Goal: Use online tool/utility: Use online tool/utility

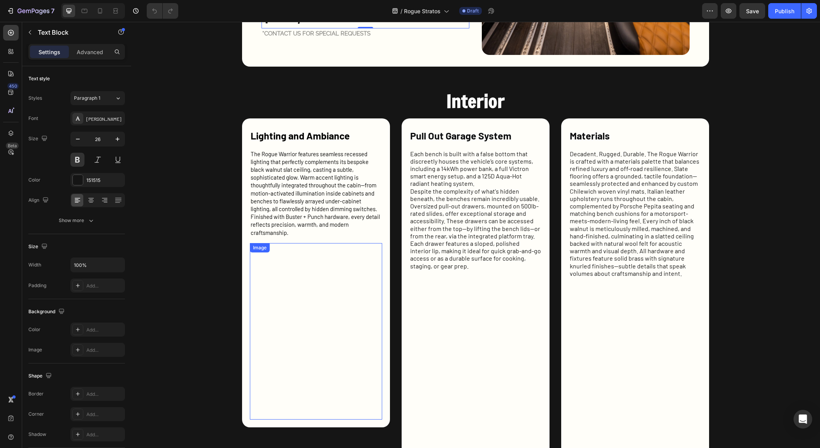
scroll to position [596, 0]
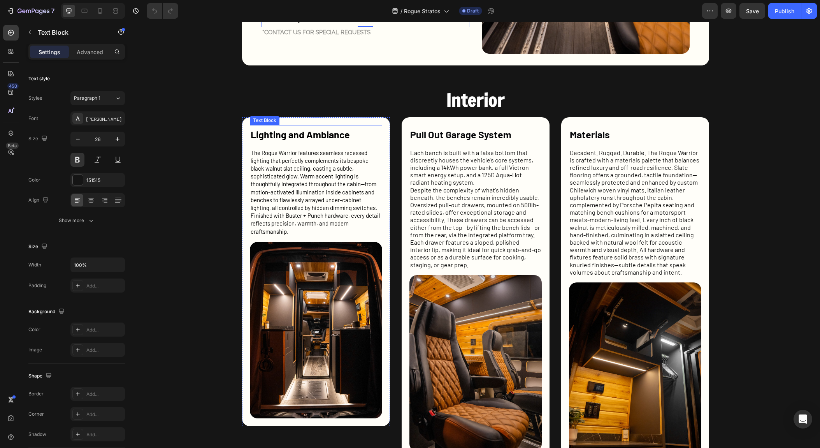
click at [326, 137] on strong "Lighting and Ambiance" at bounding box center [300, 134] width 99 height 12
click at [464, 136] on strong "Pull Out Garage System" at bounding box center [460, 134] width 101 height 12
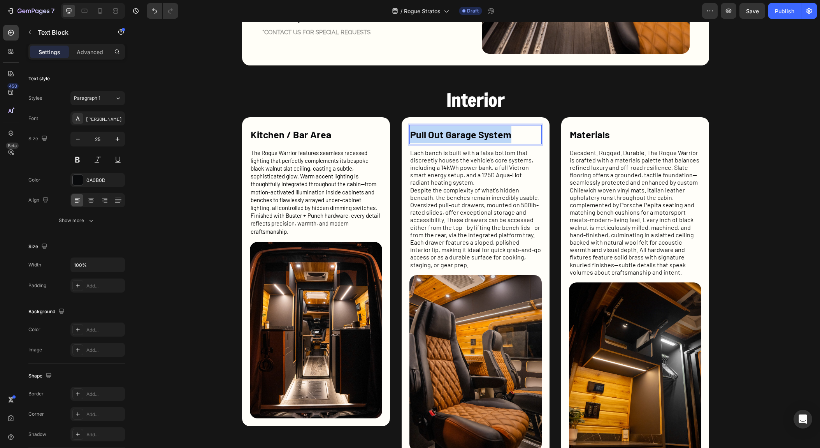
click at [464, 136] on strong "Pull Out Garage System" at bounding box center [460, 134] width 101 height 12
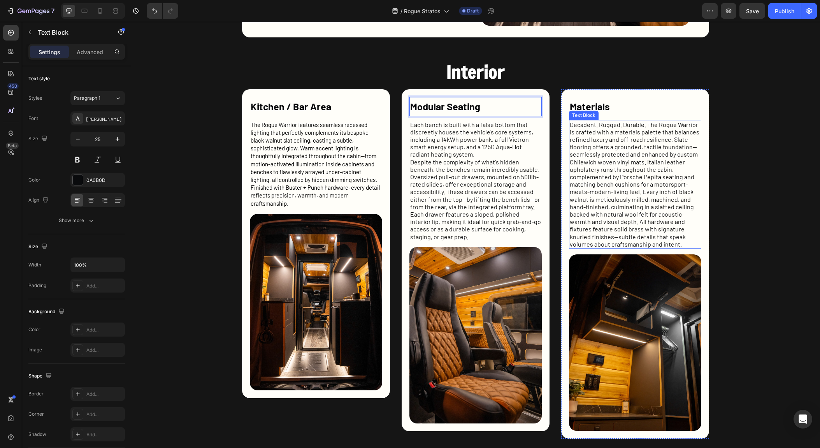
scroll to position [624, 0]
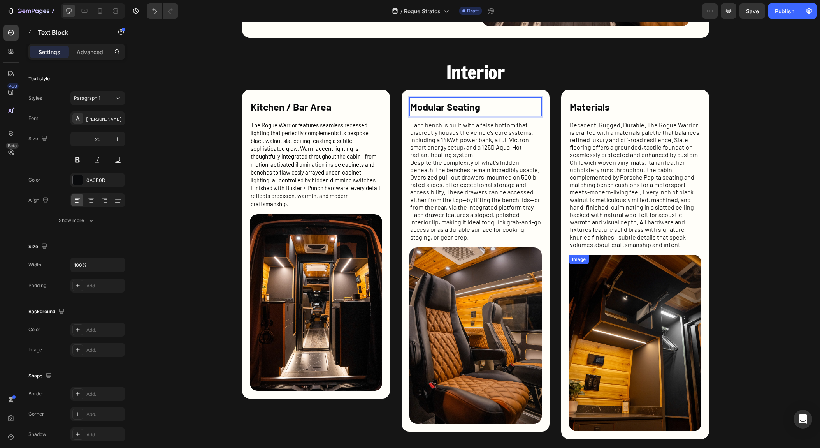
click at [623, 364] on img at bounding box center [635, 343] width 132 height 176
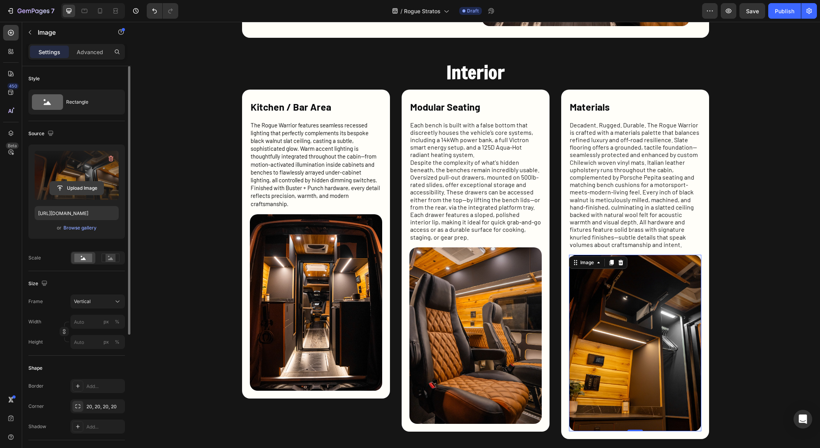
click at [81, 186] on input "file" at bounding box center [77, 187] width 54 height 13
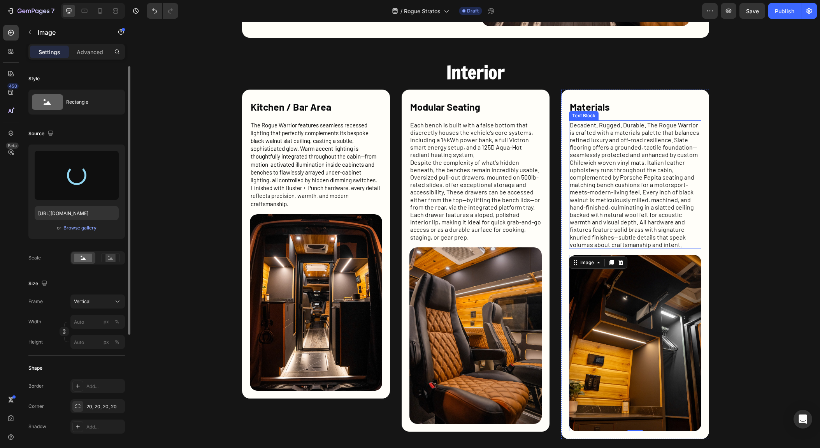
type input "[URL][DOMAIN_NAME]"
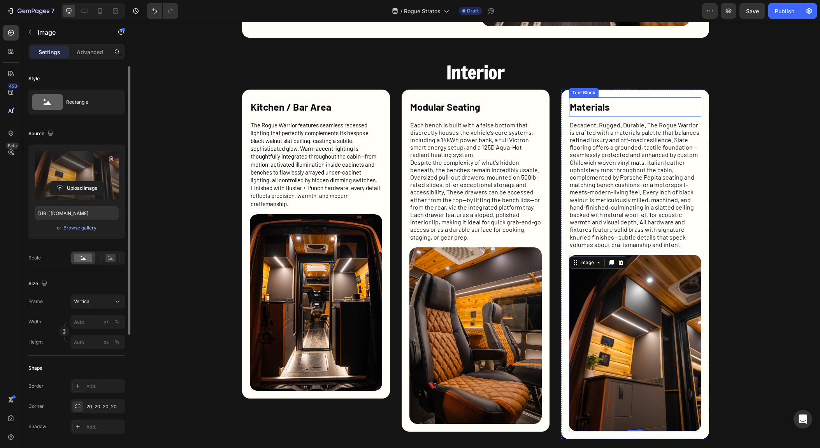
click at [601, 106] on strong "Materials" at bounding box center [590, 107] width 40 height 12
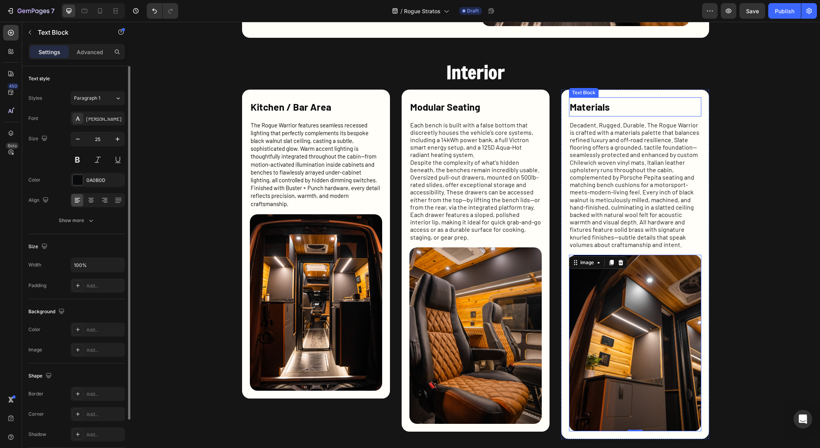
click at [601, 106] on strong "Materials" at bounding box center [590, 107] width 40 height 12
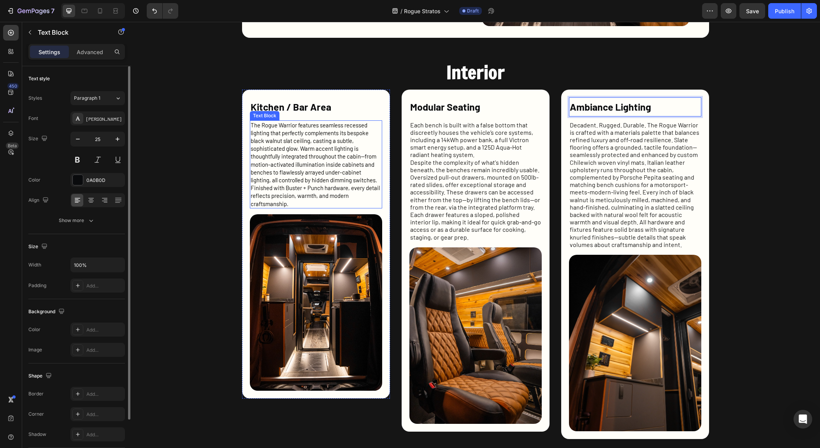
click at [312, 155] on span "The Rogue Warrior features seamless recessed lighting that perfectly complement…" at bounding box center [315, 164] width 129 height 86
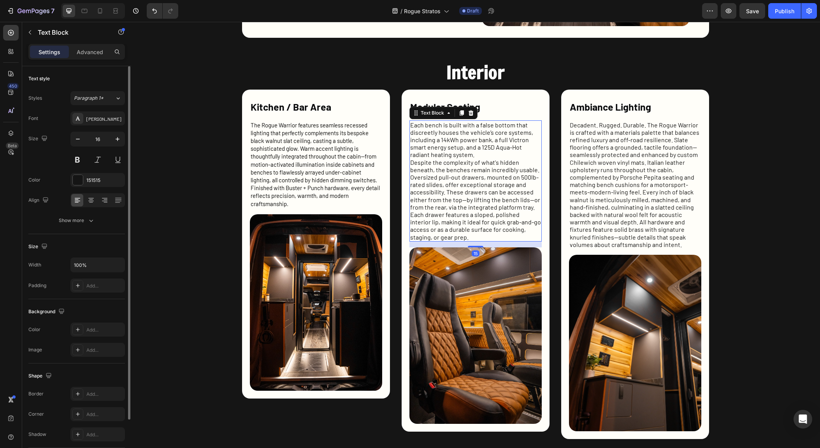
click at [480, 150] on p "Each bench is built with a false bottom that discreetly houses the vehicle’s co…" at bounding box center [475, 139] width 131 height 37
click at [591, 161] on p "Decadent. Rugged. Durable. The Rogue Warrior is crafted with a materials palett…" at bounding box center [635, 184] width 131 height 127
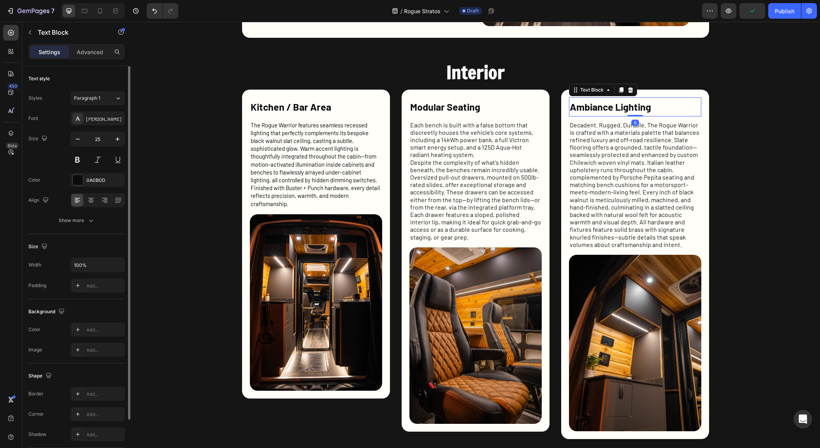
click at [646, 106] on strong "Ambiance Lighting" at bounding box center [610, 107] width 81 height 12
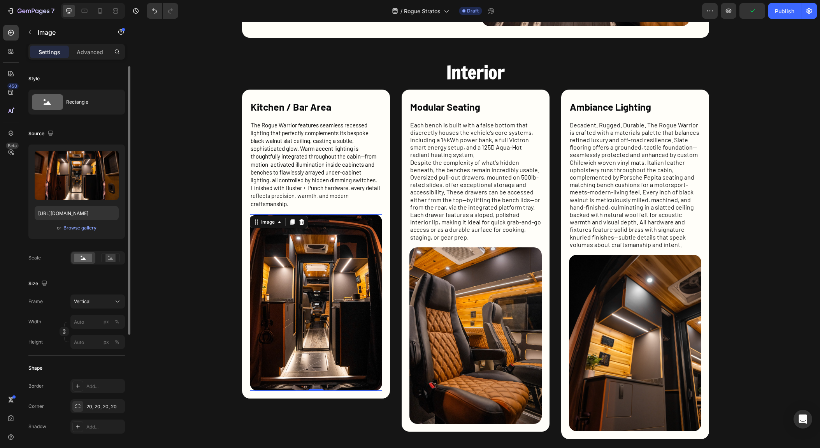
click at [320, 289] on img at bounding box center [316, 302] width 132 height 176
click at [78, 185] on input "file" at bounding box center [77, 187] width 54 height 13
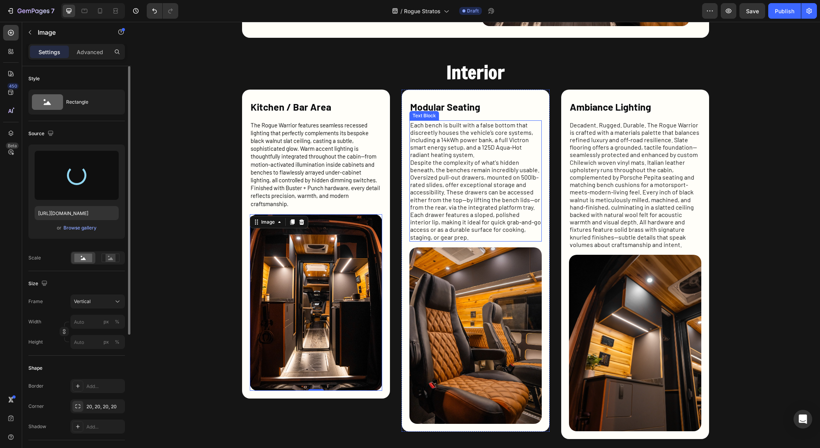
type input "[URL][DOMAIN_NAME]"
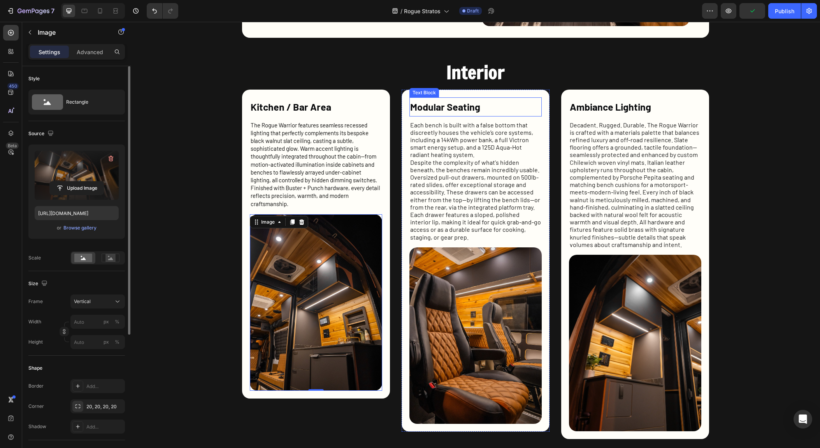
click at [463, 104] on strong "Modular Seating" at bounding box center [445, 107] width 70 height 12
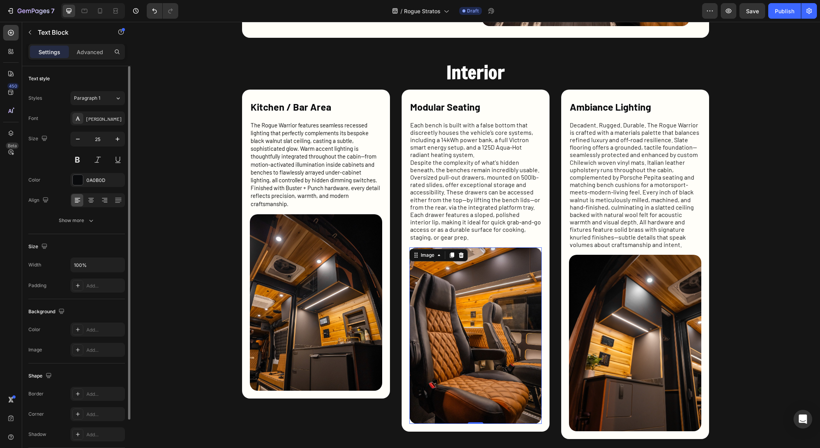
click at [491, 338] on img at bounding box center [476, 335] width 132 height 176
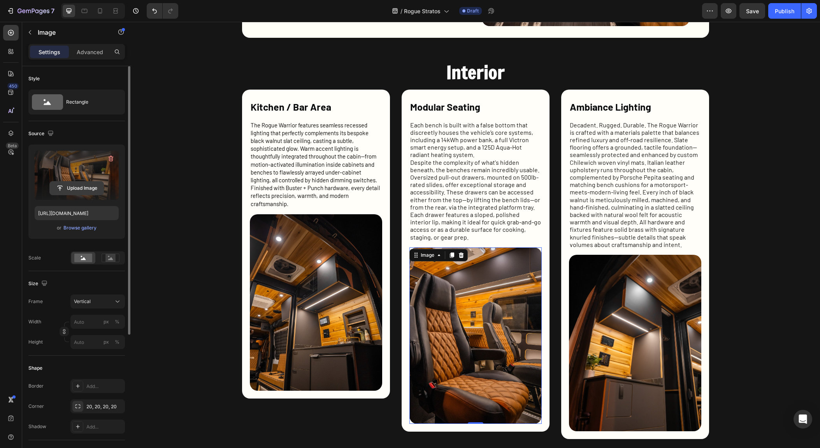
click at [77, 190] on input "file" at bounding box center [77, 187] width 54 height 13
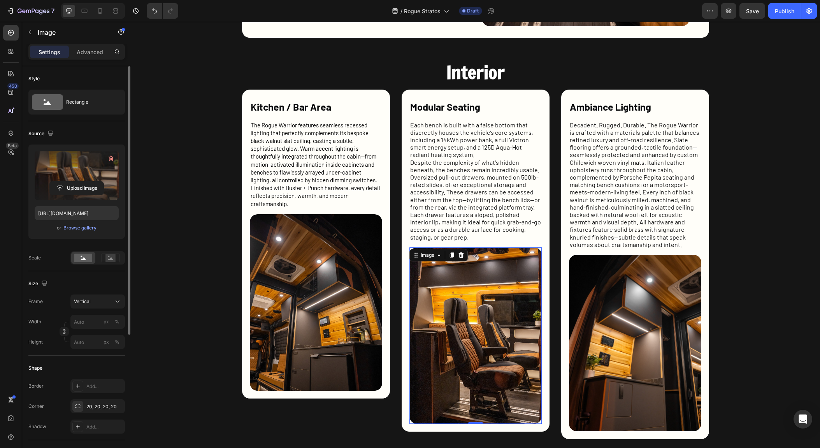
click at [482, 326] on img at bounding box center [476, 335] width 132 height 176
click at [89, 187] on input "file" at bounding box center [77, 187] width 54 height 13
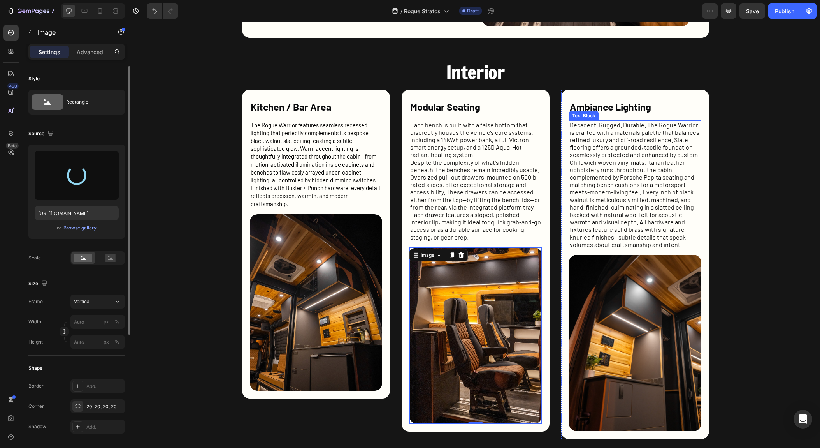
type input "[URL][DOMAIN_NAME]"
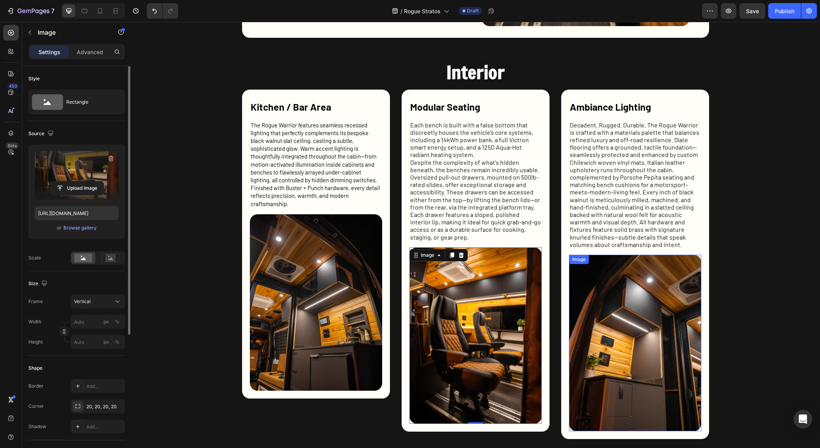
click at [638, 315] on img at bounding box center [635, 343] width 132 height 176
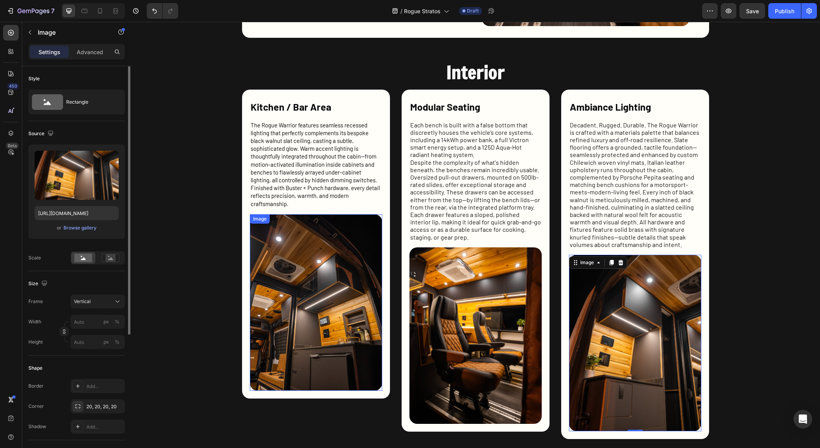
click at [310, 309] on img at bounding box center [316, 302] width 132 height 176
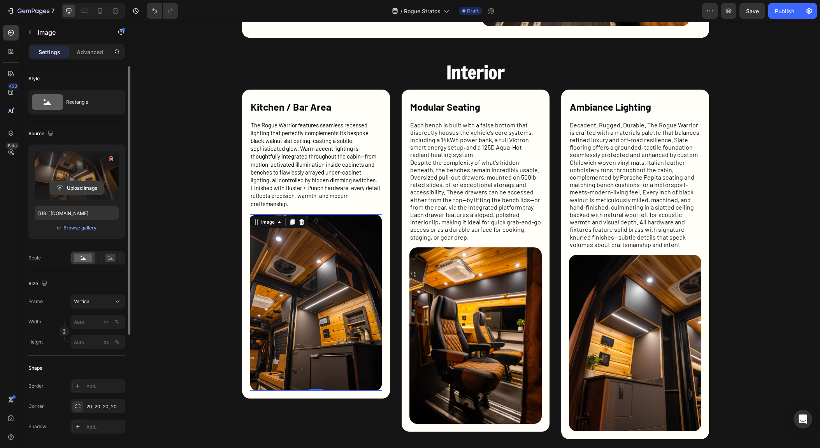
click at [75, 182] on input "file" at bounding box center [77, 187] width 54 height 13
type input "[URL][DOMAIN_NAME]"
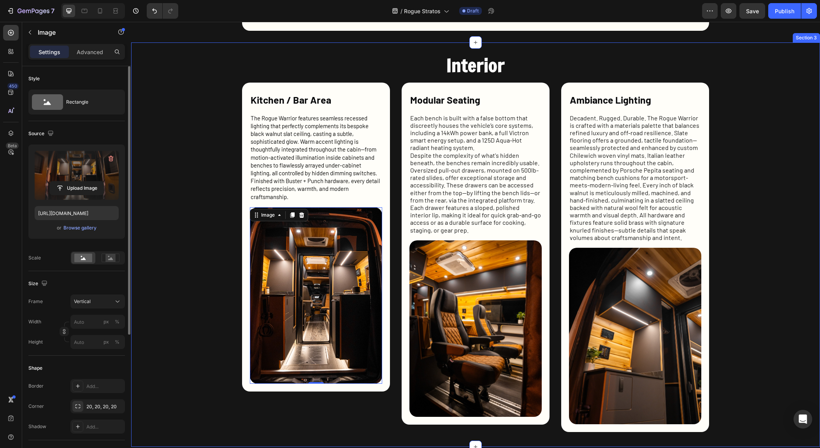
scroll to position [633, 0]
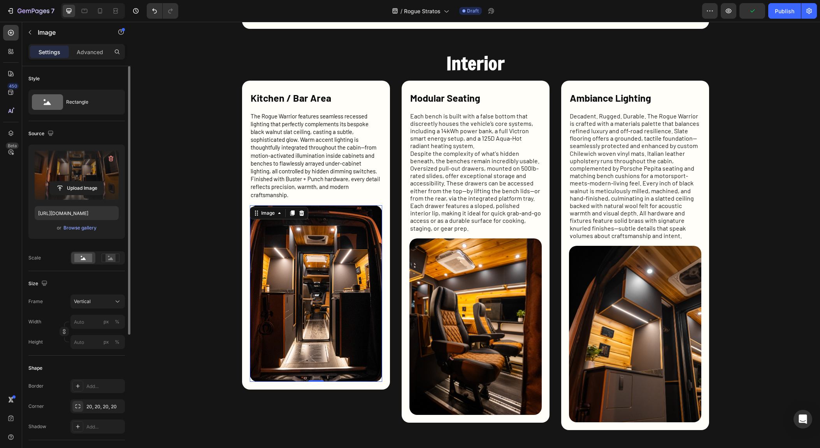
click at [332, 302] on img at bounding box center [316, 293] width 132 height 176
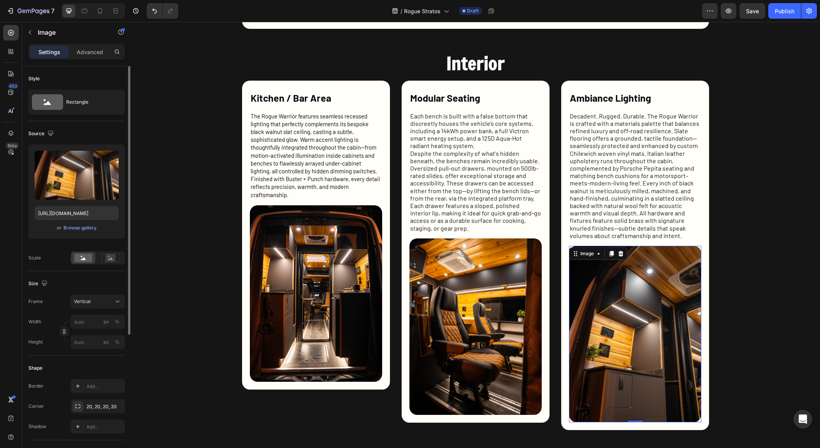
click at [608, 310] on img at bounding box center [635, 334] width 132 height 176
click at [316, 283] on img at bounding box center [316, 293] width 132 height 176
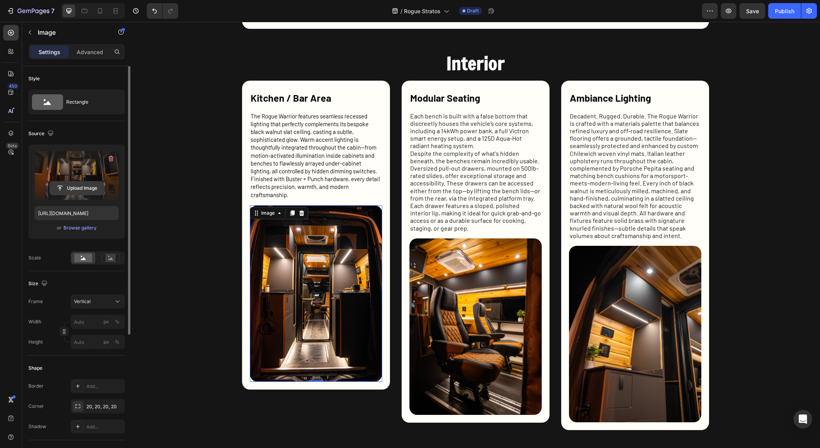
click at [85, 190] on input "file" at bounding box center [77, 187] width 54 height 13
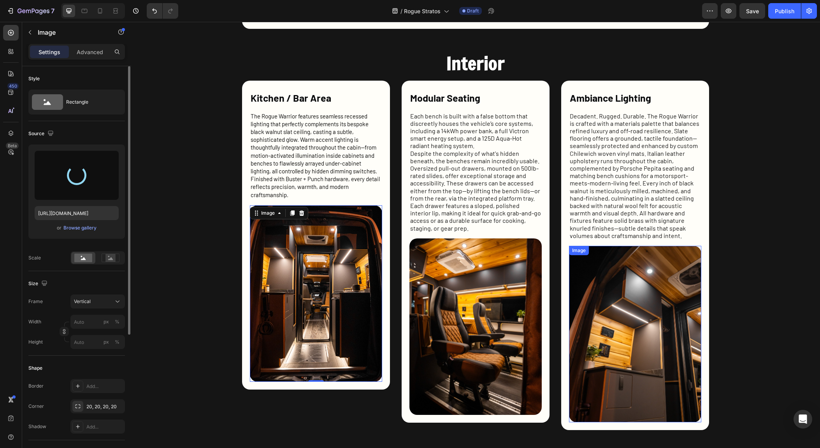
type input "[URL][DOMAIN_NAME]"
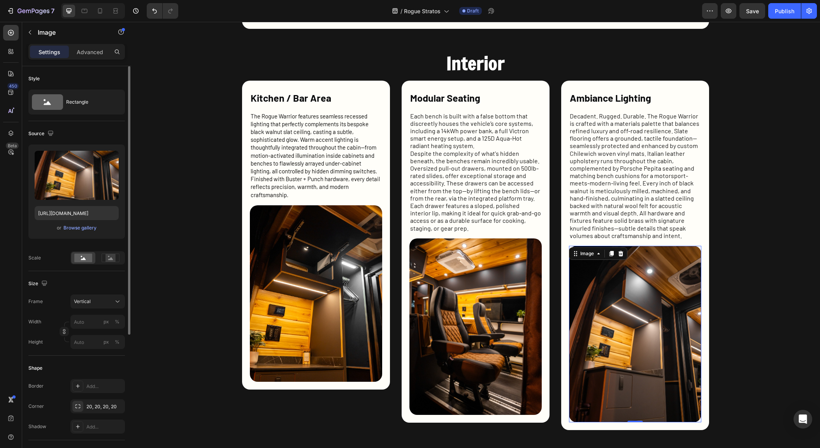
click at [616, 306] on img at bounding box center [635, 334] width 132 height 176
click at [90, 186] on input "file" at bounding box center [77, 187] width 54 height 13
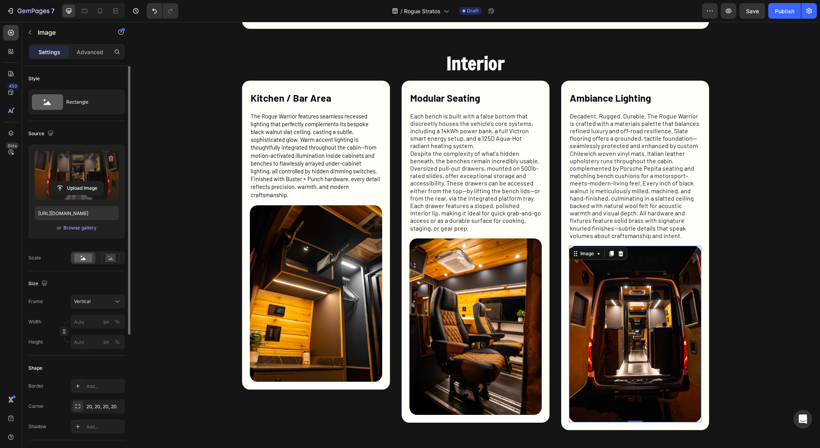
click at [633, 333] on img at bounding box center [635, 334] width 132 height 176
click at [94, 183] on input "file" at bounding box center [77, 187] width 54 height 13
type input "[URL][DOMAIN_NAME]"
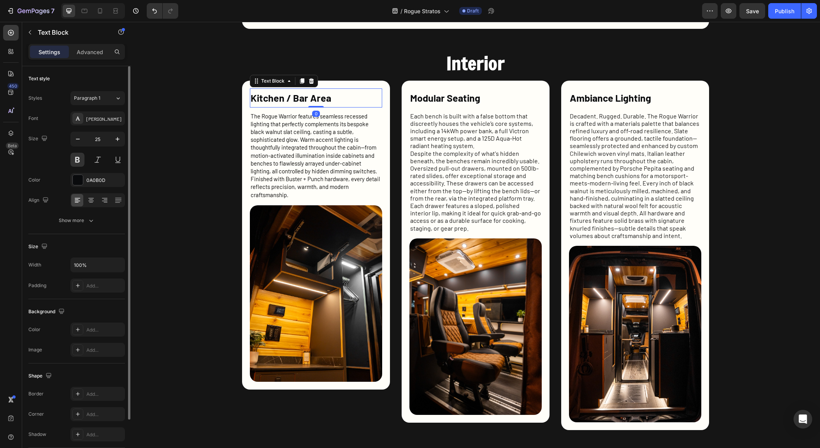
click at [318, 98] on p "Kitchen / Bar Area" at bounding box center [316, 98] width 131 height 18
click at [580, 98] on strong "Ambiance Lighting" at bounding box center [610, 98] width 81 height 12
click at [283, 98] on p "Kitchen / Bar Area" at bounding box center [316, 98] width 131 height 18
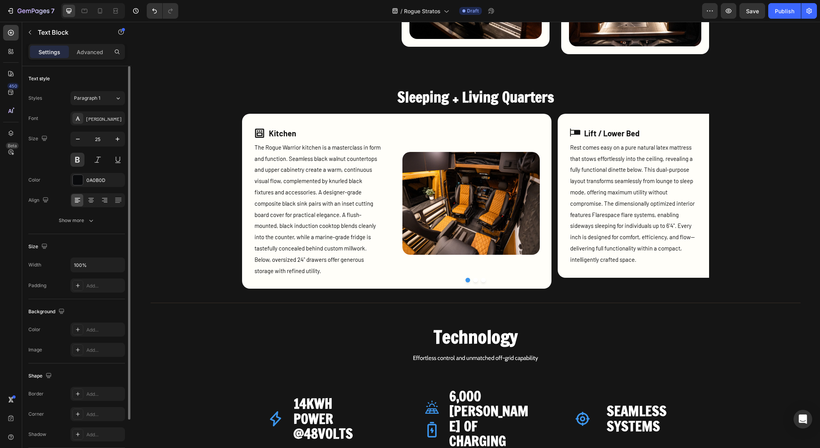
scroll to position [1083, 0]
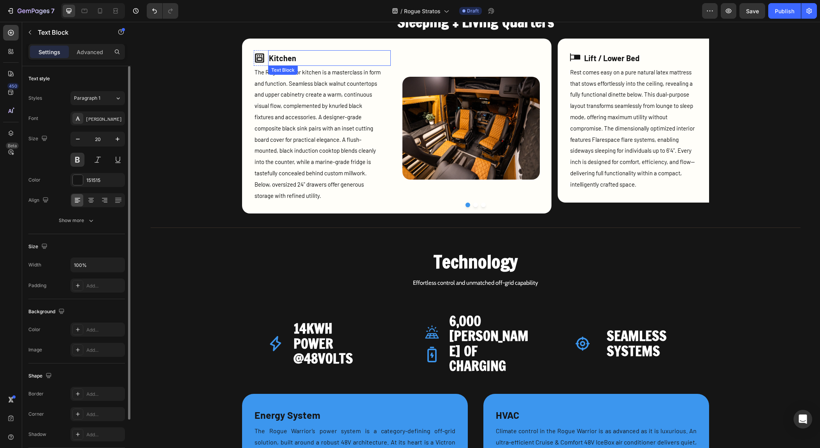
click at [285, 60] on span "Kitchen" at bounding box center [282, 57] width 27 height 9
click at [475, 206] on button "Dot" at bounding box center [475, 204] width 5 height 5
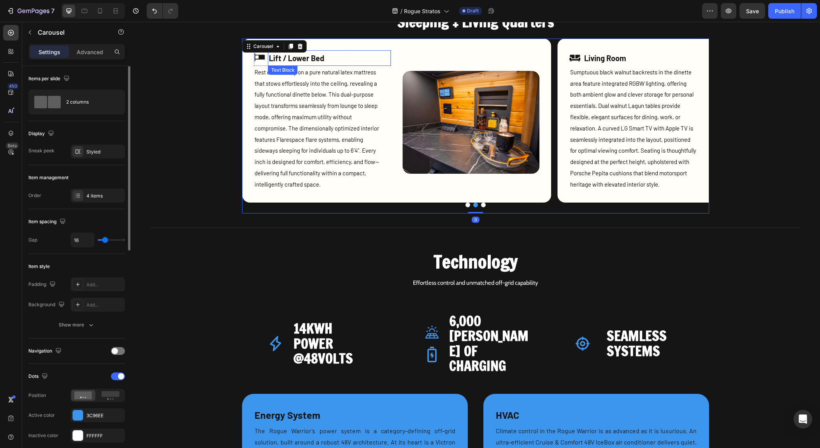
click at [295, 62] on p "Lift / Lower Bed" at bounding box center [329, 58] width 121 height 14
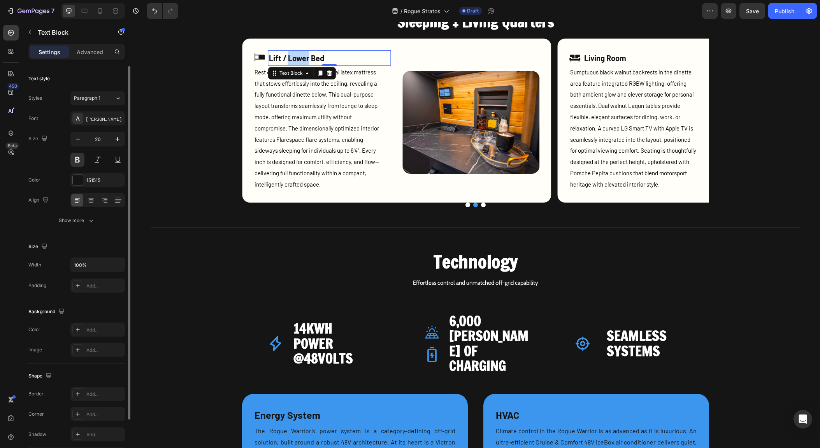
click at [295, 62] on p "Lift / Lower Bed" at bounding box center [329, 58] width 121 height 14
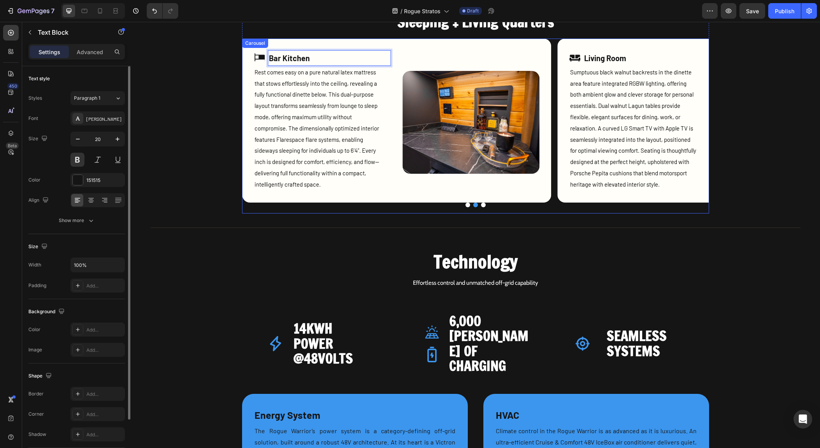
click at [481, 206] on button "Dot" at bounding box center [483, 204] width 5 height 5
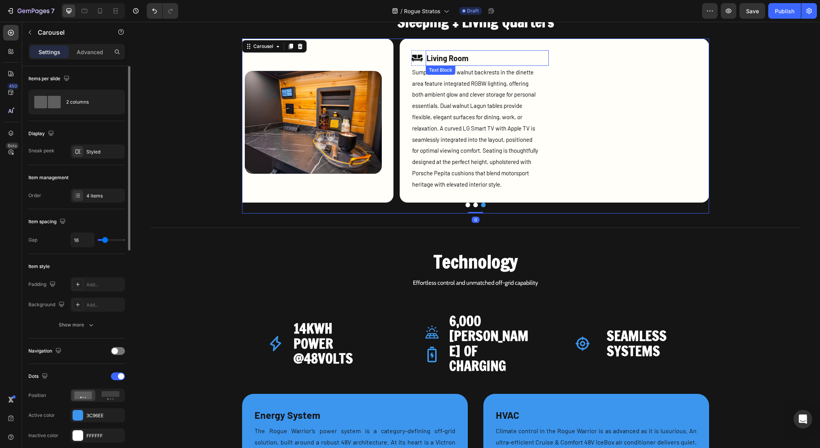
click at [457, 60] on p "Living Room" at bounding box center [487, 58] width 121 height 14
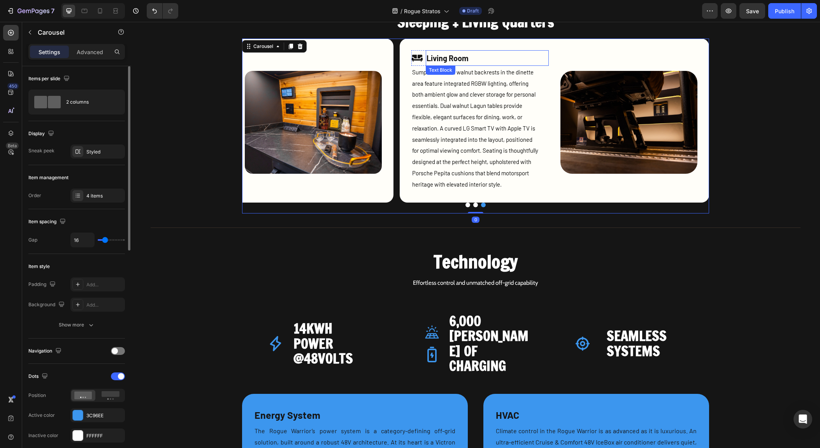
click at [457, 60] on p "Living Room" at bounding box center [487, 58] width 121 height 14
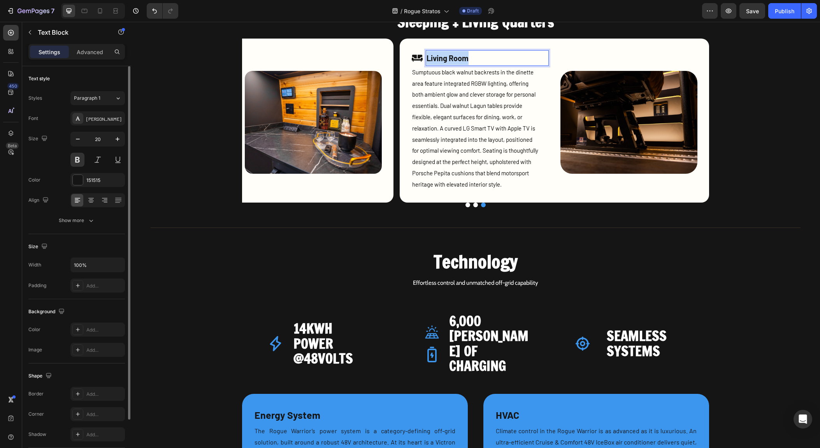
click at [457, 60] on p "Living Room" at bounding box center [487, 58] width 121 height 14
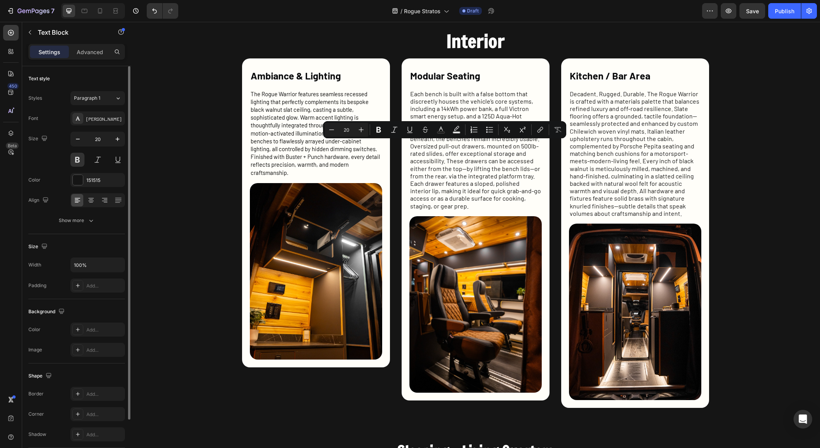
type input "16"
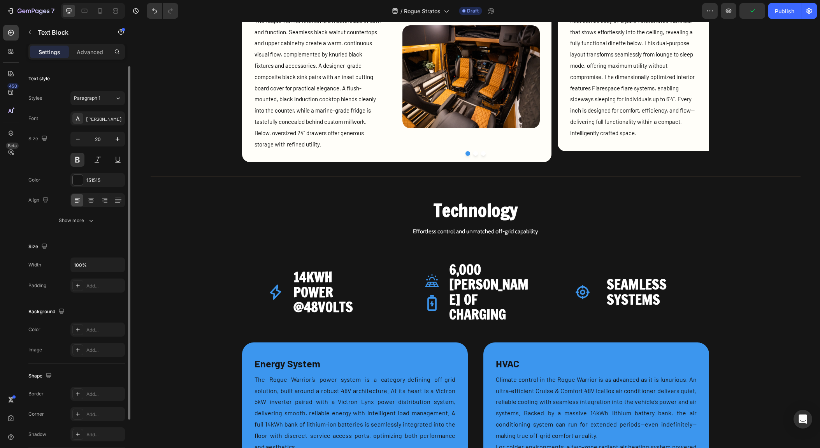
scroll to position [976, 0]
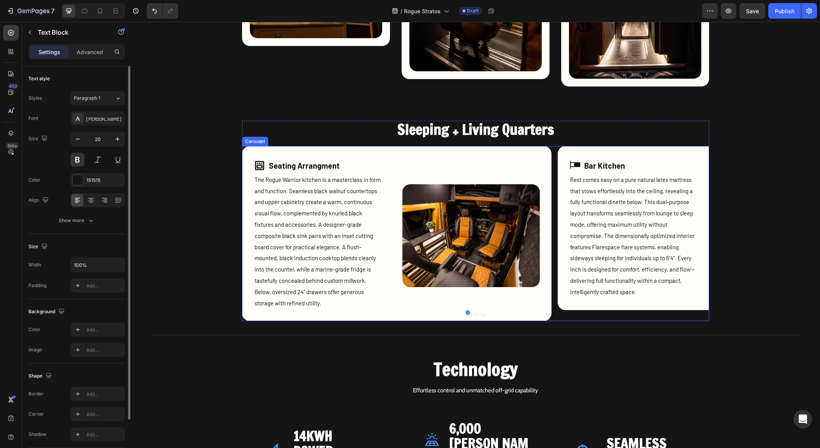
click at [473, 313] on button "Dot" at bounding box center [475, 312] width 5 height 5
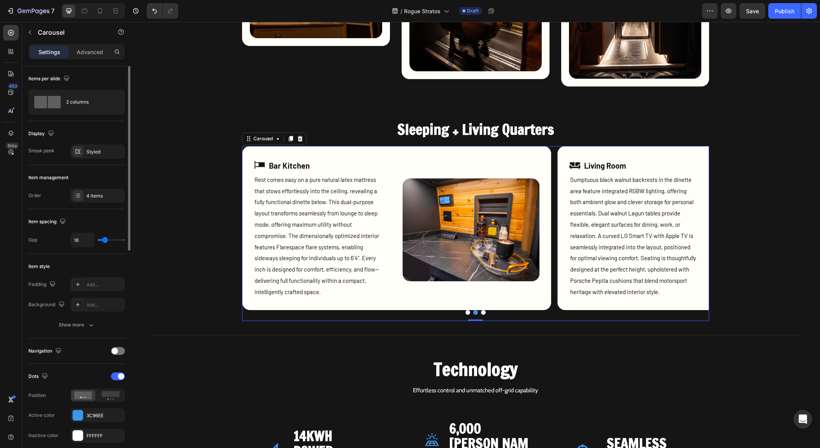
click at [465, 314] on div "Icon Seating Arrangment Text Block Row The Rogue Warrior kitchen is a mastercla…" at bounding box center [475, 233] width 467 height 175
click at [466, 314] on button "Dot" at bounding box center [468, 312] width 5 height 5
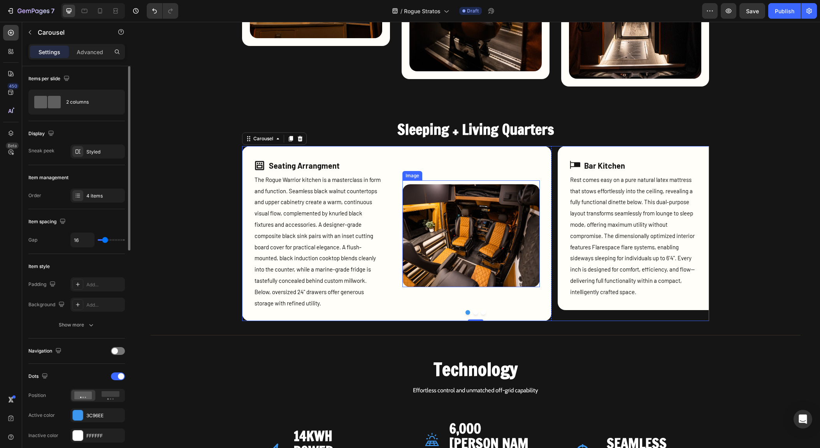
click at [456, 223] on img at bounding box center [471, 235] width 137 height 103
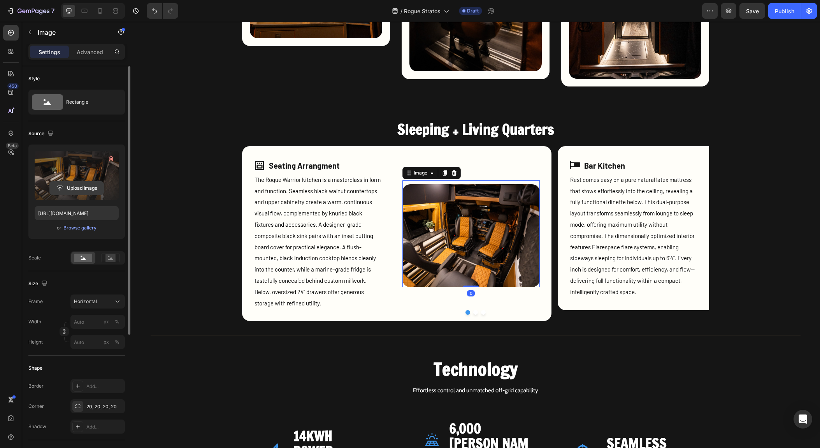
click at [84, 185] on input "file" at bounding box center [77, 187] width 54 height 13
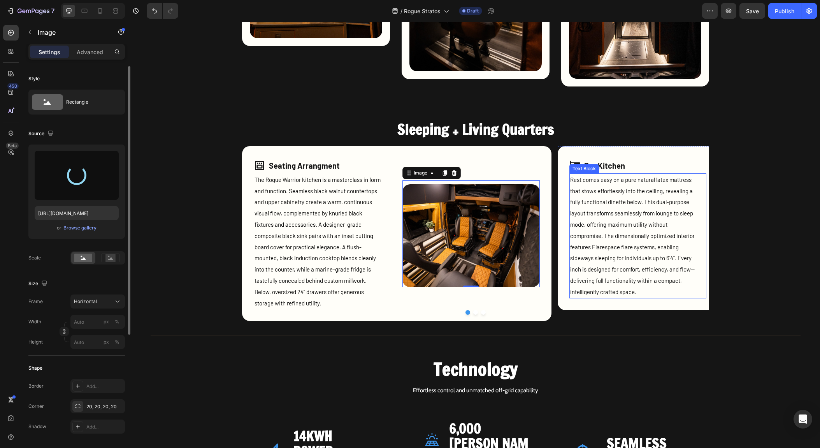
type input "[URL][DOMAIN_NAME]"
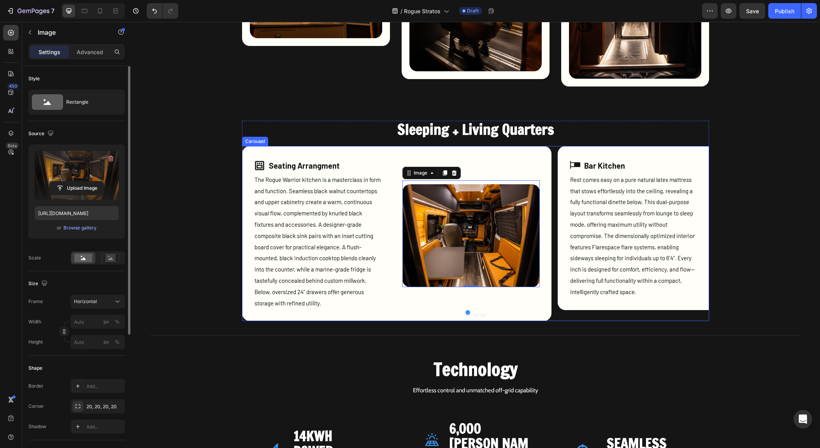
click at [473, 313] on button "Dot" at bounding box center [475, 312] width 5 height 5
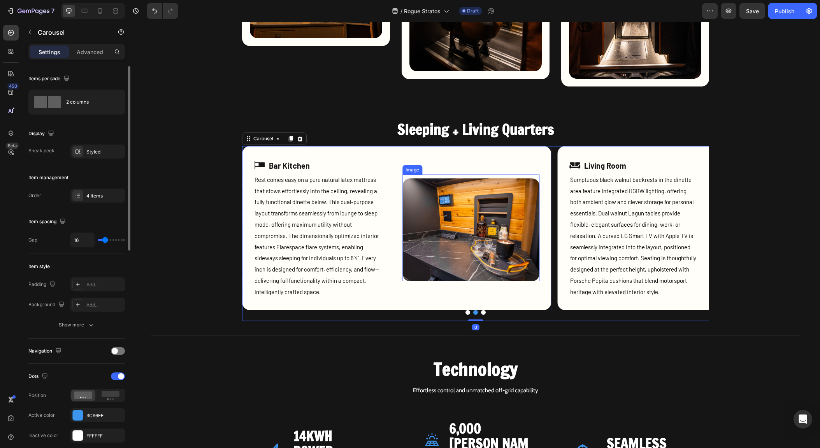
click at [489, 231] on img at bounding box center [471, 229] width 137 height 103
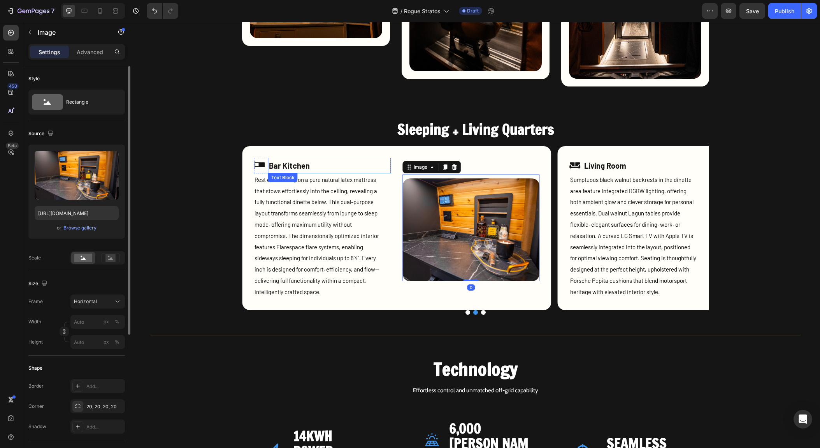
click at [297, 166] on p "Bar Kitchen" at bounding box center [329, 165] width 121 height 14
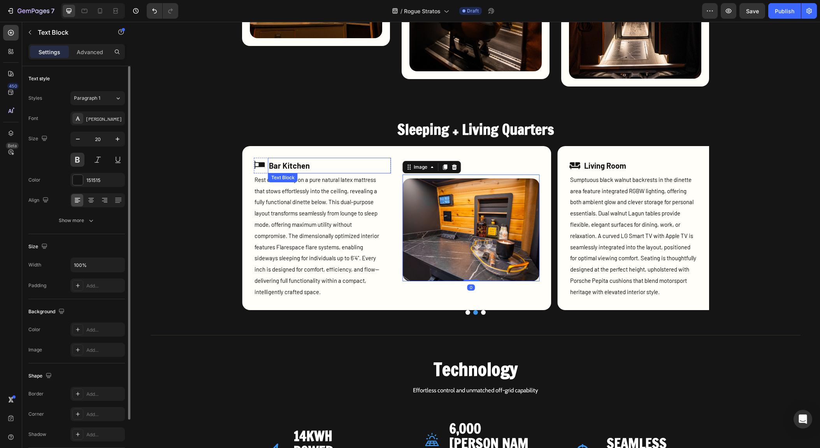
click at [297, 166] on p "Bar Kitchen" at bounding box center [329, 165] width 121 height 14
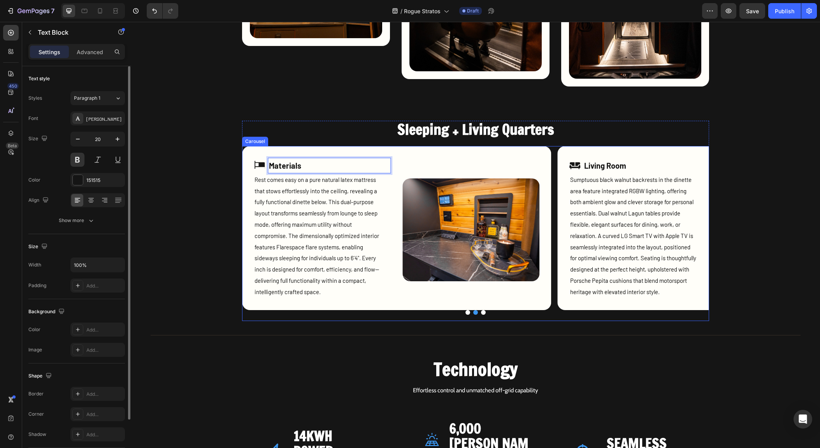
click at [482, 311] on button "Dot" at bounding box center [483, 312] width 5 height 5
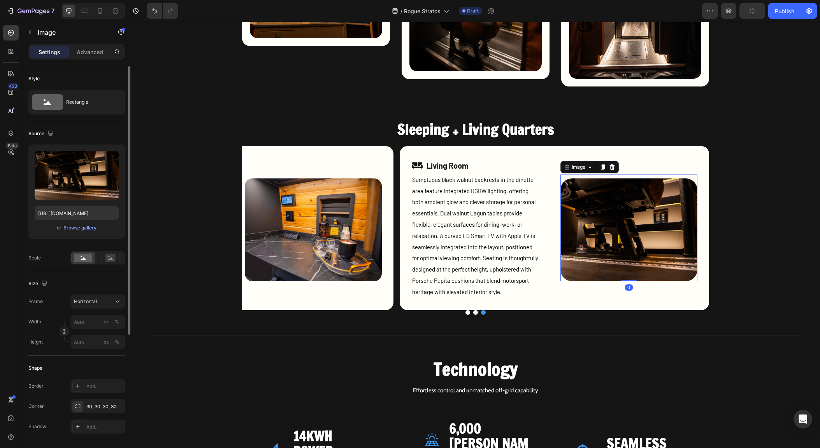
click at [611, 225] on img at bounding box center [629, 229] width 137 height 103
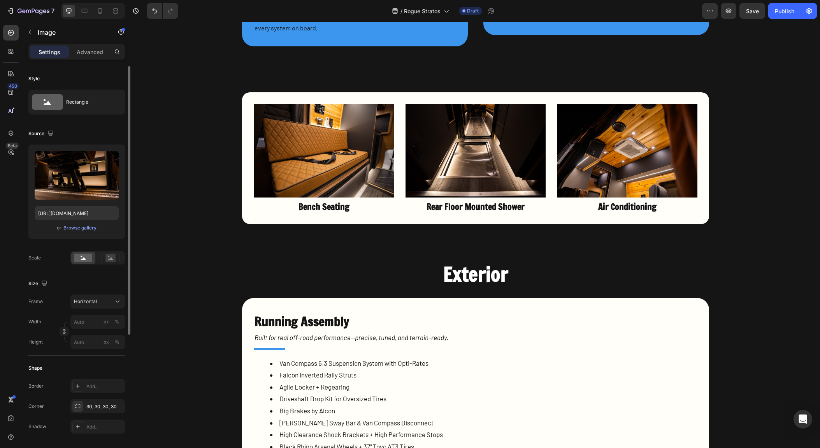
scroll to position [1702, 0]
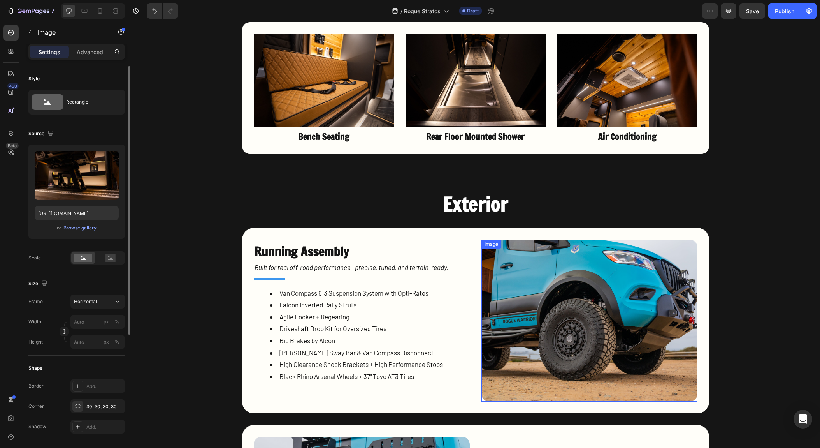
click at [585, 310] on img at bounding box center [590, 320] width 216 height 162
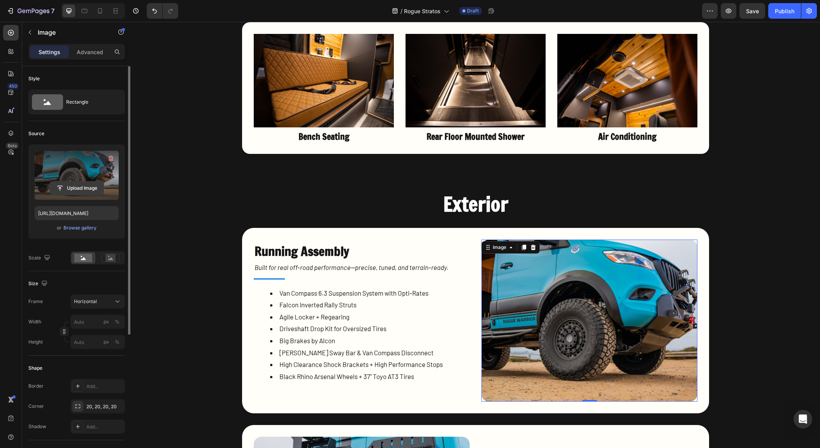
click at [74, 185] on input "file" at bounding box center [77, 187] width 54 height 13
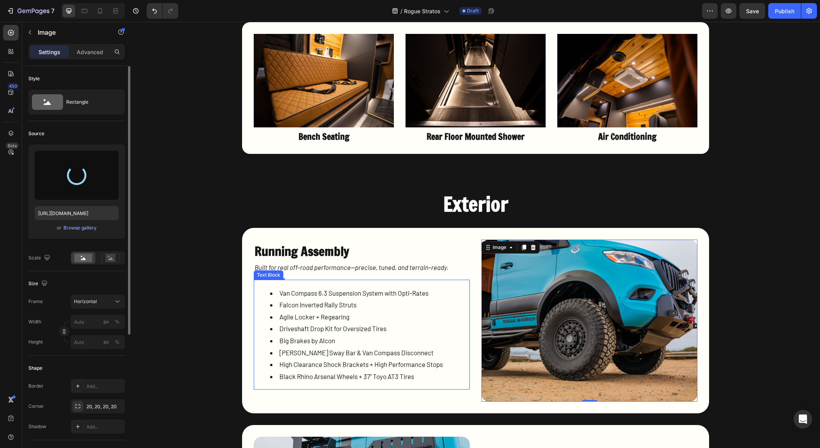
type input "[URL][DOMAIN_NAME]"
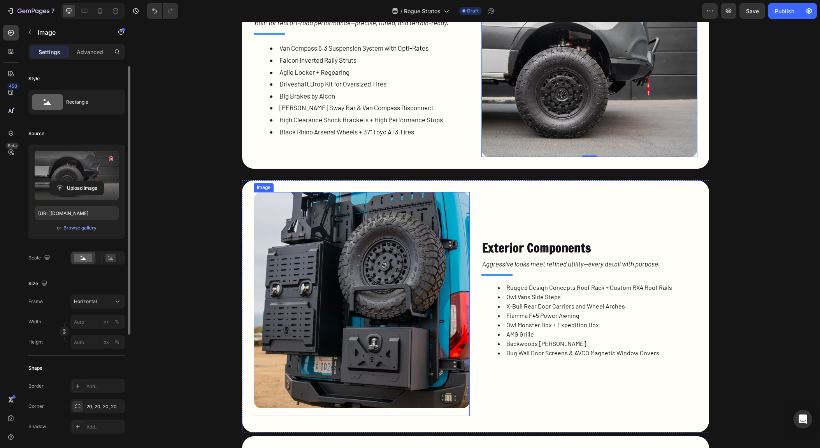
scroll to position [1926, 0]
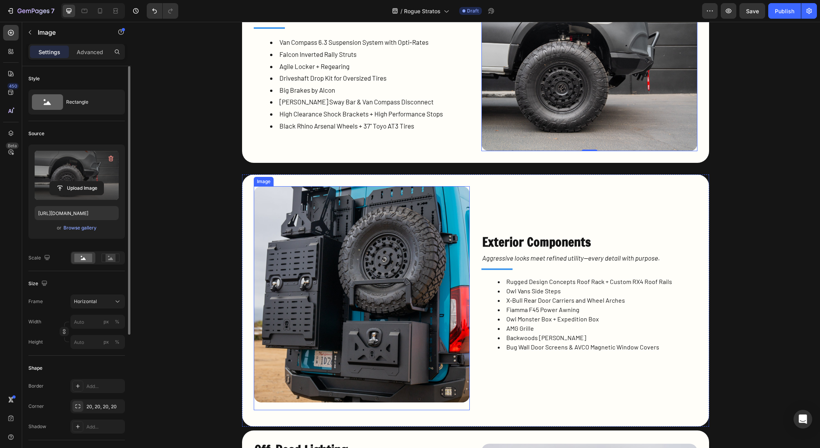
click at [380, 329] on img at bounding box center [362, 294] width 216 height 216
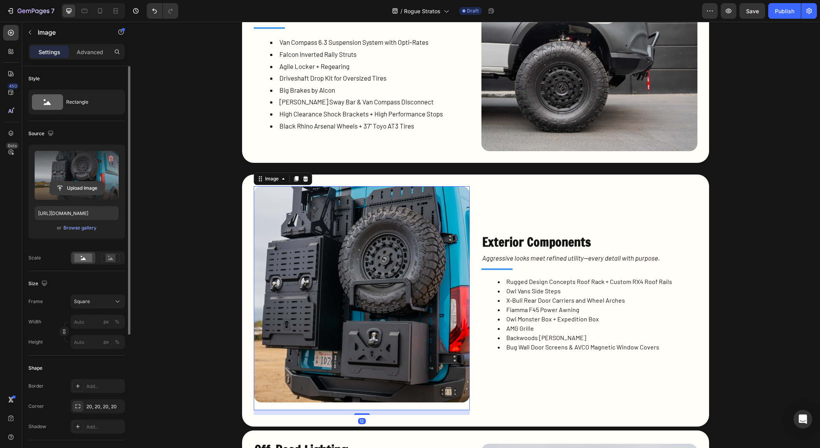
click at [81, 180] on label at bounding box center [77, 175] width 84 height 49
click at [81, 181] on input "file" at bounding box center [77, 187] width 54 height 13
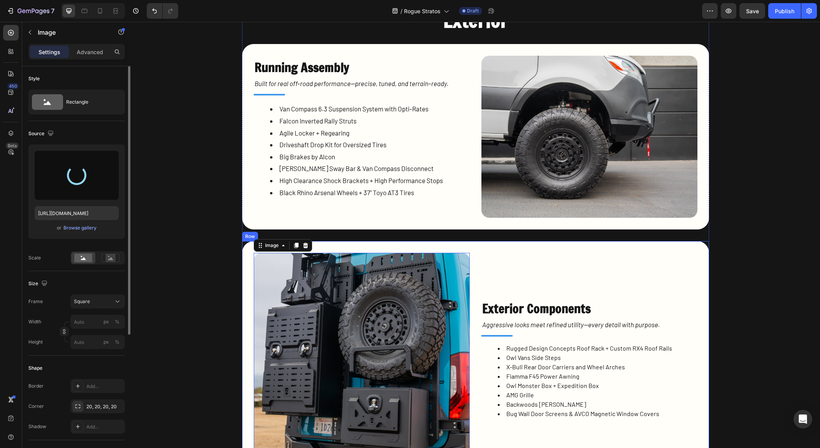
scroll to position [2003, 0]
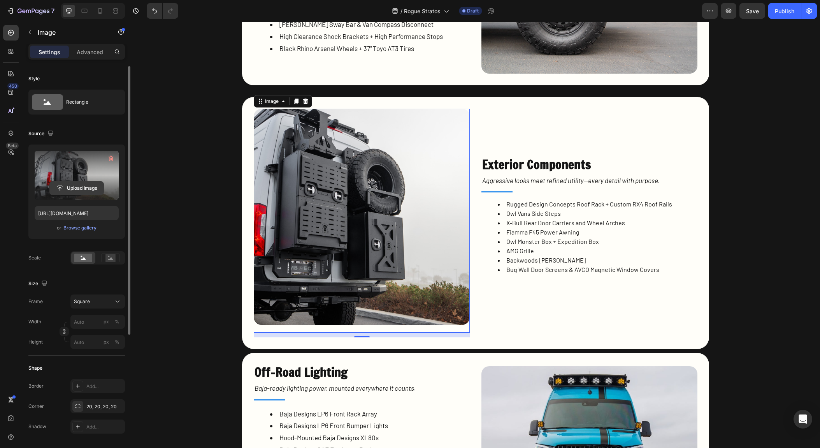
click at [86, 188] on input "file" at bounding box center [77, 187] width 54 height 13
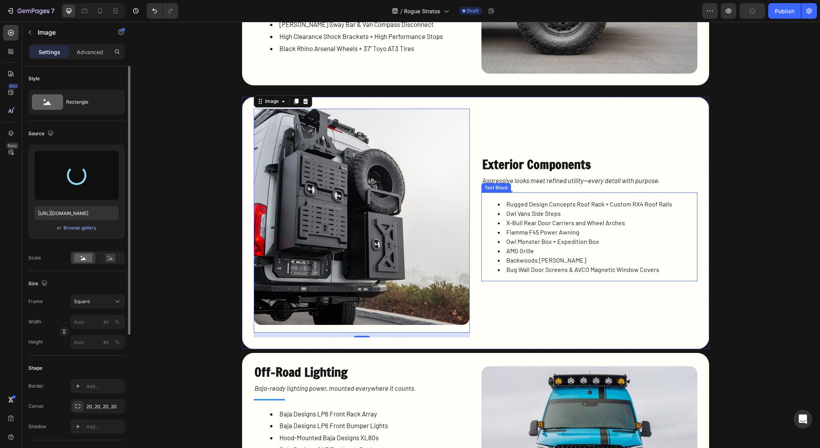
scroll to position [2098, 0]
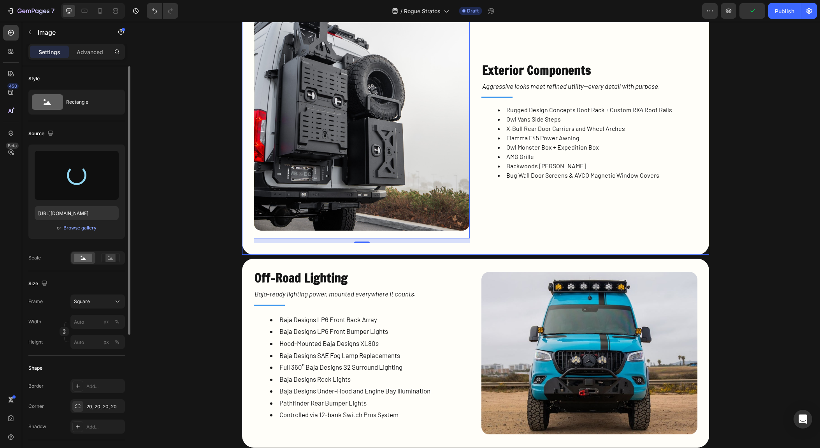
type input "[URL][DOMAIN_NAME]"
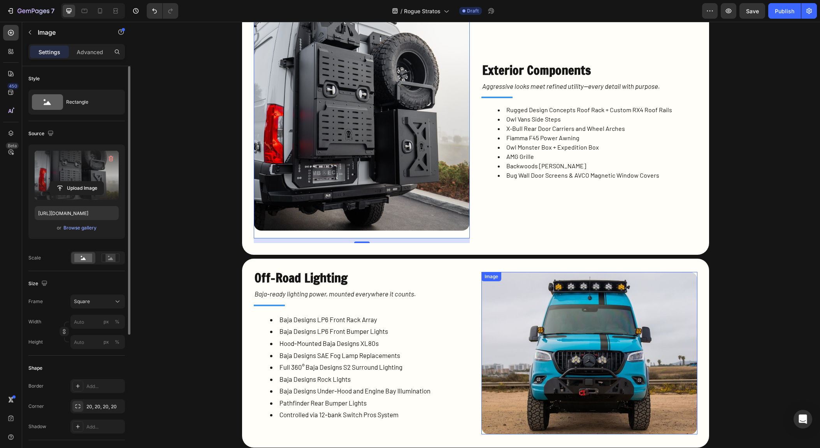
click at [612, 340] on img at bounding box center [590, 353] width 216 height 162
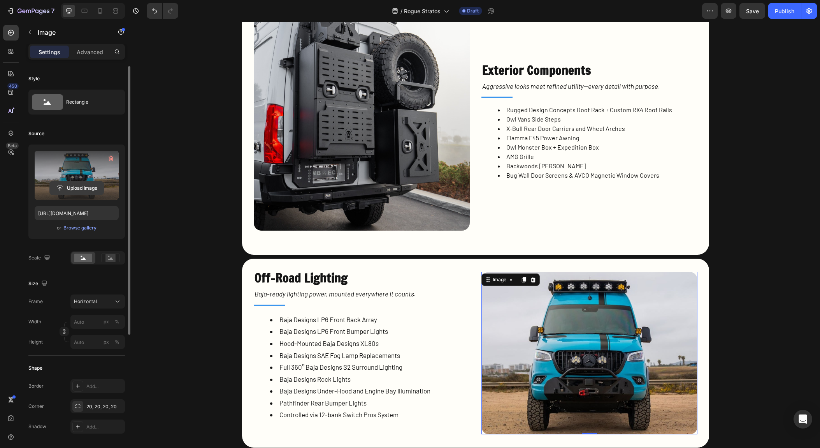
click at [80, 191] on input "file" at bounding box center [77, 187] width 54 height 13
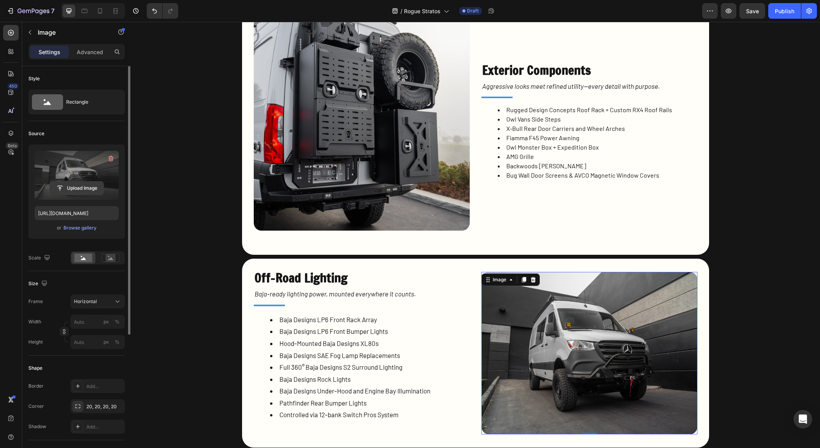
click at [79, 190] on input "file" at bounding box center [77, 187] width 54 height 13
type input "[URL][DOMAIN_NAME]"
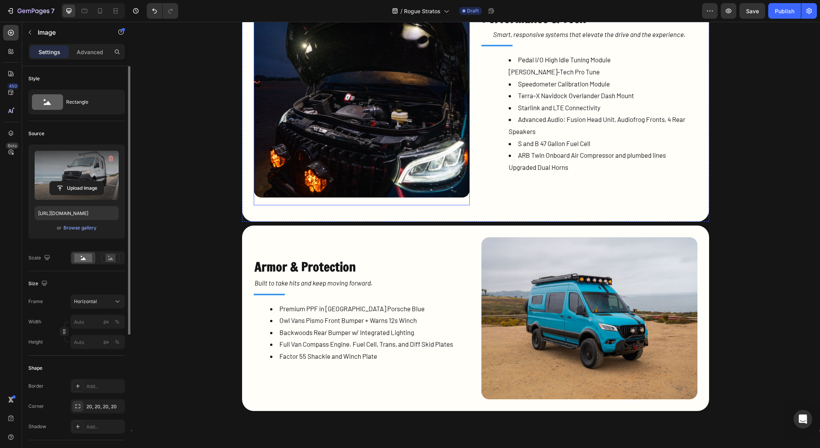
scroll to position [2703, 0]
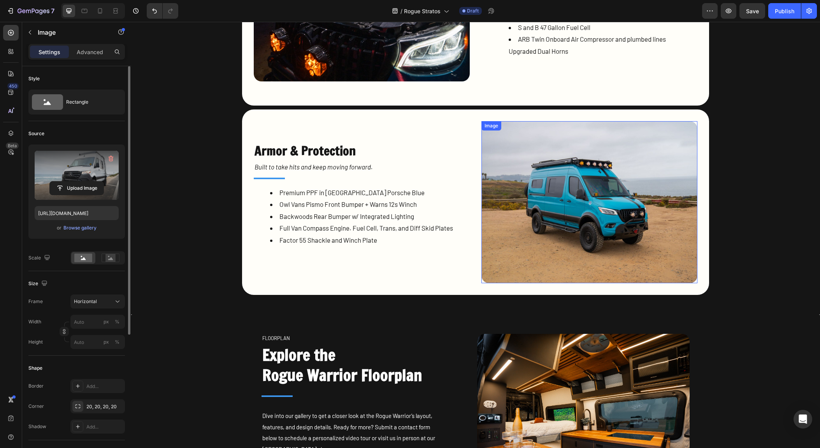
click at [574, 223] on img at bounding box center [590, 202] width 216 height 162
click at [81, 187] on input "file" at bounding box center [77, 187] width 54 height 13
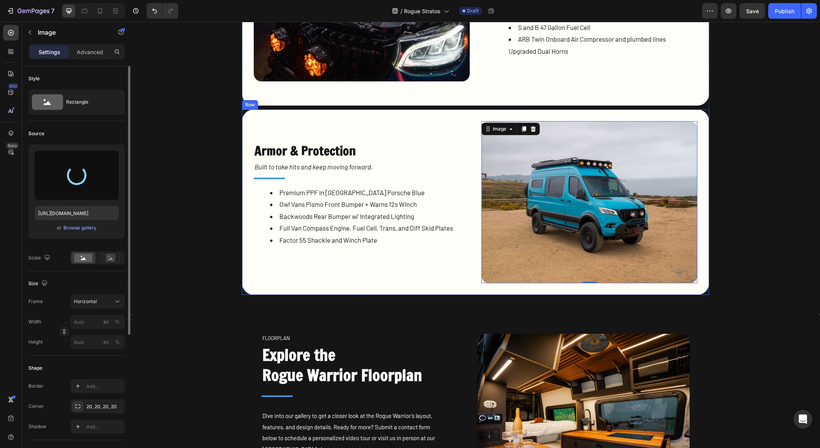
type input "[URL][DOMAIN_NAME]"
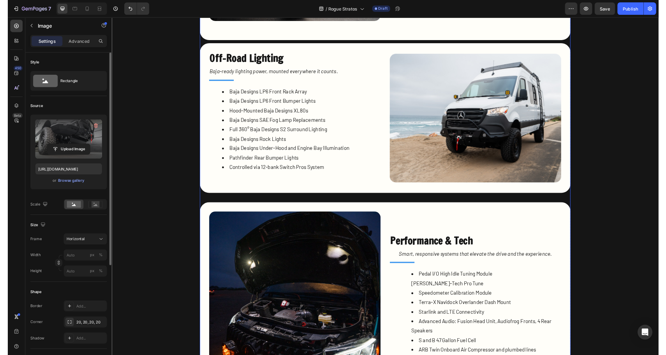
scroll to position [2269, 0]
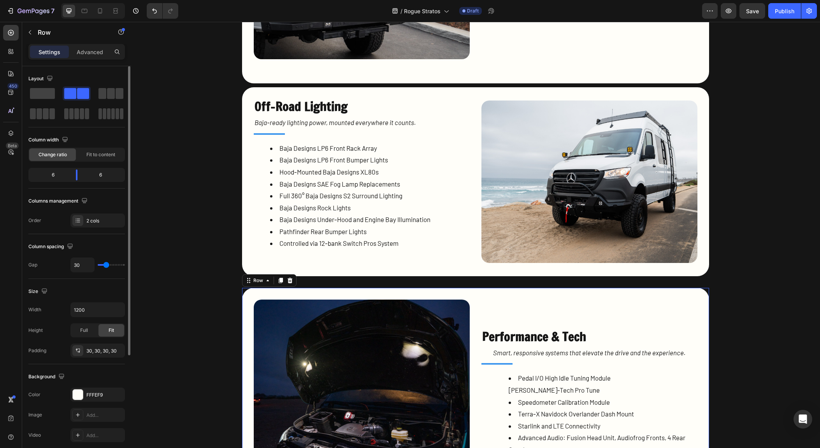
click at [610, 304] on div "Performance & Tech Heading Smart, responsive systems that elevate the drive and…" at bounding box center [590, 413] width 216 height 229
click at [288, 279] on icon at bounding box center [290, 280] width 5 height 5
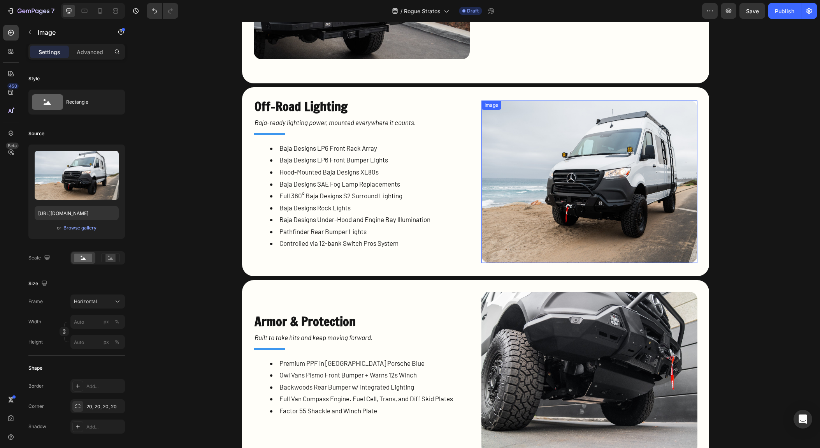
click at [575, 185] on img at bounding box center [590, 181] width 216 height 162
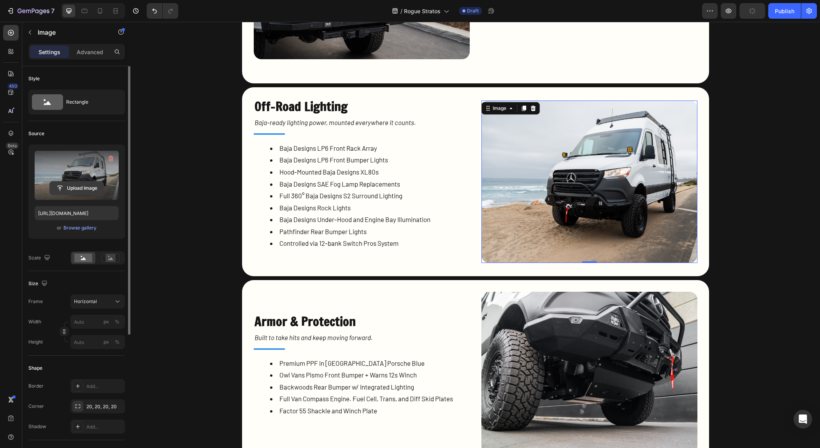
click at [68, 185] on input "file" at bounding box center [77, 187] width 54 height 13
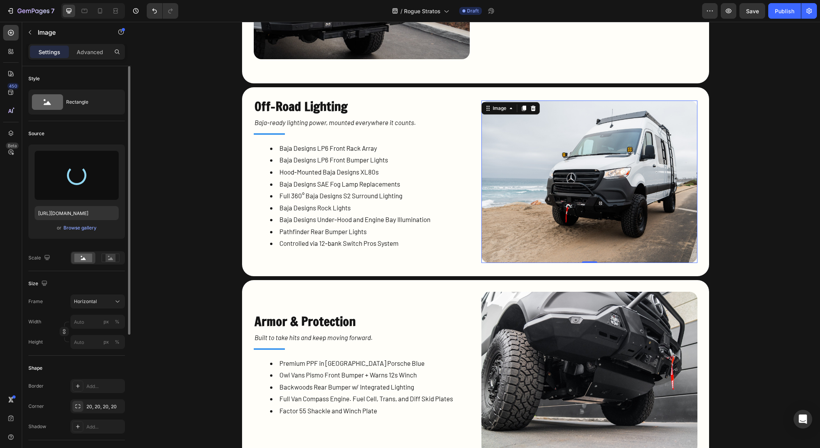
type input "[URL][DOMAIN_NAME]"
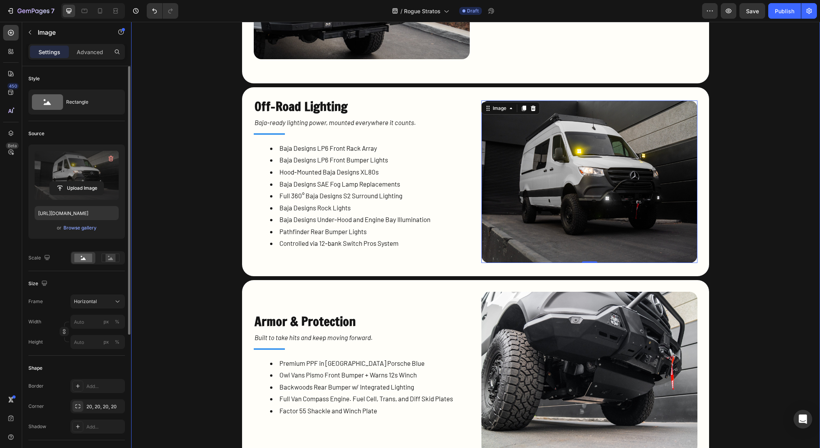
click at [794, 251] on div "Exterior Heading Running Assembly Heading Built for real off-road performance—p…" at bounding box center [476, 27] width 650 height 878
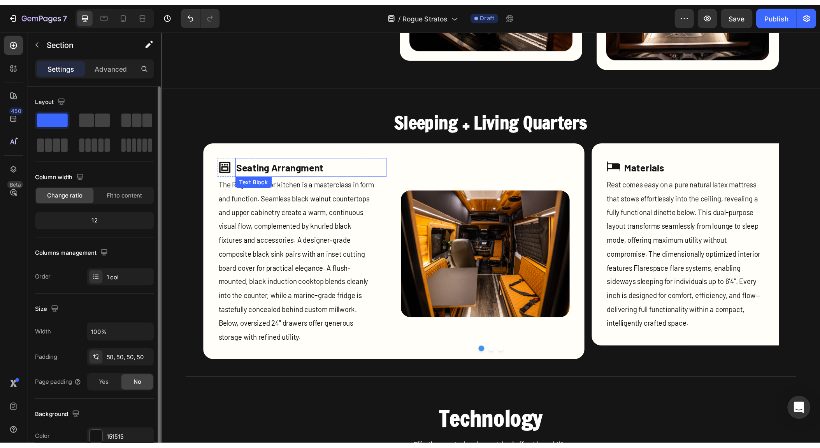
scroll to position [991, 0]
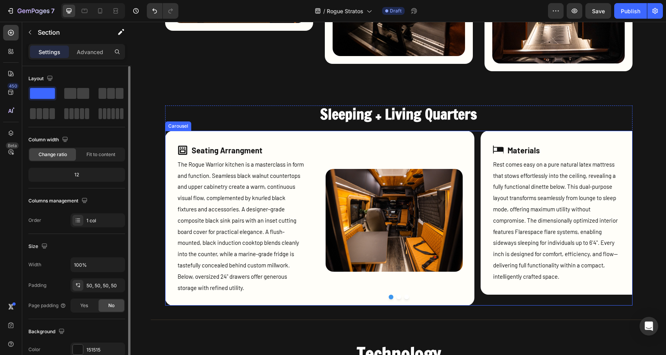
click at [392, 298] on div at bounding box center [398, 297] width 467 height 5
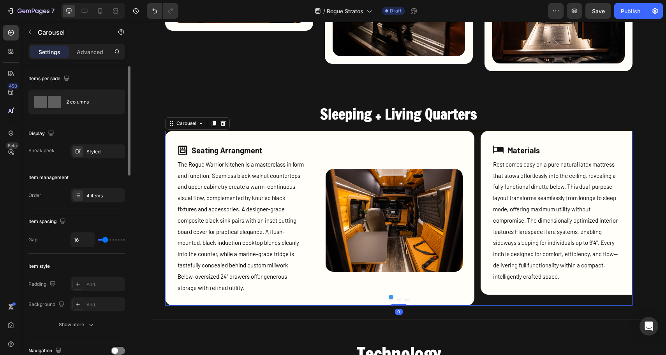
click at [396, 298] on button "Dot" at bounding box center [398, 297] width 5 height 5
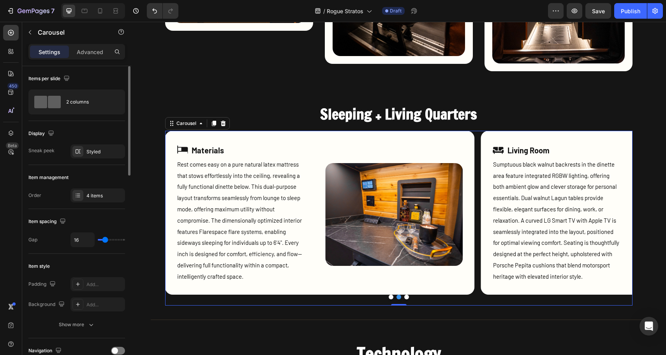
click at [406, 299] on div at bounding box center [398, 297] width 467 height 5
click at [404, 298] on button "Dot" at bounding box center [406, 297] width 5 height 5
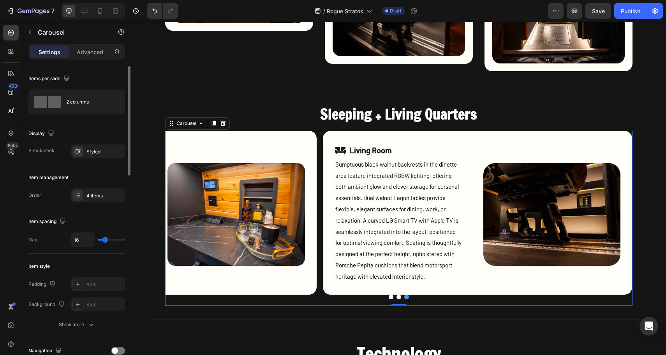
click at [389, 297] on button "Dot" at bounding box center [391, 297] width 5 height 5
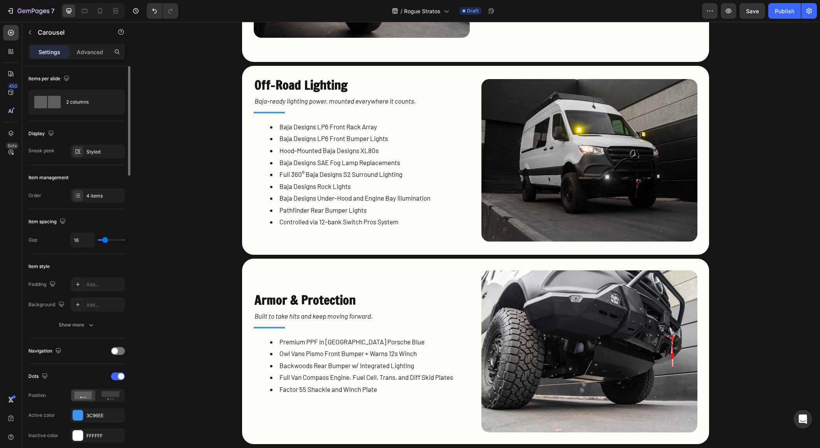
scroll to position [2318, 0]
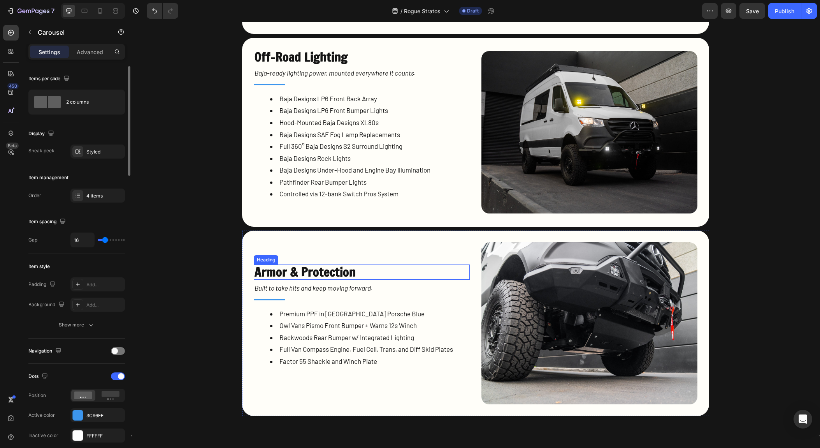
click at [460, 269] on h2 "Armor & Protection" at bounding box center [362, 271] width 216 height 15
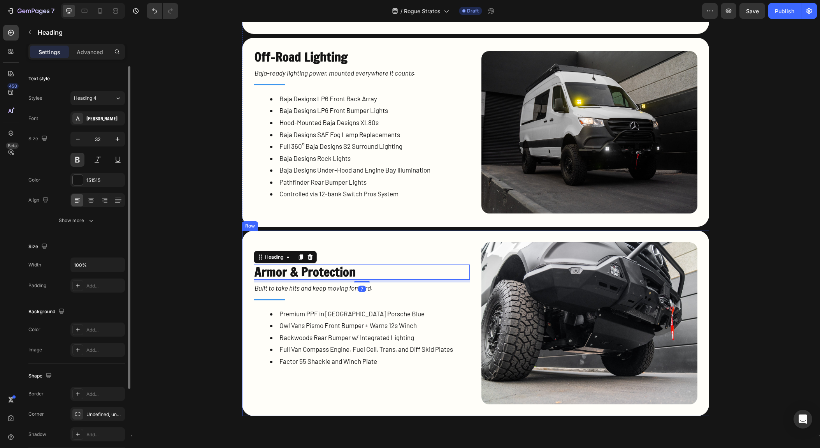
click at [450, 243] on div "Armor & Protection Heading 7 Built to take hits and keep moving forward. Text B…" at bounding box center [362, 323] width 216 height 162
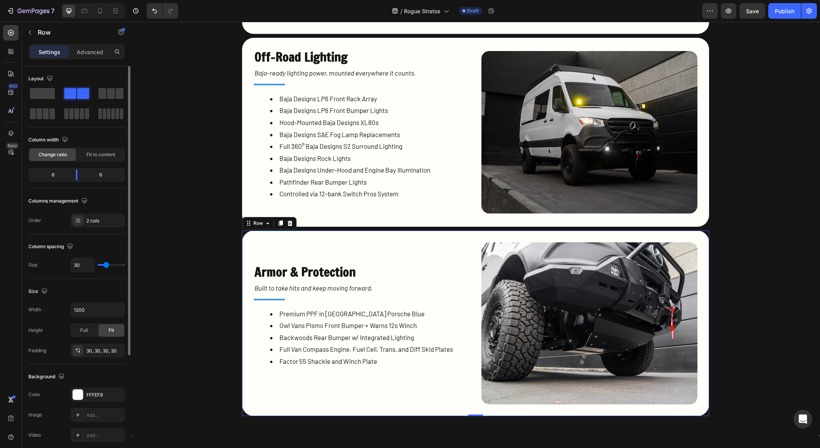
click at [84, 61] on div "Settings Advanced" at bounding box center [76, 55] width 109 height 22
click at [86, 54] on p "Advanced" at bounding box center [90, 52] width 26 height 8
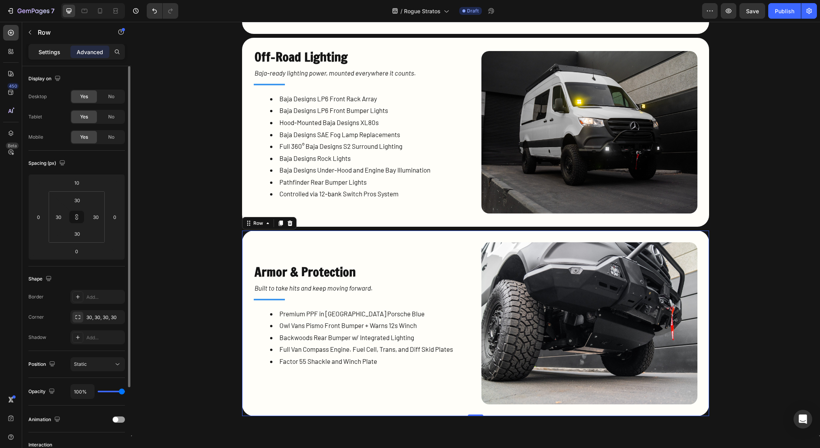
click at [47, 48] on p "Settings" at bounding box center [50, 52] width 22 height 8
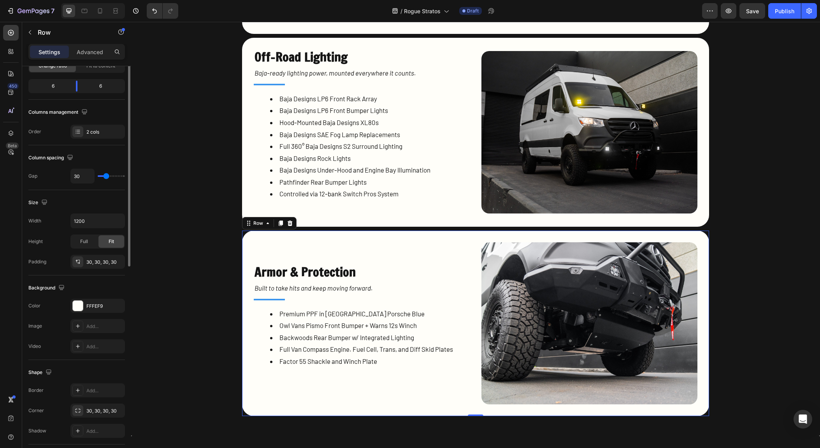
scroll to position [0, 0]
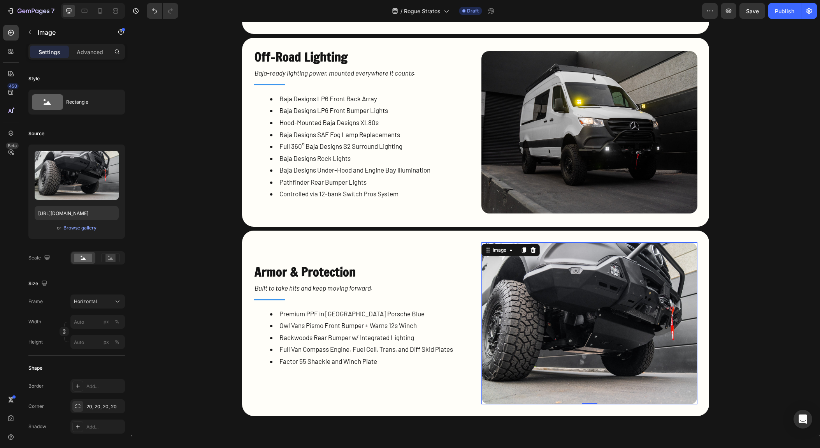
click at [547, 296] on img at bounding box center [590, 323] width 216 height 162
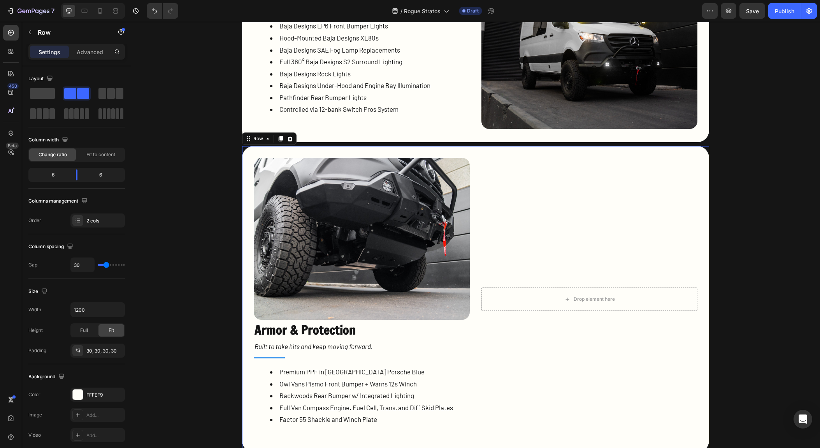
click at [301, 338] on div "Image Armor & Protection Heading Built to take hits and keep moving forward. Te…" at bounding box center [362, 299] width 216 height 283
click at [314, 326] on h2 "Armor & Protection" at bounding box center [362, 329] width 216 height 15
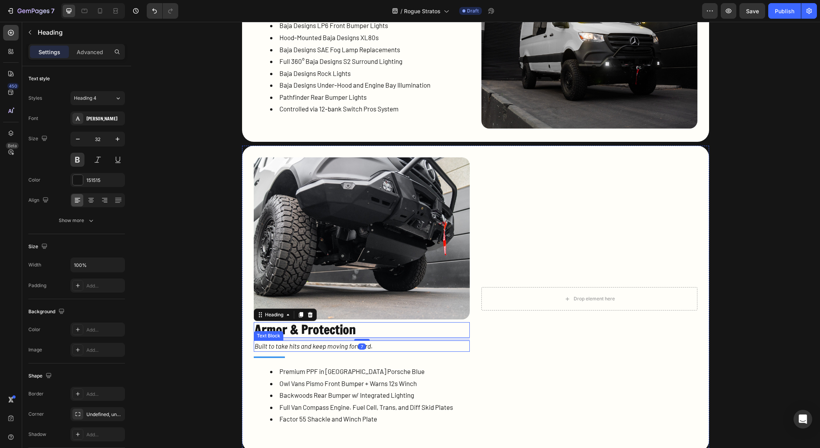
click at [311, 345] on icon "Built to take hits and keep moving forward." at bounding box center [314, 346] width 118 height 8
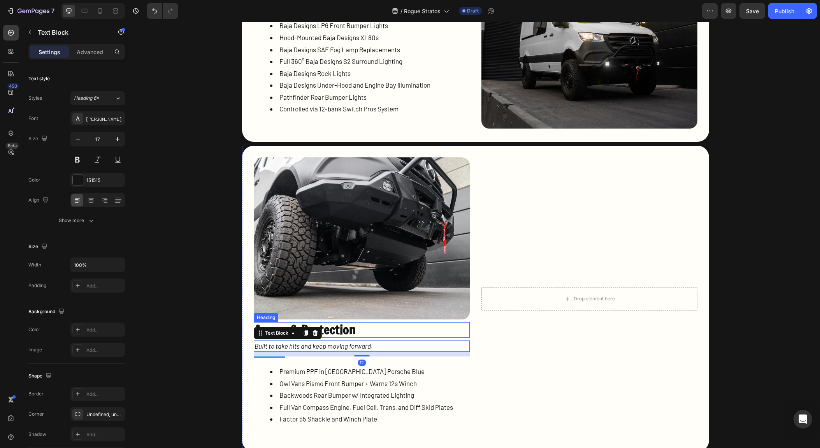
click at [348, 334] on h2 "Armor & Protection" at bounding box center [362, 329] width 216 height 15
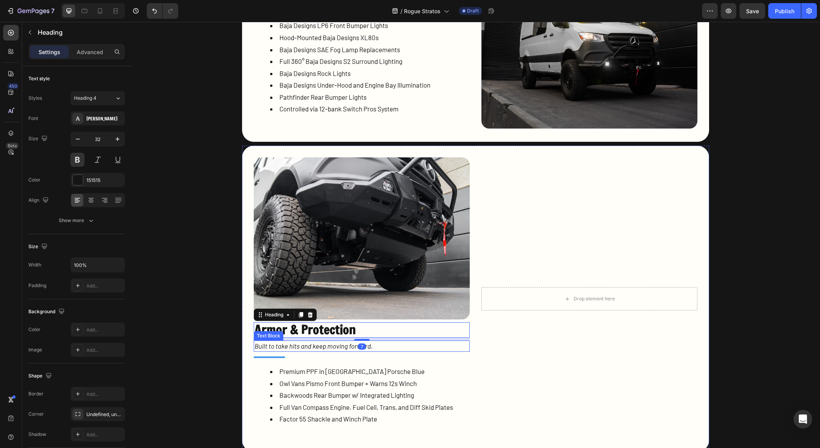
click at [335, 350] on p "Built to take hits and keep moving forward." at bounding box center [362, 346] width 215 height 10
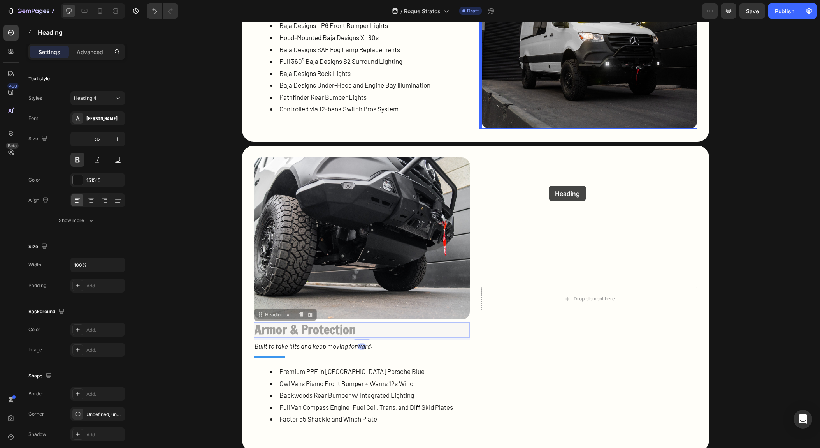
drag, startPoint x: 349, startPoint y: 330, endPoint x: 549, endPoint y: 186, distance: 246.8
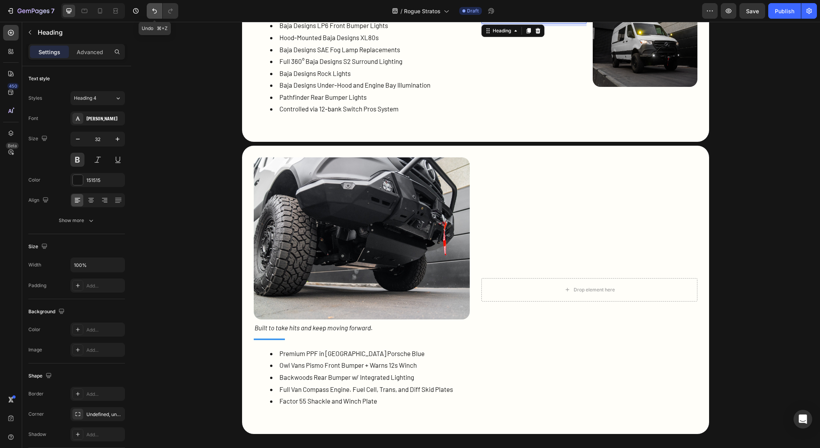
click at [154, 12] on icon "Undo/Redo" at bounding box center [155, 11] width 8 height 8
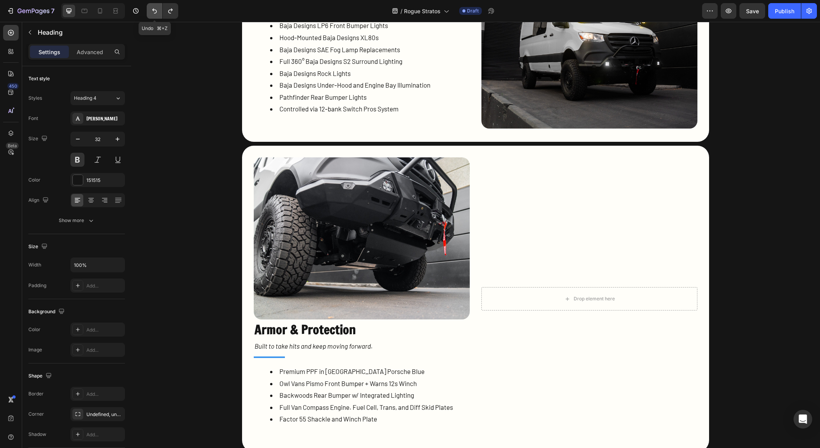
click at [155, 12] on icon "Undo/Redo" at bounding box center [155, 11] width 8 height 8
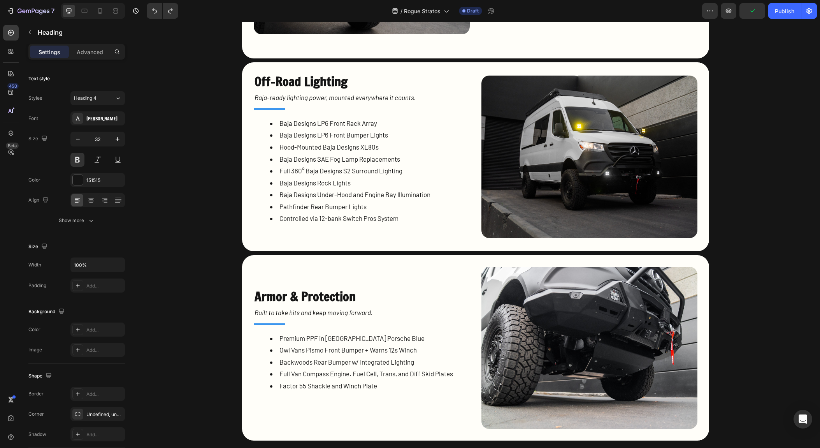
scroll to position [2291, 0]
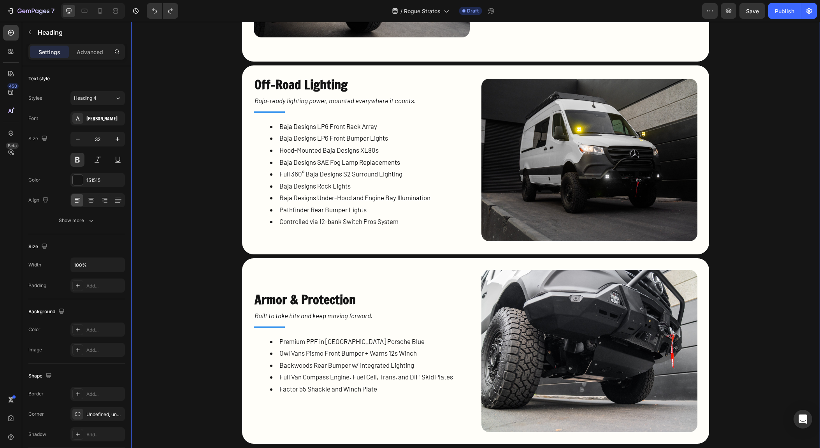
click at [757, 308] on div "Exterior Heading Running Assembly Heading Built for real off-road performance—p…" at bounding box center [476, 5] width 650 height 878
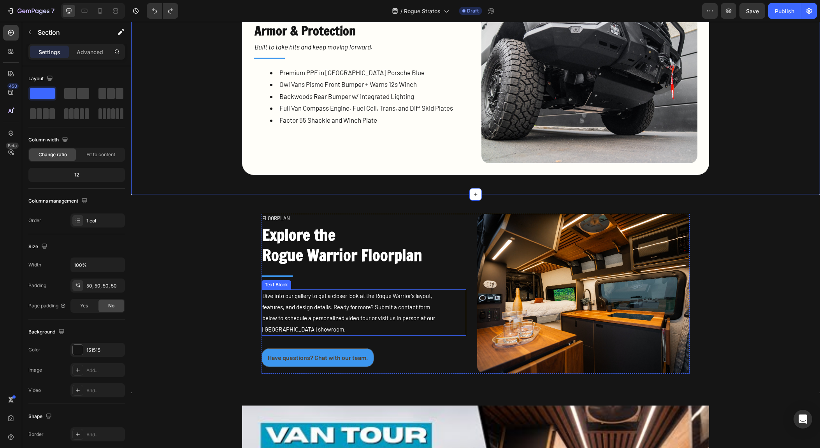
scroll to position [2573, 0]
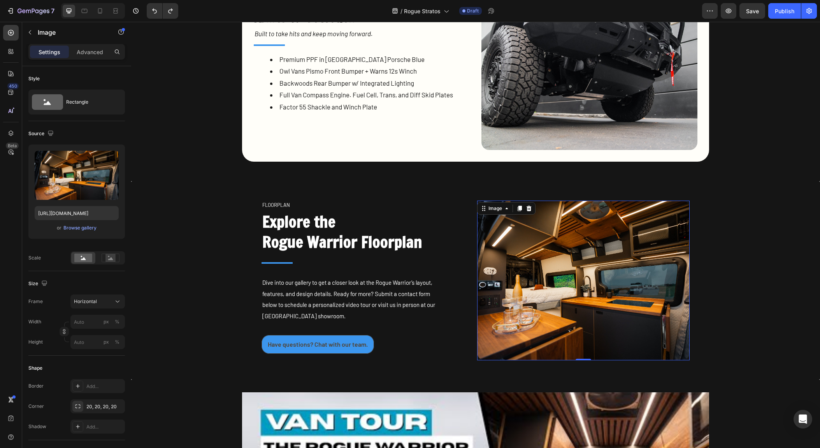
click at [625, 270] on img at bounding box center [583, 281] width 213 height 160
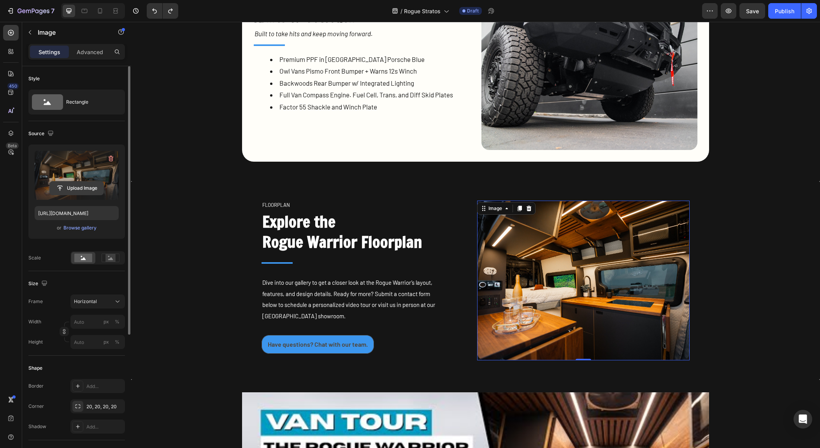
click at [86, 184] on input "file" at bounding box center [77, 187] width 54 height 13
type input "[URL][DOMAIN_NAME]"
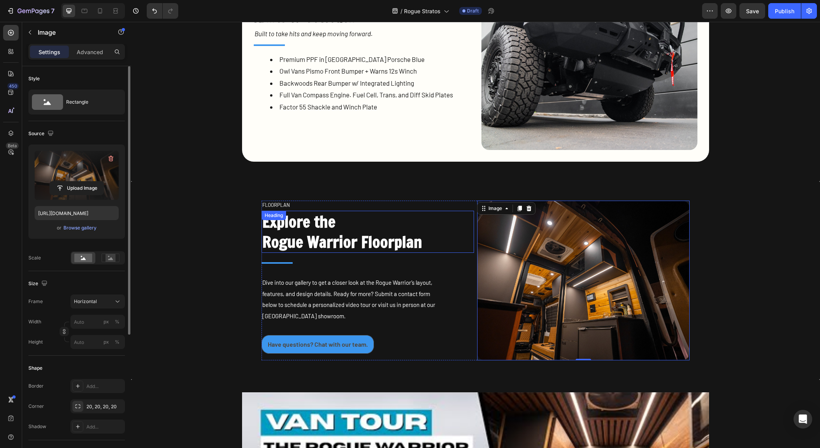
click at [356, 236] on h2 "Explore the Rogue Warrior Floorplan" at bounding box center [368, 232] width 213 height 42
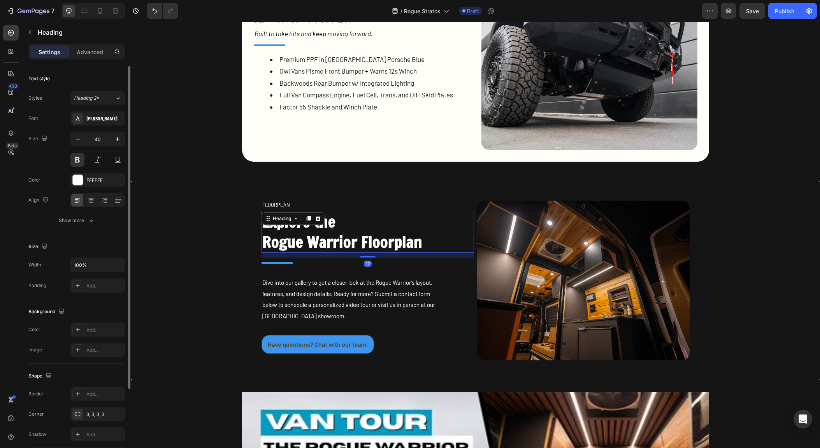
click at [303, 240] on h2 "Explore the Rogue Warrior Floorplan" at bounding box center [368, 232] width 213 height 42
click at [303, 240] on p "Explore the Rogue Warrior Floorplan" at bounding box center [367, 231] width 211 height 40
click at [278, 240] on p "Explore the Rogue Warrior Floorplan" at bounding box center [367, 231] width 211 height 40
click at [353, 244] on p "Explore the Rogue Warrior Floorplan" at bounding box center [367, 231] width 211 height 40
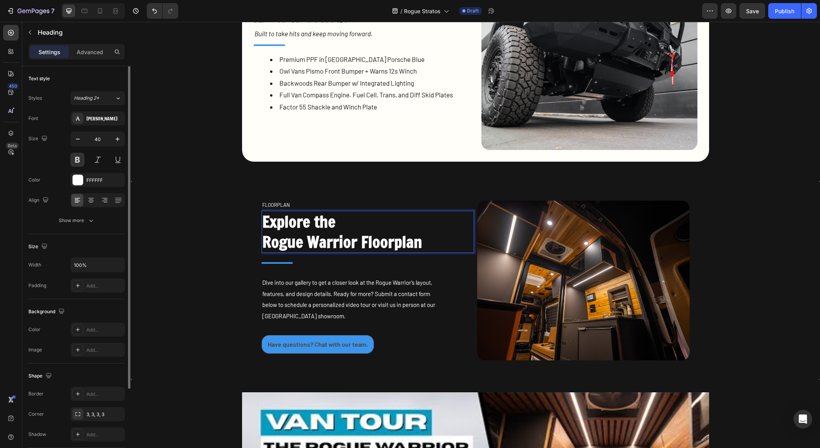
drag, startPoint x: 354, startPoint y: 242, endPoint x: 315, endPoint y: 241, distance: 39.0
click at [353, 242] on p "Explore the Rogue Warrior Floorplan" at bounding box center [367, 231] width 211 height 40
click at [314, 241] on p "Explore the Rogue Warrior Floorplan" at bounding box center [367, 231] width 211 height 40
click at [568, 282] on img at bounding box center [583, 281] width 213 height 160
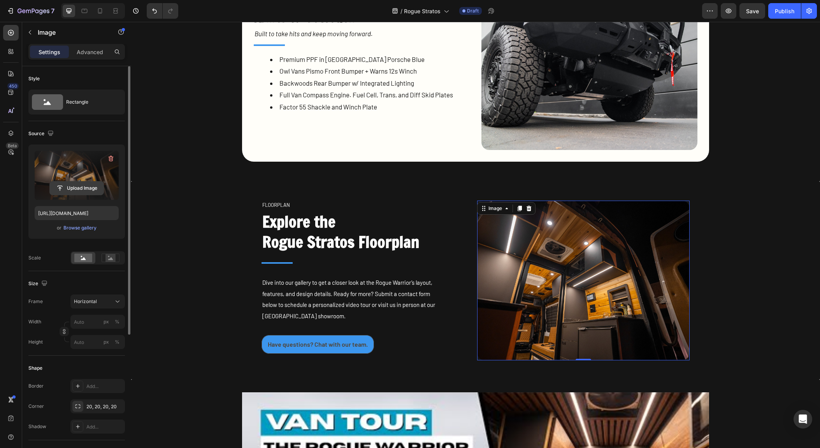
click at [66, 188] on input "file" at bounding box center [77, 187] width 54 height 13
type input "[URL][DOMAIN_NAME]"
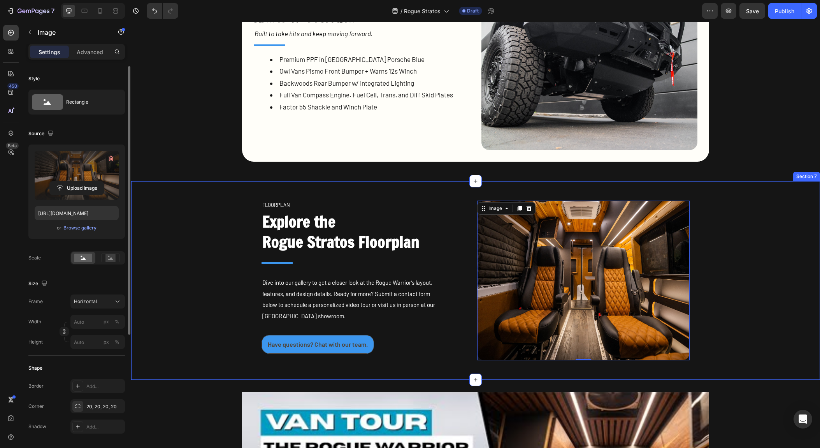
click at [783, 231] on div "FLOORPLAN Text block Explore the Rogue Stratos Floorplan Heading Title Line Div…" at bounding box center [475, 280] width 689 height 199
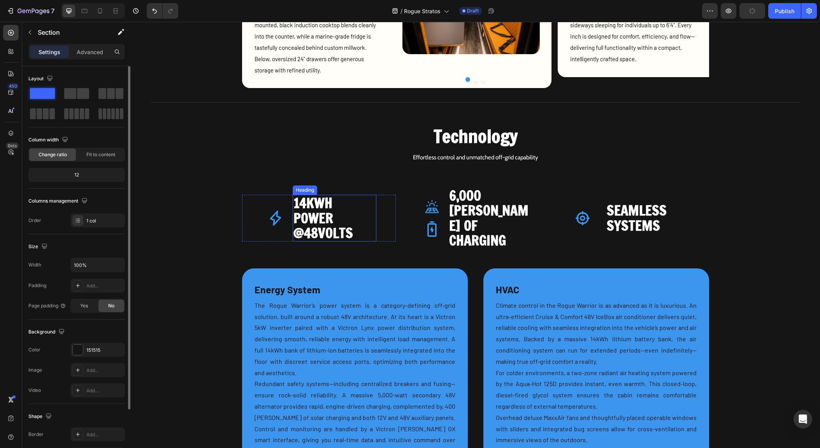
scroll to position [983, 0]
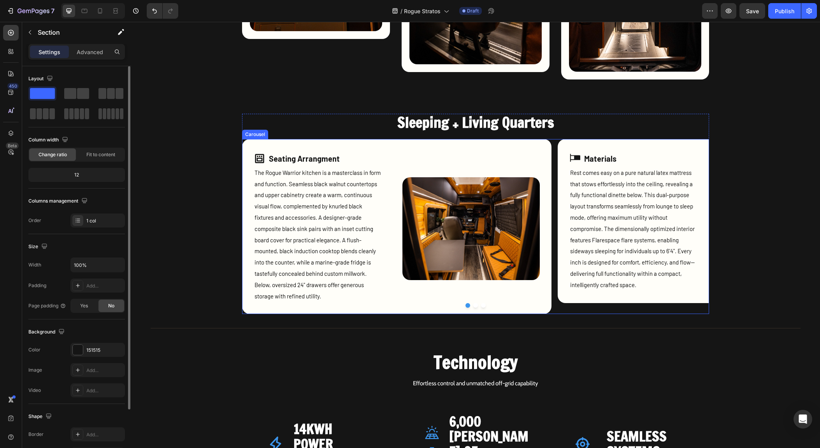
click at [473, 306] on button "Dot" at bounding box center [475, 305] width 5 height 5
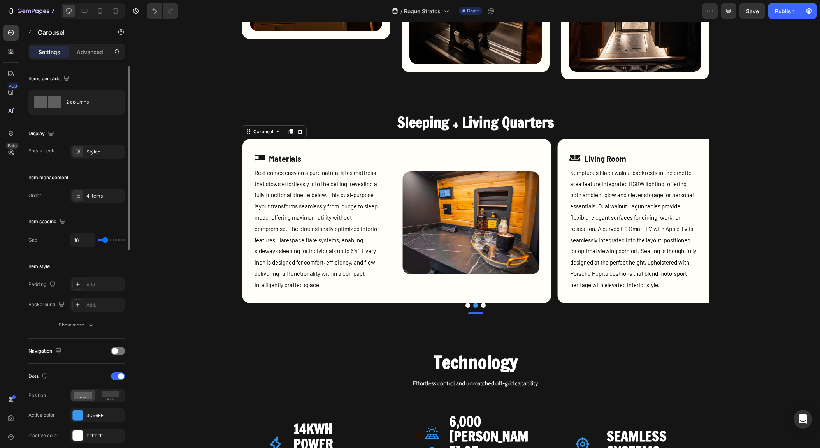
click at [482, 305] on button "Dot" at bounding box center [483, 305] width 5 height 5
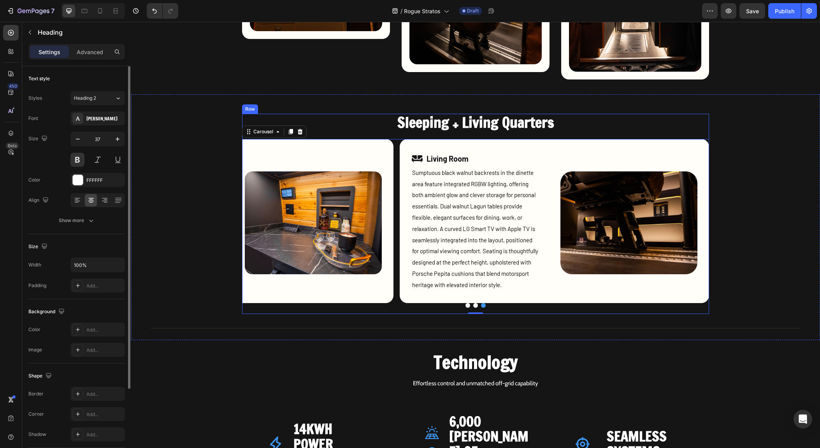
click at [472, 125] on h2 "Sleeping + Living Quarters" at bounding box center [475, 123] width 467 height 18
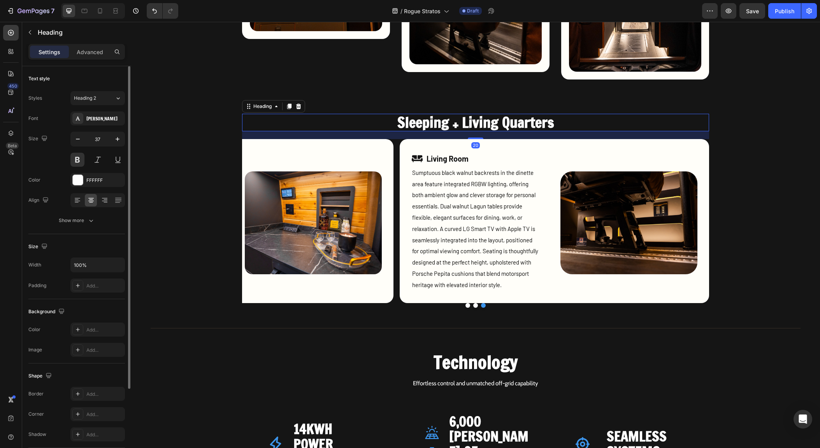
click at [472, 125] on h2 "Sleeping + Living Quarters" at bounding box center [475, 123] width 467 height 18
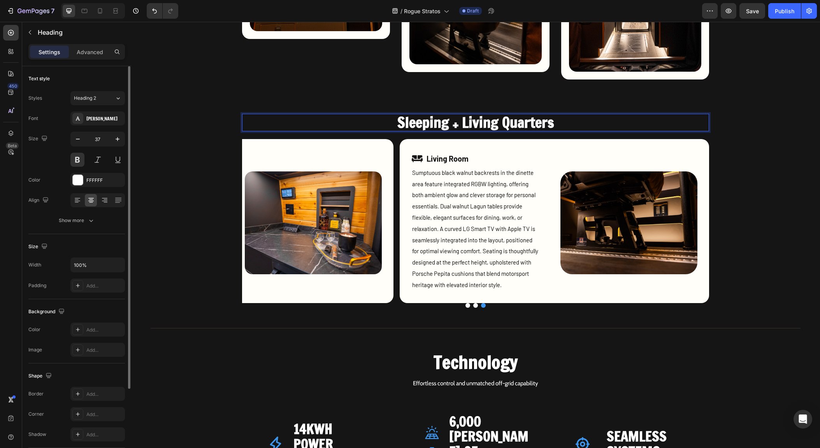
click at [462, 124] on p "Sleeping + Living Quarters" at bounding box center [476, 122] width 466 height 16
click at [417, 118] on p "Sleeping + Living Quarters" at bounding box center [476, 122] width 466 height 16
click at [460, 120] on p "Seating + Living Quarters" at bounding box center [476, 122] width 466 height 16
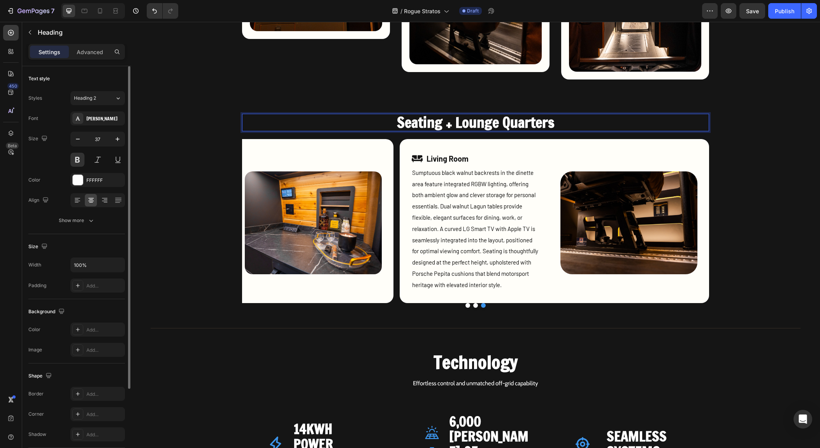
click at [633, 265] on img at bounding box center [629, 222] width 137 height 103
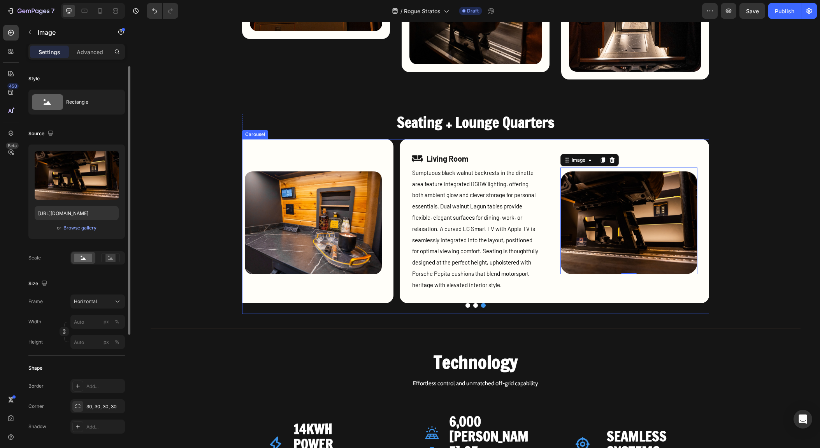
click at [466, 307] on button "Dot" at bounding box center [468, 305] width 5 height 5
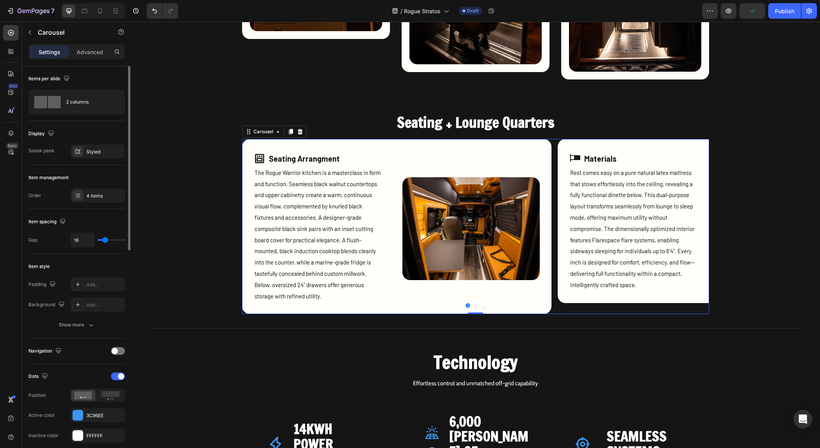
click at [473, 306] on button "Dot" at bounding box center [475, 305] width 5 height 5
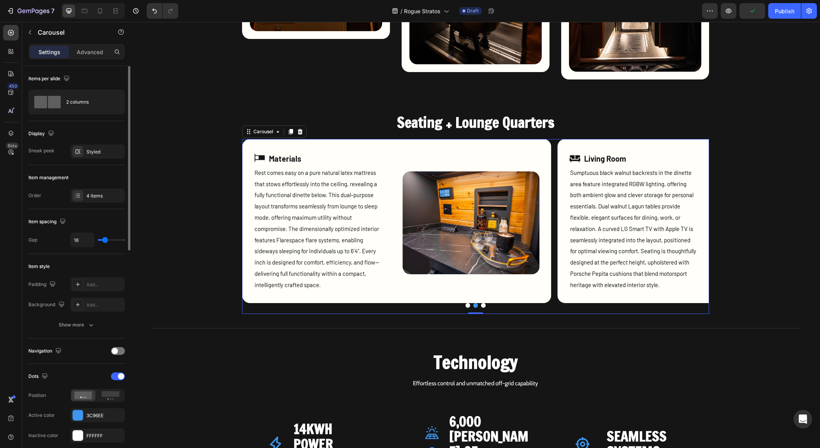
click at [481, 306] on button "Dot" at bounding box center [483, 305] width 5 height 5
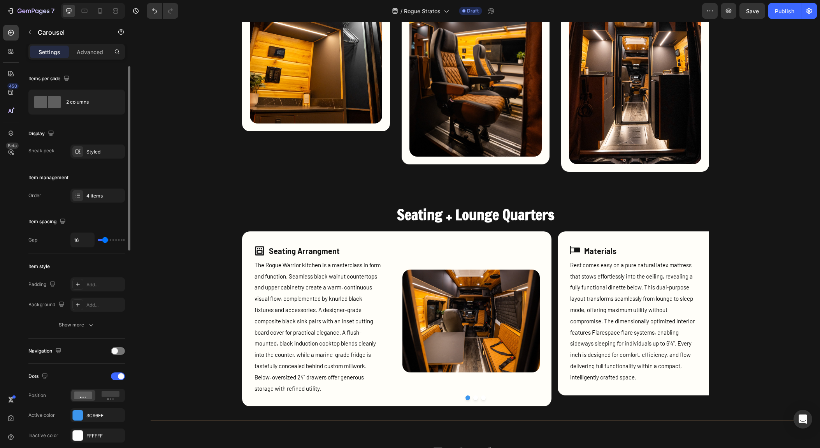
scroll to position [921, 0]
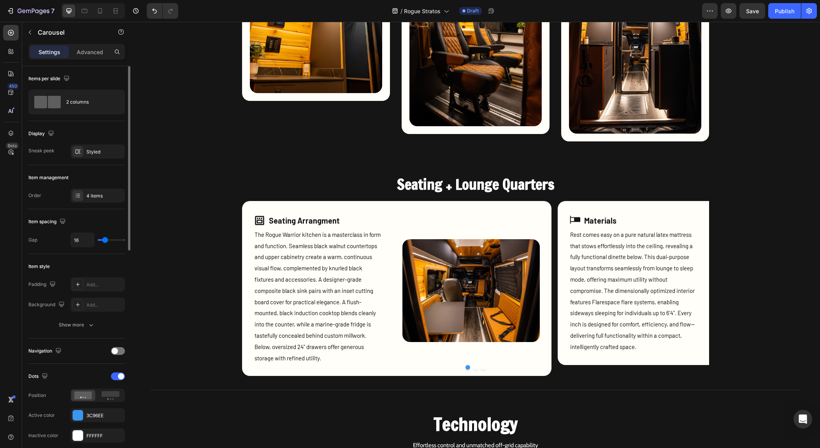
click at [474, 368] on button "Dot" at bounding box center [475, 367] width 5 height 5
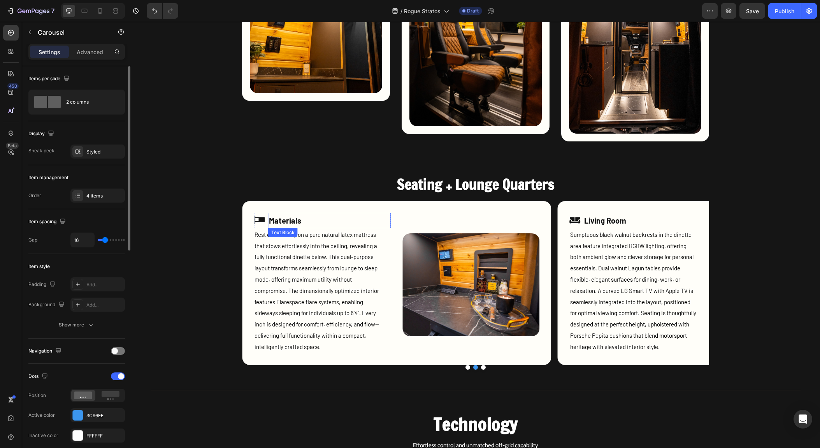
click at [291, 219] on p "Materials" at bounding box center [329, 220] width 121 height 14
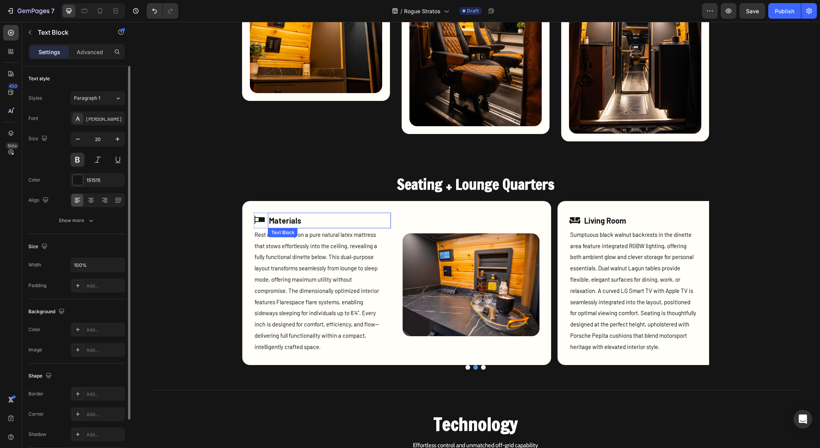
click at [291, 219] on p "Materials" at bounding box center [329, 220] width 121 height 14
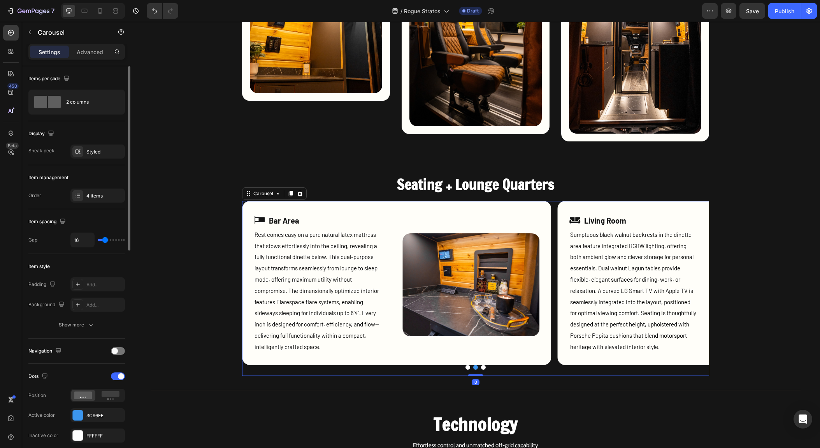
click at [481, 368] on button "Dot" at bounding box center [483, 367] width 5 height 5
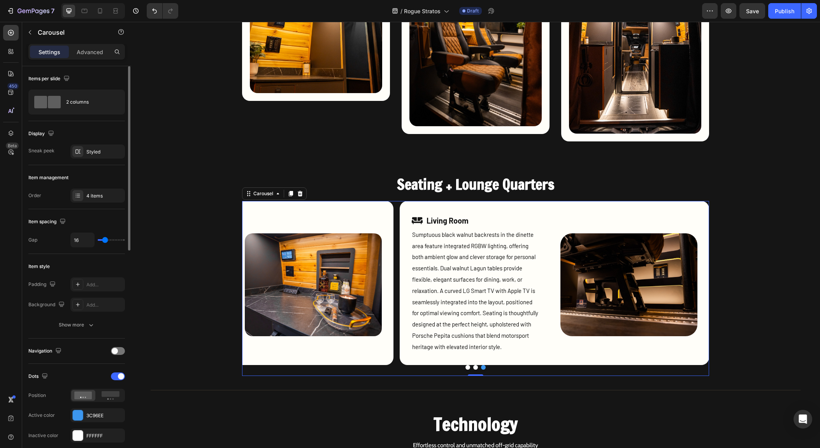
click at [466, 367] on button "Dot" at bounding box center [468, 367] width 5 height 5
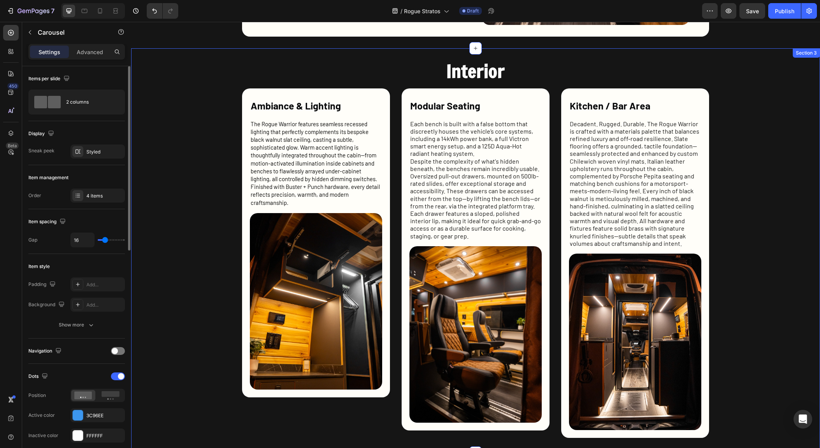
scroll to position [624, 0]
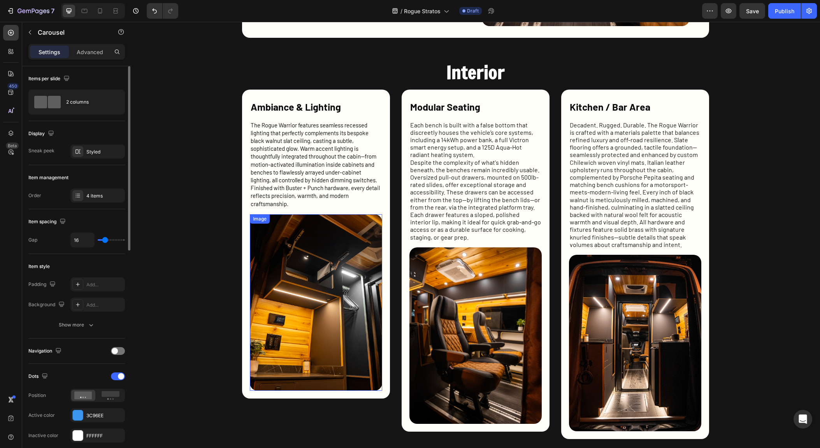
click at [343, 254] on img at bounding box center [316, 302] width 132 height 176
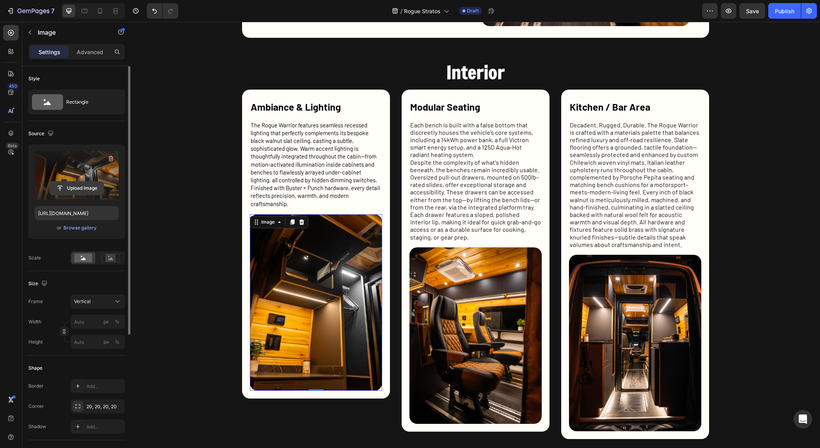
click at [72, 184] on input "file" at bounding box center [77, 187] width 54 height 13
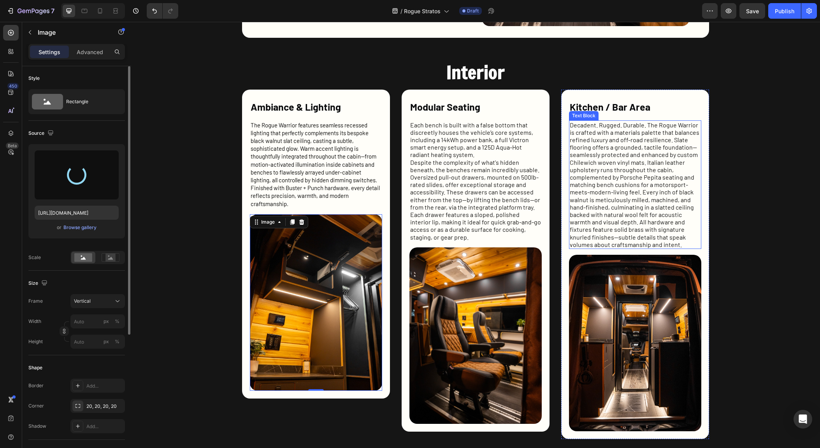
type input "[URL][DOMAIN_NAME]"
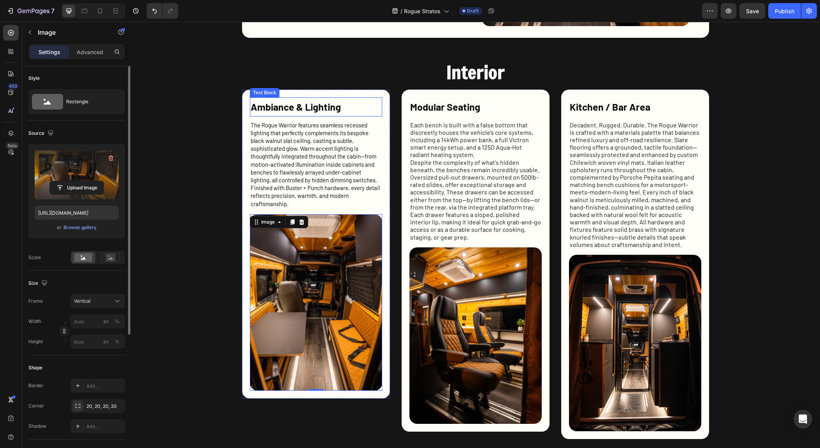
click at [329, 109] on p "Ambiance & Lighting" at bounding box center [316, 107] width 131 height 18
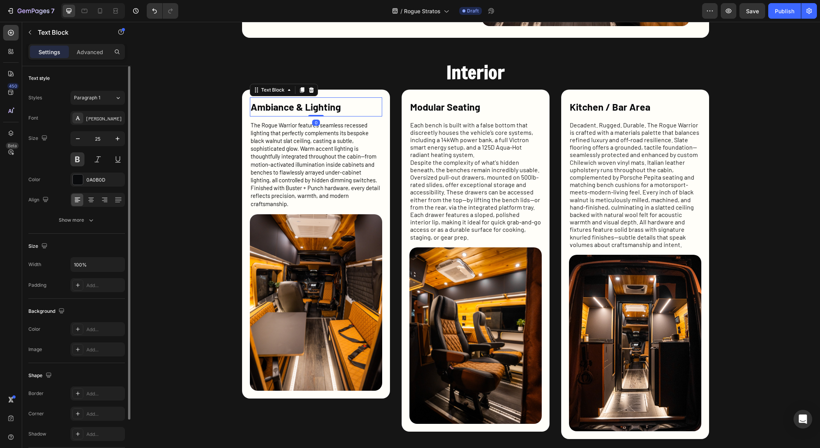
click at [329, 109] on p "Ambiance & Lighting" at bounding box center [316, 107] width 131 height 18
click at [331, 107] on p "Ambiance & Lighting" at bounding box center [316, 107] width 131 height 18
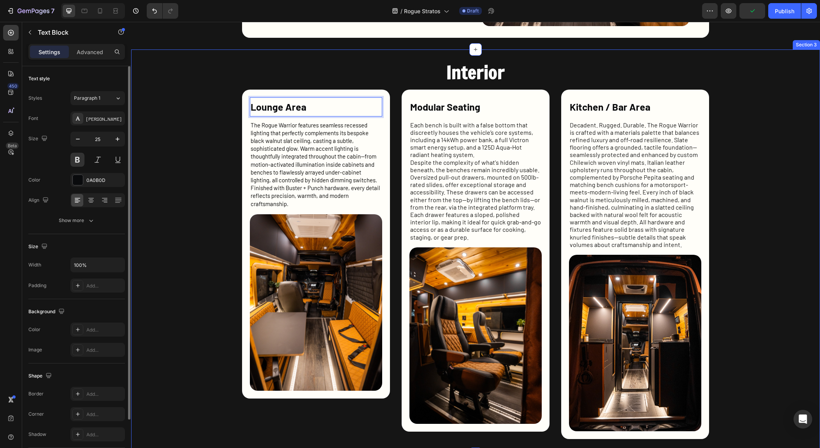
click at [784, 141] on div "Interior Heading Lounge Area Text Block 0 The Rogue Warrior features seamless r…" at bounding box center [476, 251] width 650 height 379
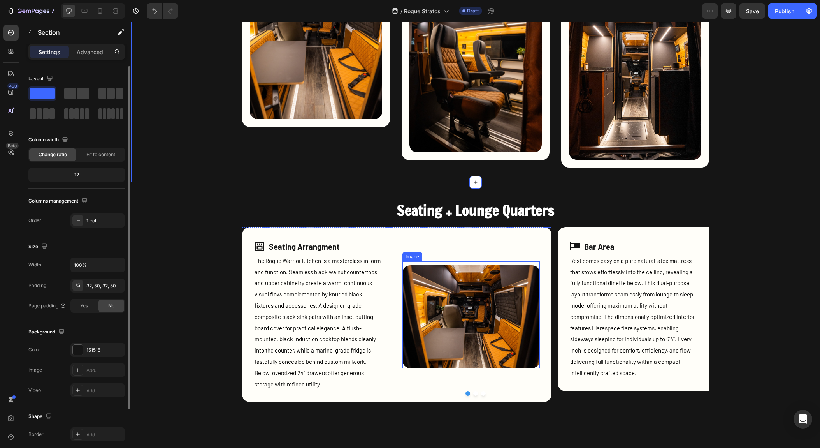
scroll to position [906, 0]
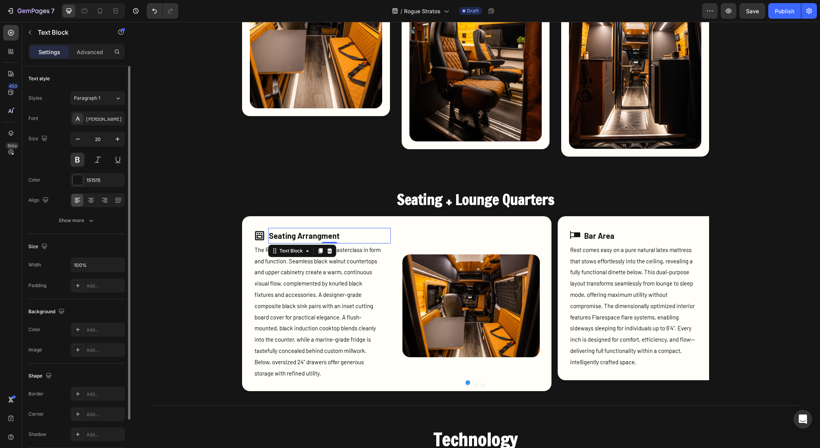
click at [311, 234] on p "Seating Arrangment" at bounding box center [329, 236] width 121 height 14
click at [498, 314] on img at bounding box center [471, 305] width 137 height 103
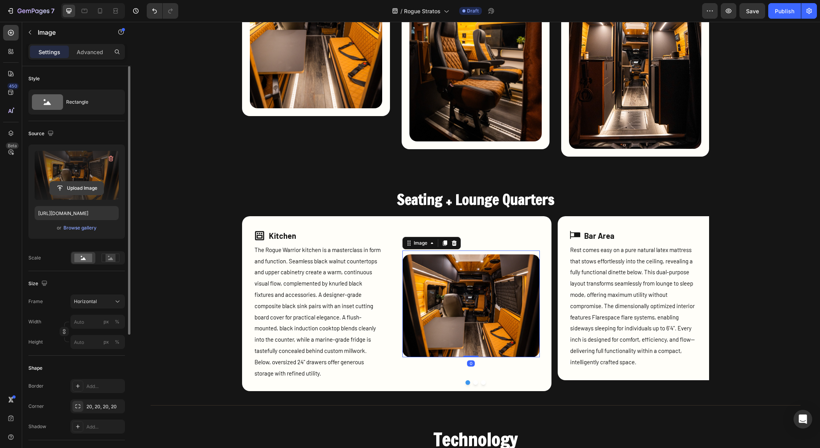
click at [72, 189] on input "file" at bounding box center [77, 187] width 54 height 13
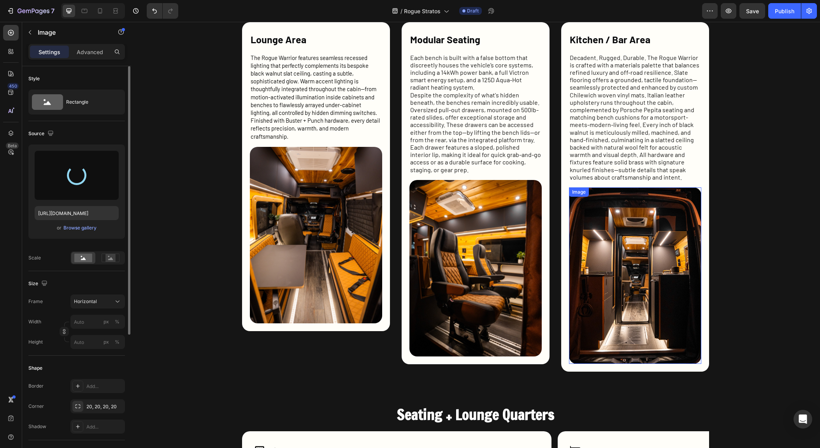
scroll to position [688, 0]
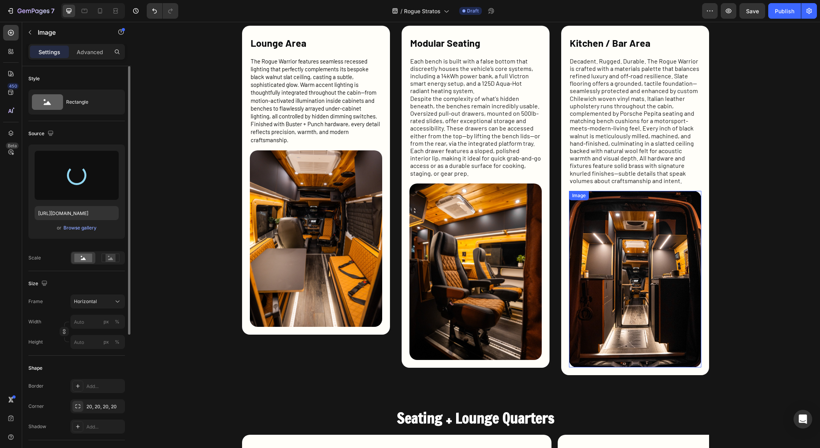
type input "[URL][DOMAIN_NAME]"
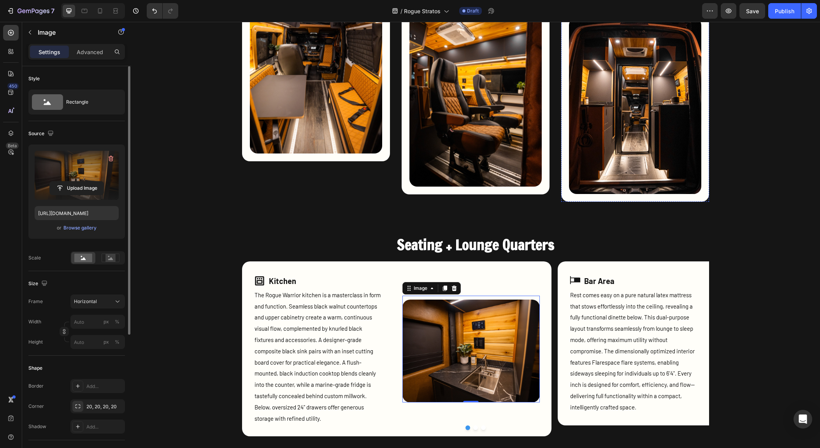
scroll to position [878, 0]
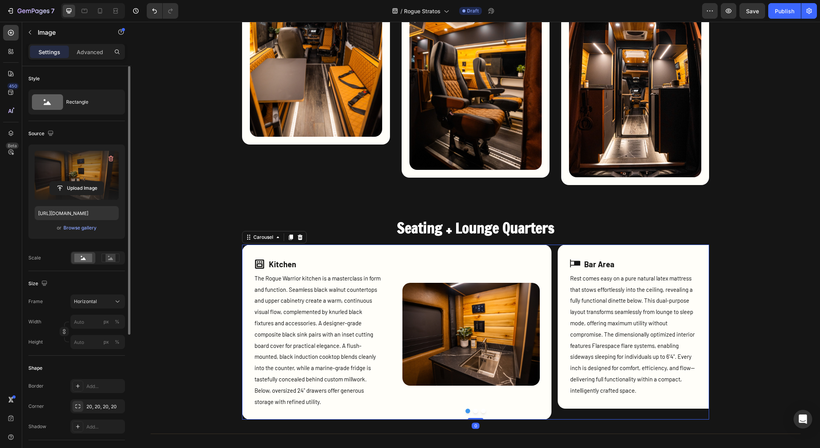
click at [473, 412] on button "Dot" at bounding box center [475, 410] width 5 height 5
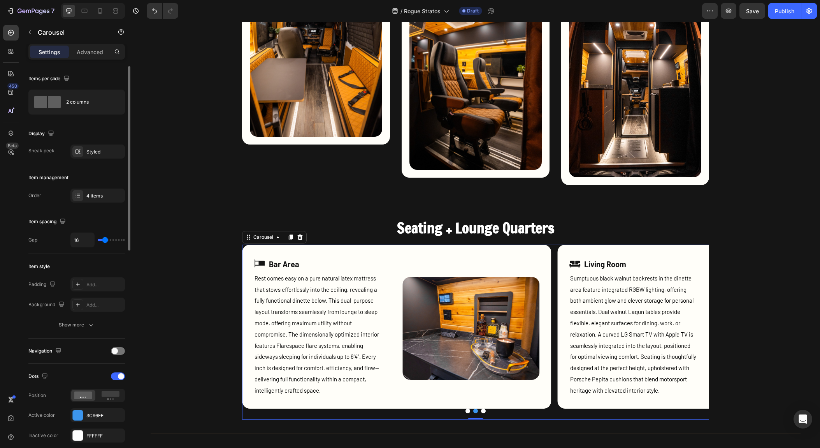
click at [481, 411] on button "Dot" at bounding box center [483, 410] width 5 height 5
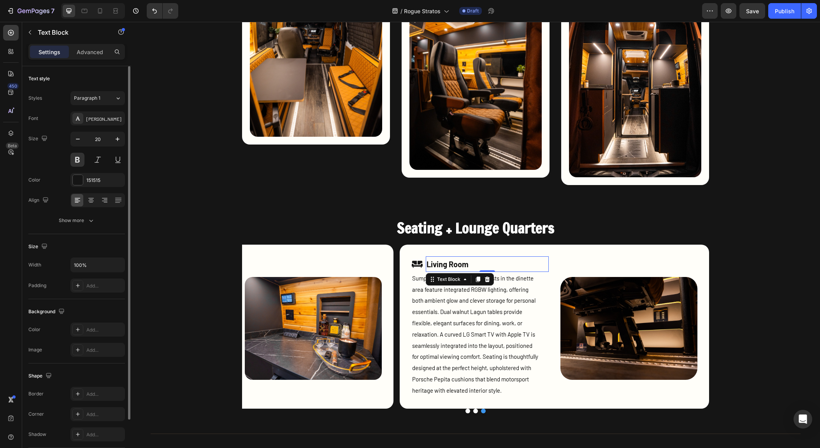
click at [448, 266] on p "Living Room" at bounding box center [487, 264] width 121 height 14
click at [635, 345] on img at bounding box center [629, 328] width 137 height 103
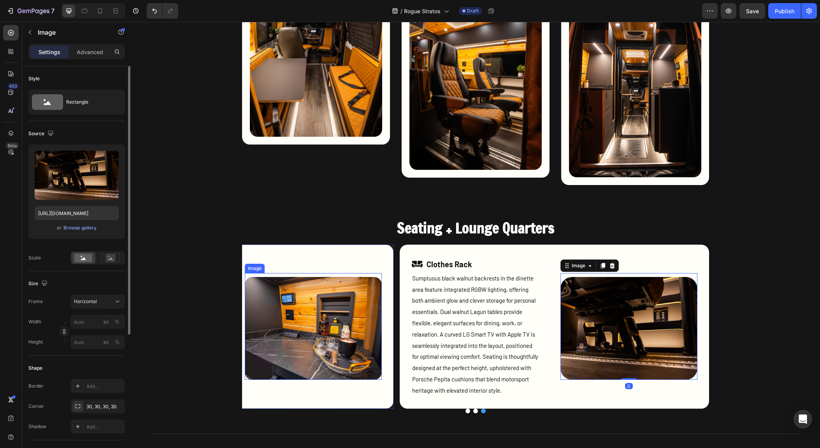
scroll to position [877, 0]
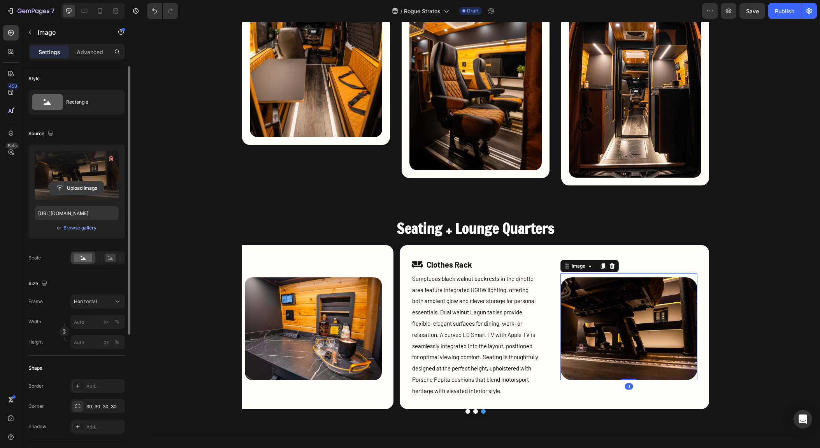
click at [82, 187] on input "file" at bounding box center [77, 187] width 54 height 13
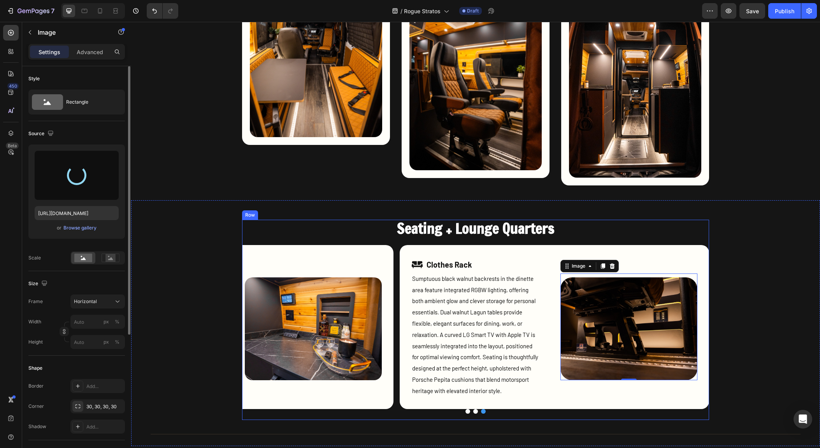
type input "[URL][DOMAIN_NAME]"
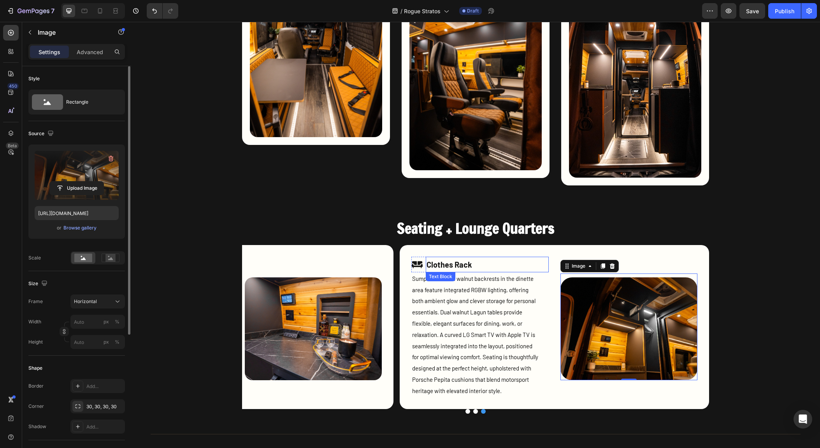
click at [449, 264] on p "Clothes Rack" at bounding box center [487, 264] width 121 height 14
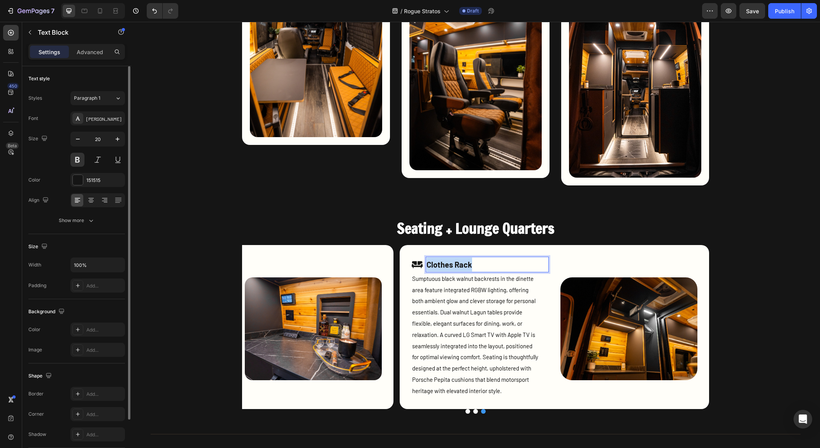
click at [448, 264] on p "Clothes Rack" at bounding box center [487, 264] width 121 height 14
click at [412, 263] on icon at bounding box center [417, 264] width 11 height 7
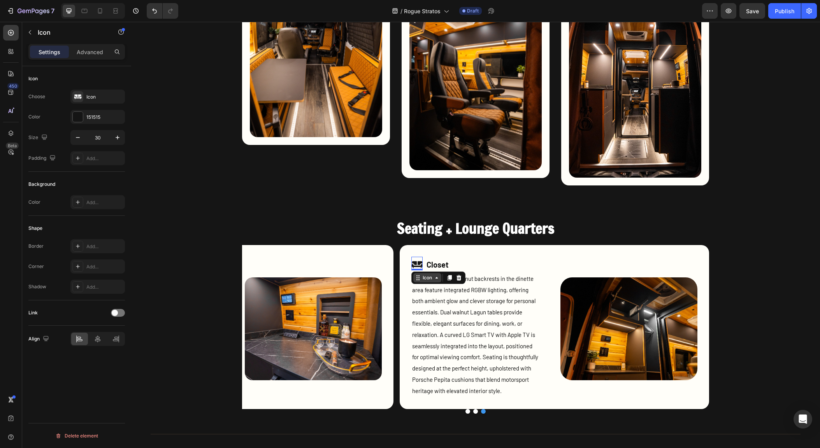
click at [427, 278] on div "Icon" at bounding box center [427, 278] width 12 height 0
click at [428, 278] on div "Icon" at bounding box center [427, 278] width 12 height 0
click at [84, 98] on div "Icon" at bounding box center [97, 97] width 55 height 14
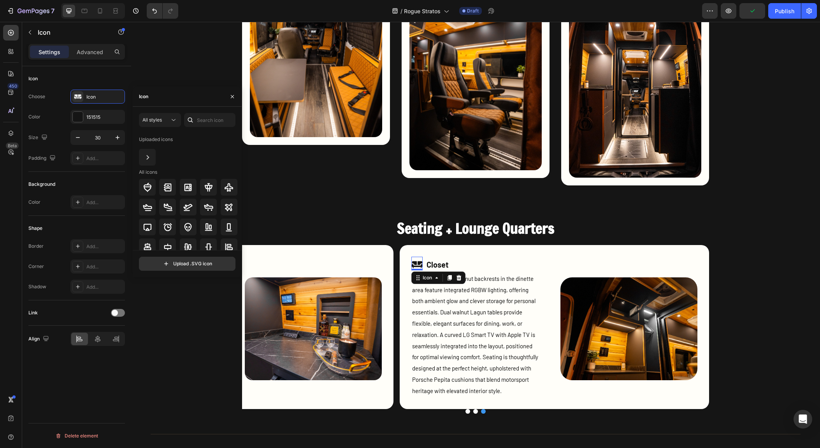
click at [165, 100] on div "Icon" at bounding box center [187, 96] width 109 height 20
click at [165, 97] on div "Icon" at bounding box center [187, 96] width 109 height 20
click at [232, 94] on icon "button" at bounding box center [232, 96] width 6 height 6
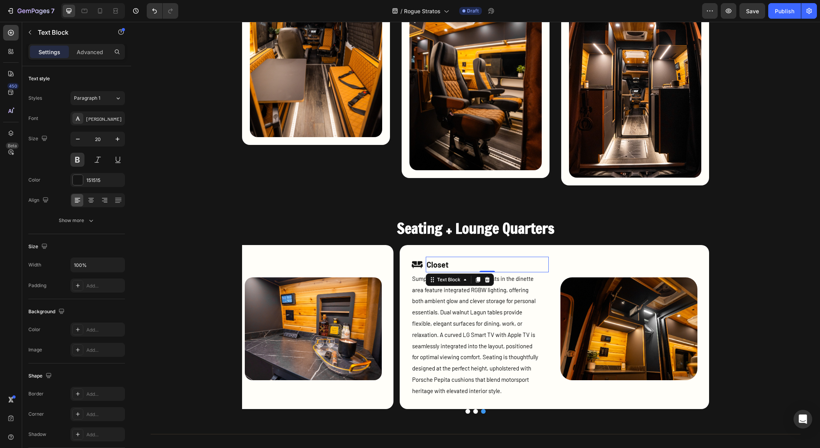
click at [427, 262] on p "Closet" at bounding box center [487, 264] width 121 height 14
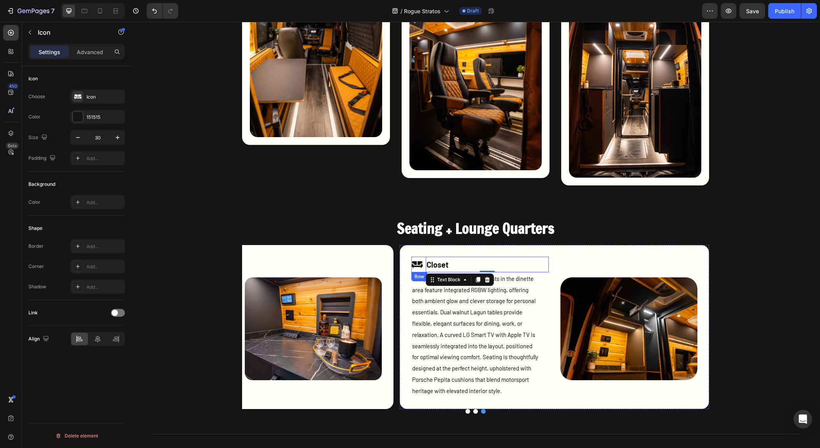
click at [417, 264] on icon at bounding box center [417, 264] width 11 height 7
click at [87, 95] on div "Icon" at bounding box center [104, 96] width 37 height 7
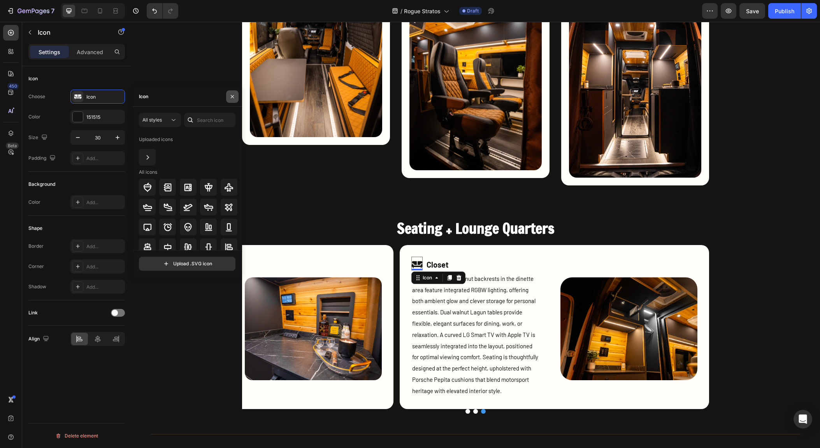
click at [230, 97] on icon "button" at bounding box center [232, 96] width 6 height 6
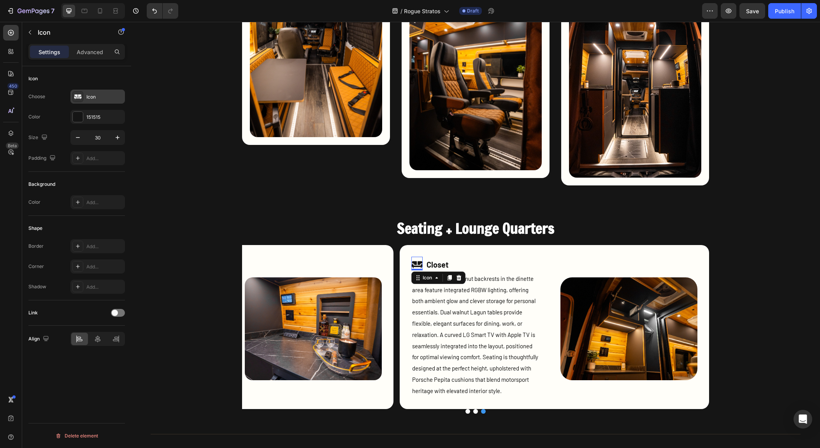
click at [80, 96] on icon at bounding box center [77, 96] width 7 height 5
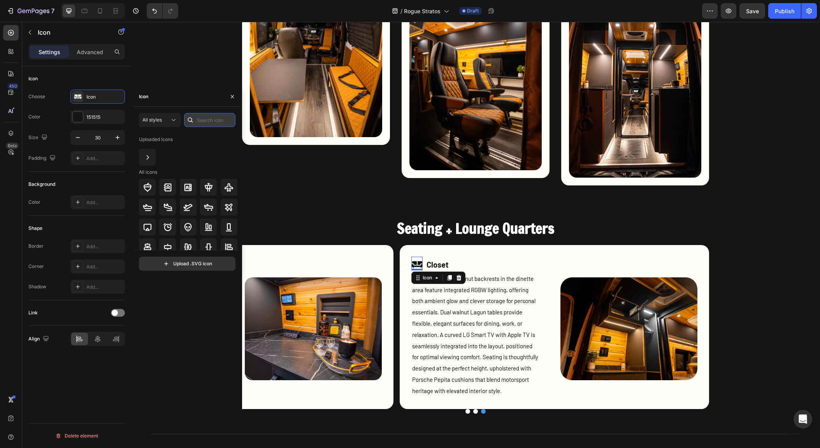
click at [202, 121] on input "text" at bounding box center [209, 120] width 51 height 14
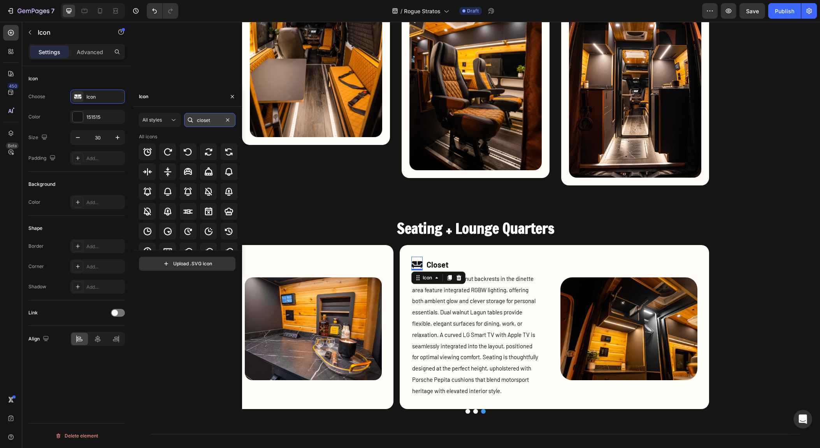
type input "closet"
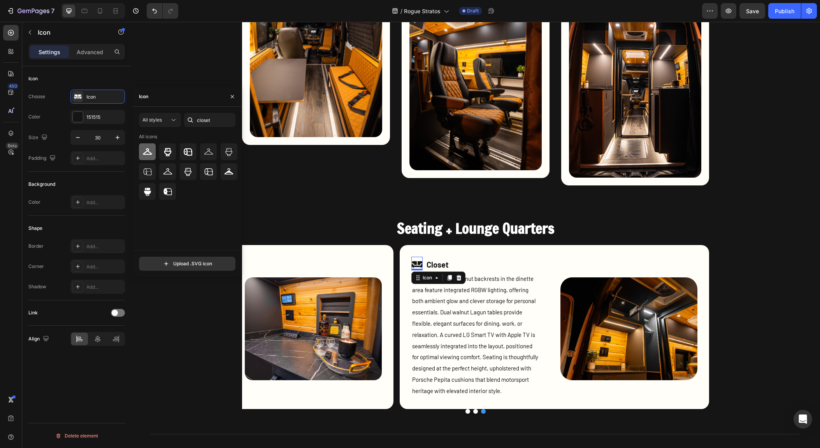
click at [147, 158] on div at bounding box center [147, 151] width 17 height 17
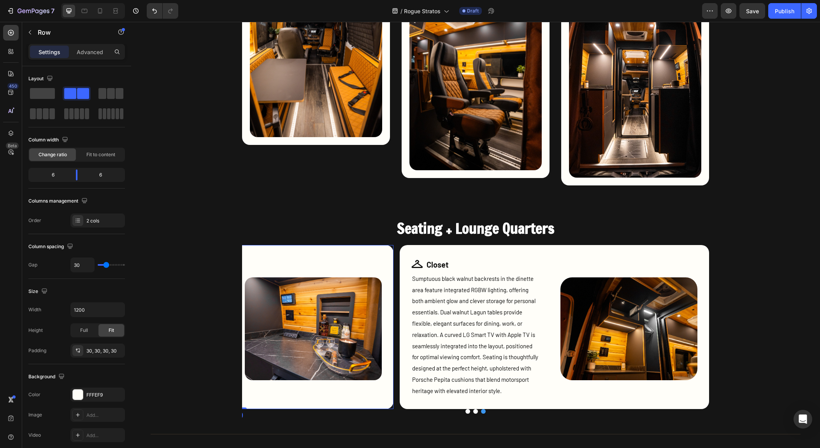
click at [345, 258] on div "Image" at bounding box center [313, 327] width 137 height 141
click at [473, 412] on button "Dot" at bounding box center [475, 411] width 5 height 5
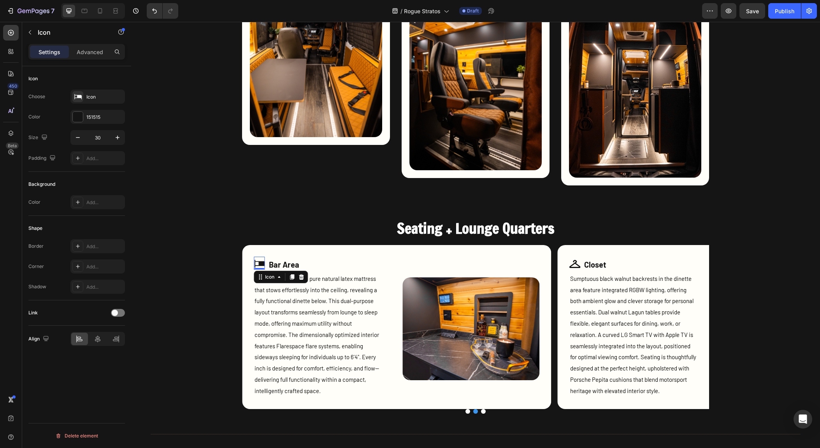
click at [259, 266] on icon at bounding box center [260, 264] width 11 height 8
click at [101, 99] on div "Icon" at bounding box center [104, 96] width 37 height 7
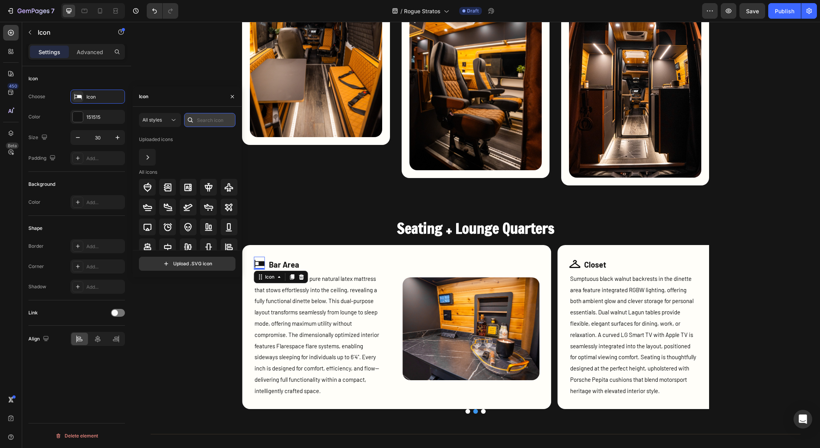
click at [218, 123] on input "text" at bounding box center [209, 120] width 51 height 14
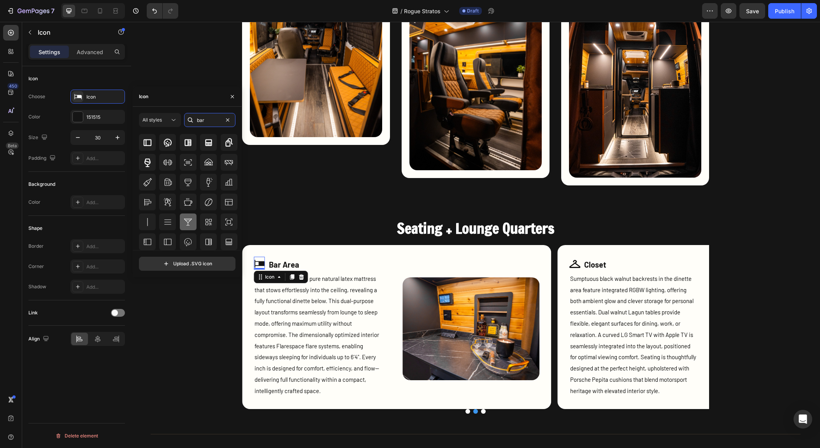
scroll to position [0, 0]
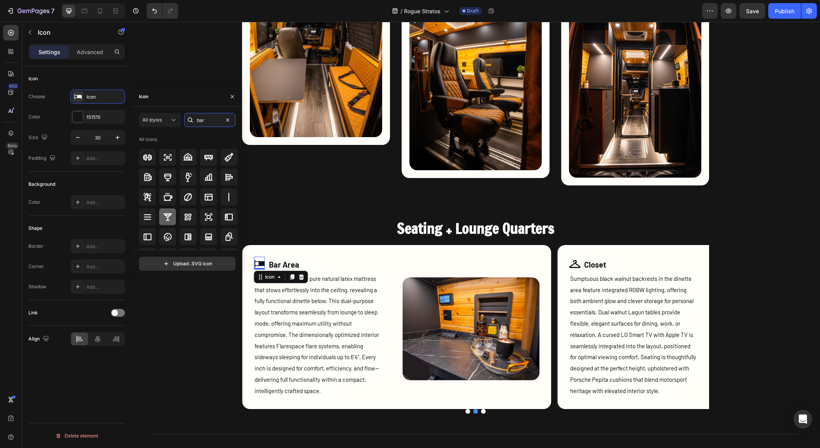
type input "bar"
click at [165, 215] on icon at bounding box center [168, 216] width 9 height 7
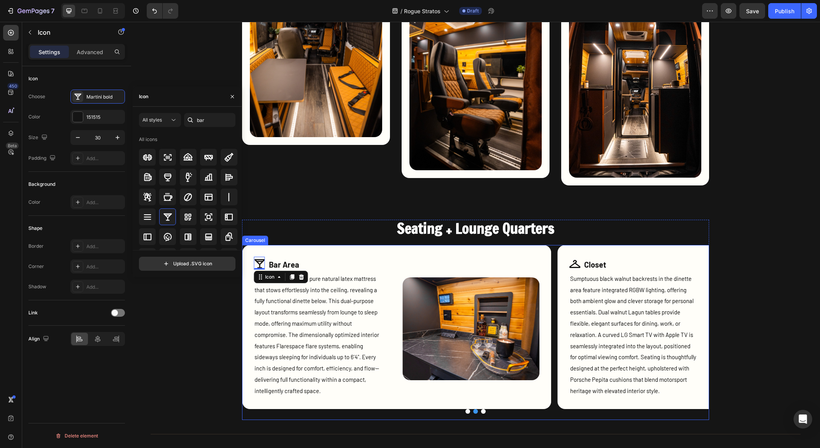
click at [466, 411] on button "Dot" at bounding box center [468, 411] width 5 height 5
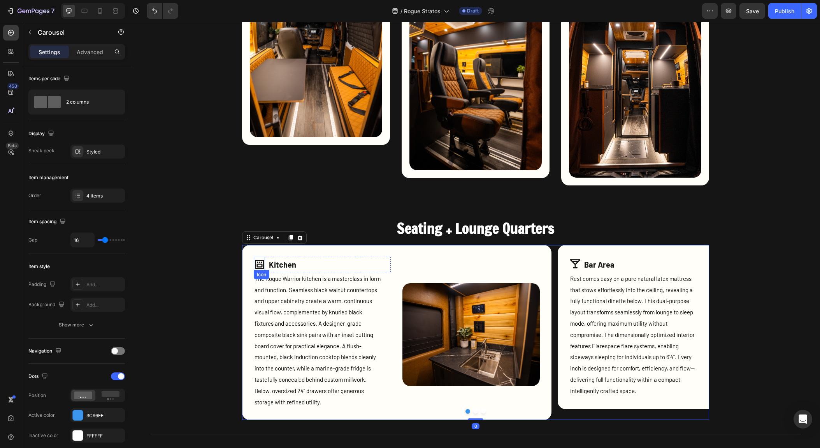
click at [255, 265] on icon at bounding box center [260, 265] width 12 height 12
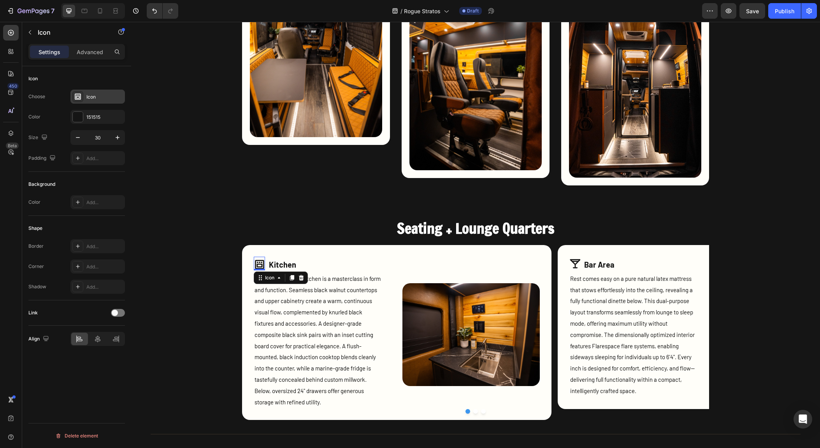
click at [99, 98] on div "Icon" at bounding box center [104, 96] width 37 height 7
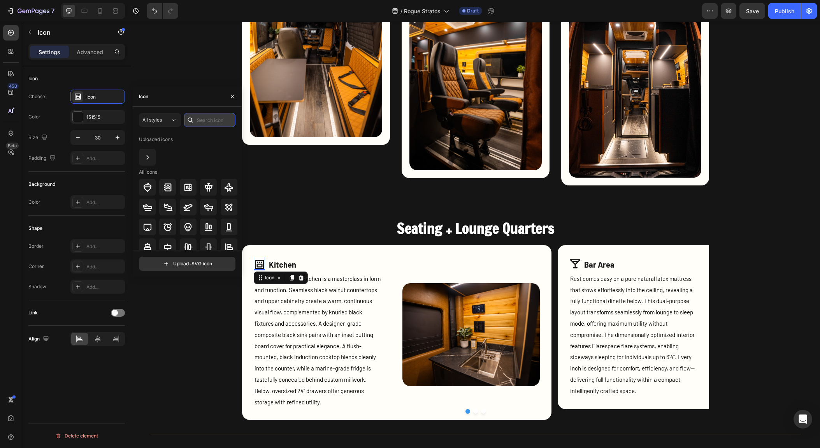
click at [207, 121] on input "text" at bounding box center [209, 120] width 51 height 14
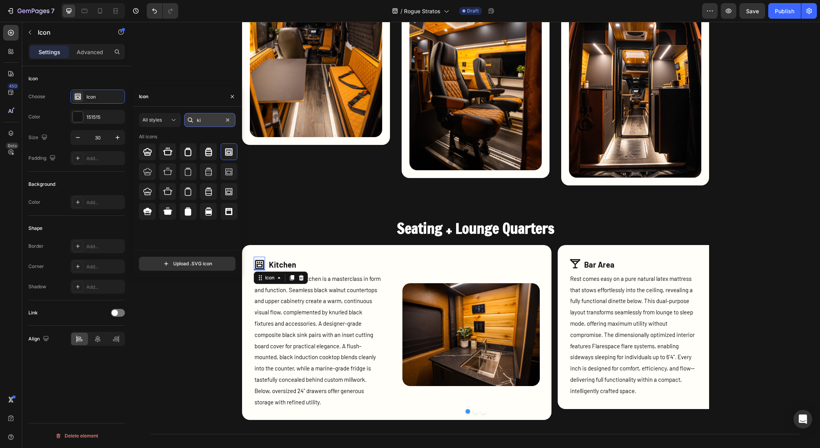
type input "k"
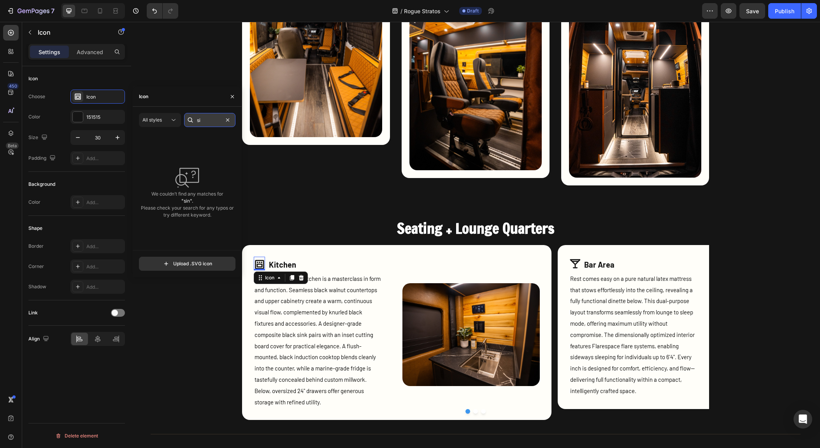
type input "s"
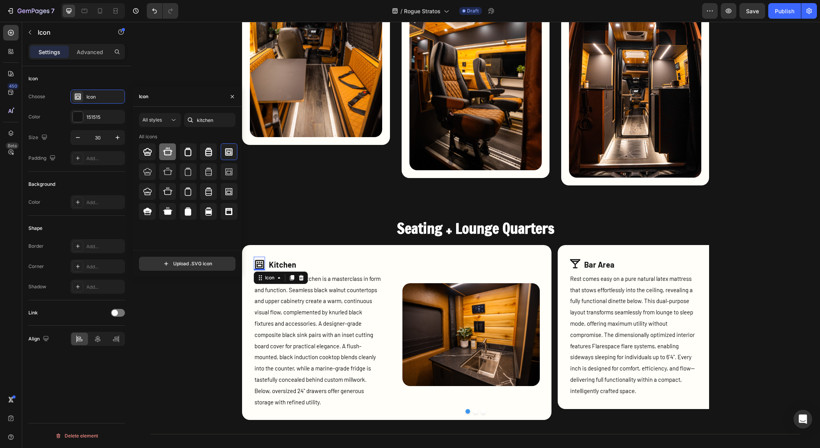
click at [165, 159] on div at bounding box center [167, 151] width 17 height 17
click at [211, 96] on div "Icon" at bounding box center [187, 96] width 109 height 20
click at [213, 121] on input "kitchen" at bounding box center [209, 120] width 51 height 14
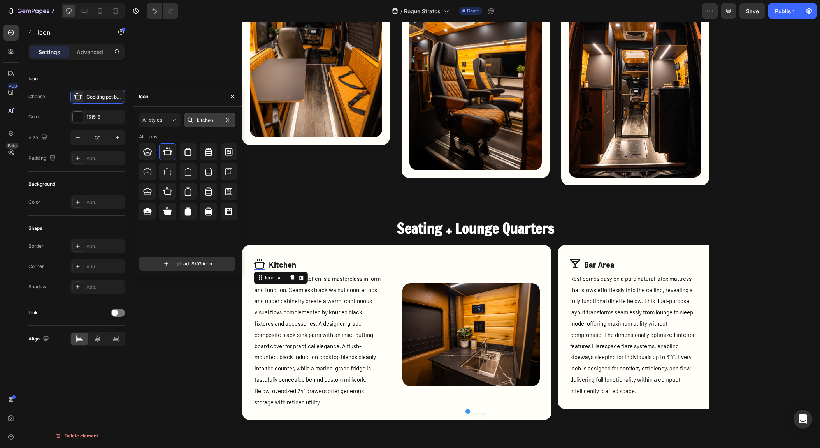
click at [213, 121] on input "kitchen" at bounding box center [209, 120] width 51 height 14
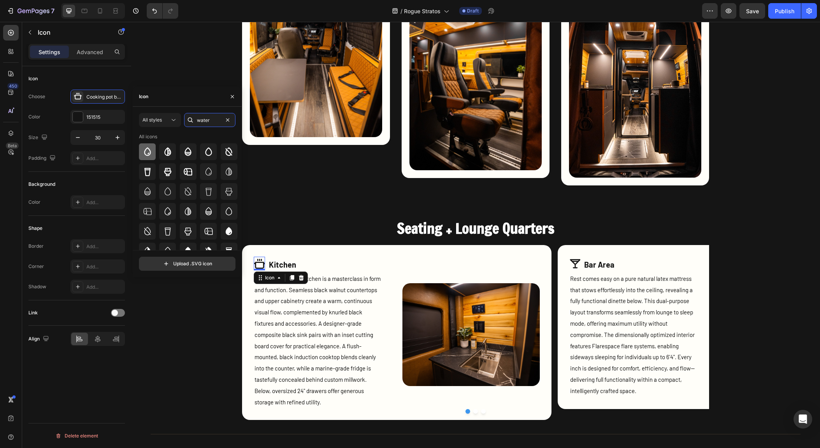
type input "water"
click at [145, 149] on icon at bounding box center [147, 151] width 7 height 9
click at [308, 324] on span "The Rogue Warrior kitchen is a masterclass in form and function. Seamless black…" at bounding box center [318, 340] width 126 height 130
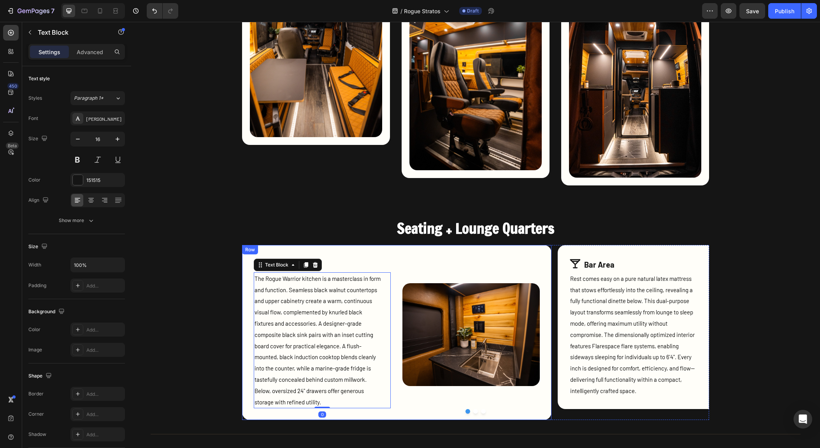
click at [473, 412] on button "Dot" at bounding box center [475, 411] width 5 height 5
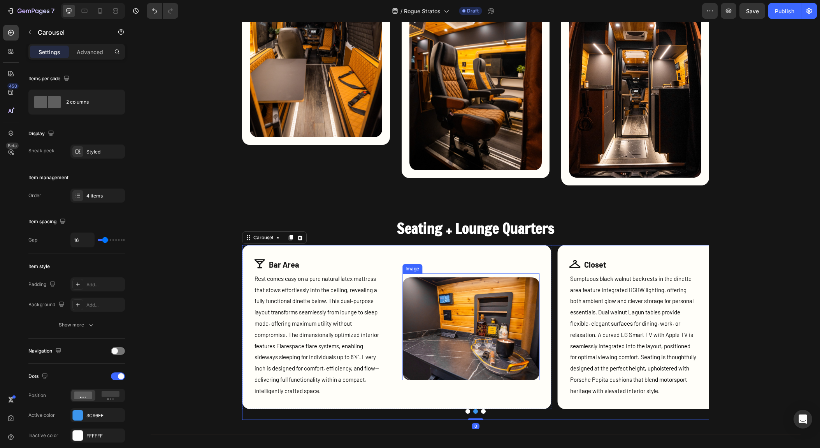
click at [487, 327] on img at bounding box center [471, 328] width 137 height 103
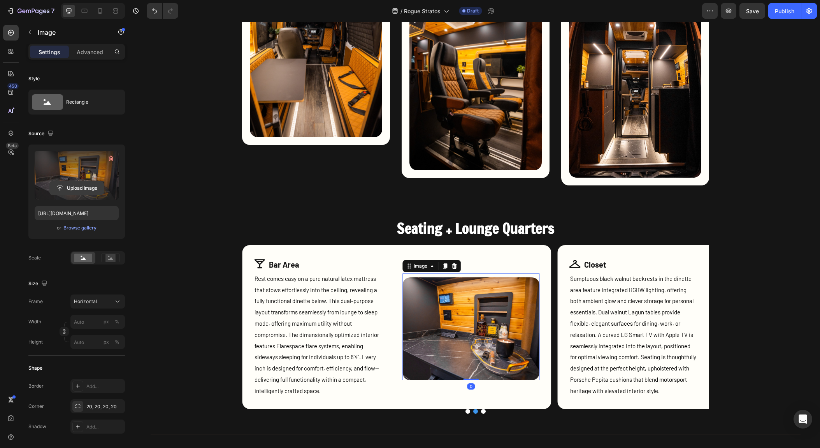
click at [88, 185] on input "file" at bounding box center [77, 187] width 54 height 13
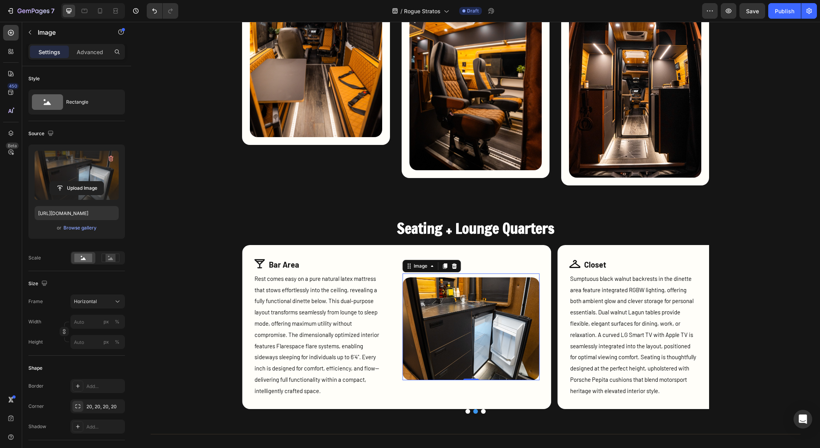
click at [443, 309] on img at bounding box center [471, 328] width 137 height 103
click at [87, 186] on input "file" at bounding box center [77, 187] width 54 height 13
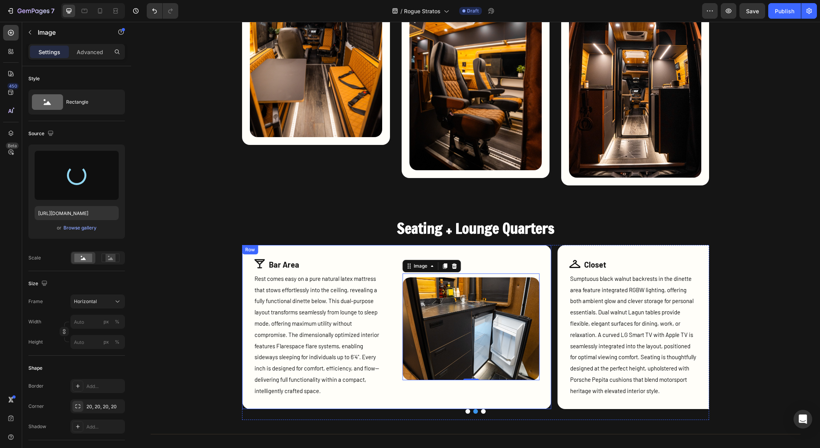
type input "[URL][DOMAIN_NAME]"
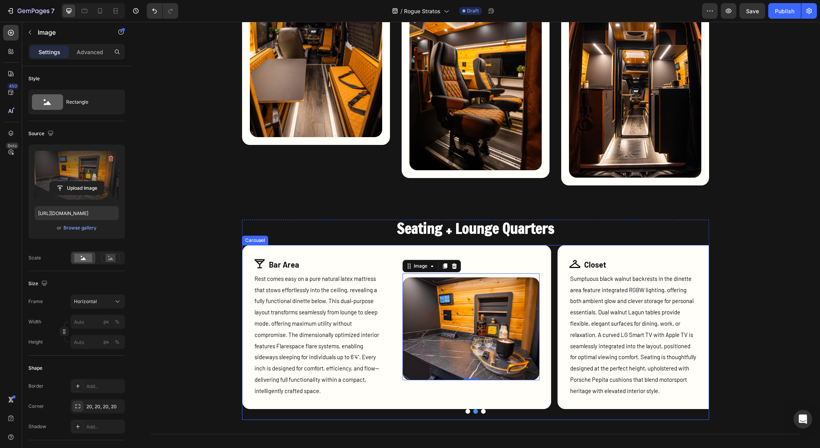
click at [481, 411] on button "Dot" at bounding box center [483, 411] width 5 height 5
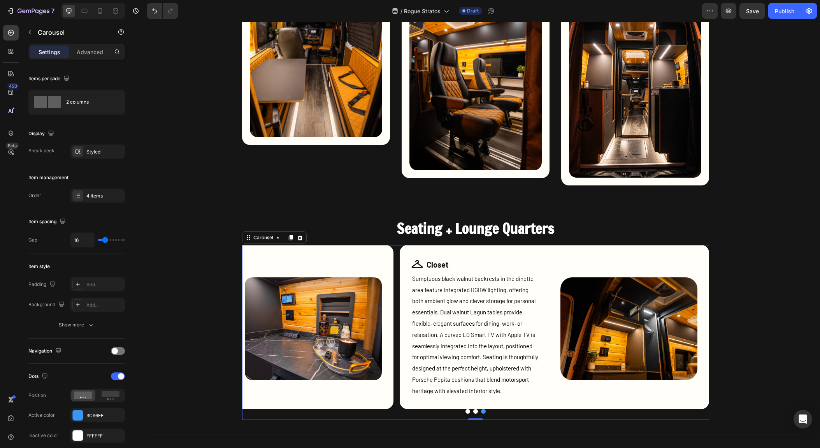
click at [466, 412] on button "Dot" at bounding box center [468, 411] width 5 height 5
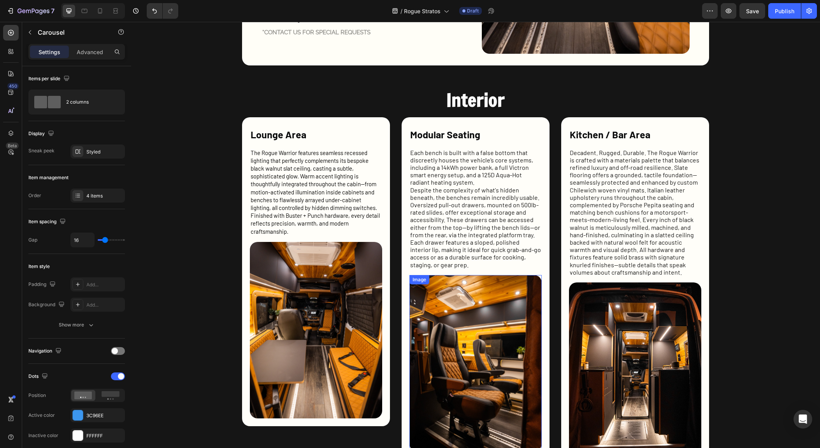
scroll to position [609, 0]
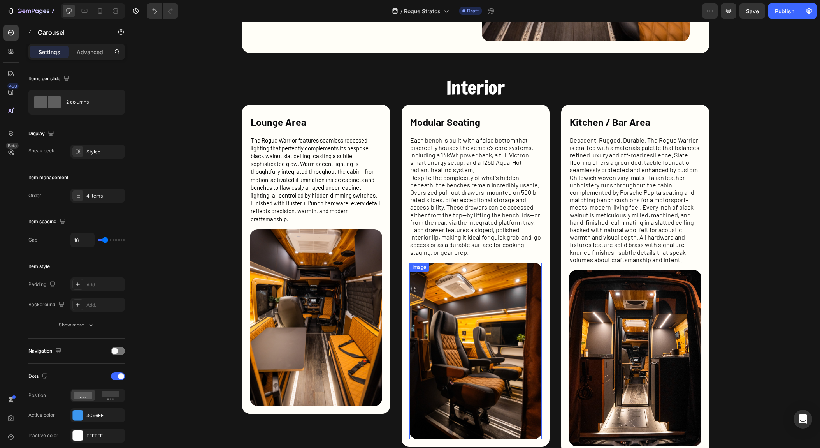
click at [473, 331] on img at bounding box center [476, 350] width 132 height 176
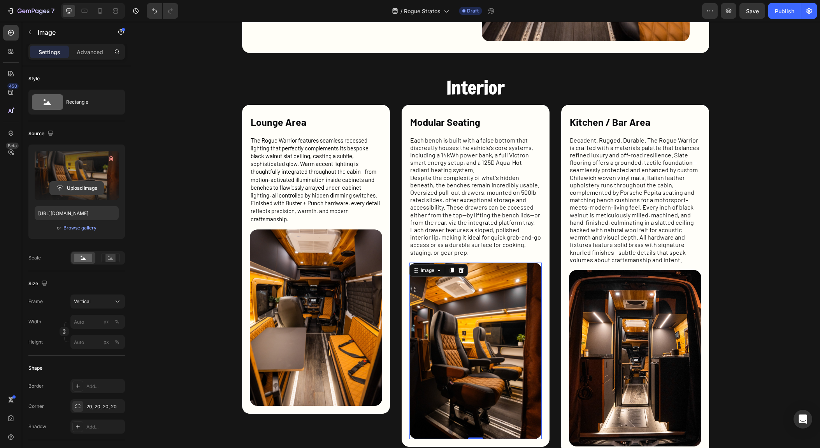
click at [82, 192] on input "file" at bounding box center [77, 187] width 54 height 13
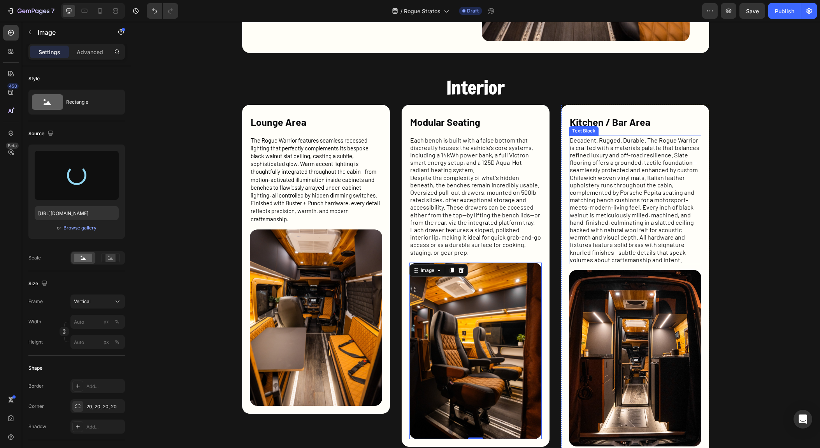
type input "[URL][DOMAIN_NAME]"
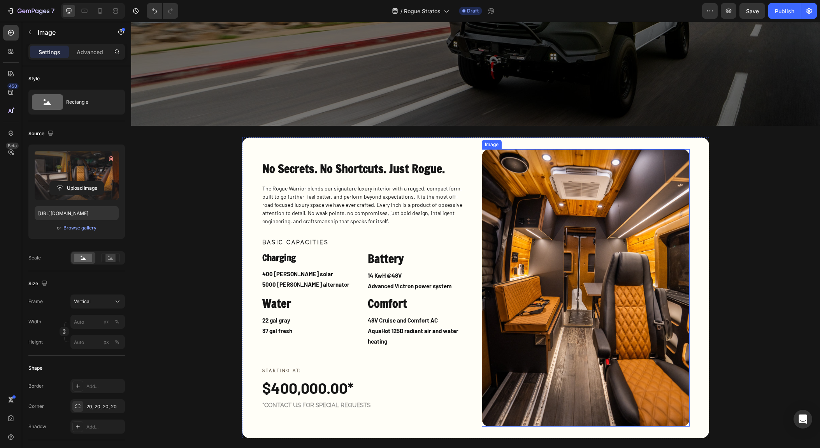
scroll to position [450, 0]
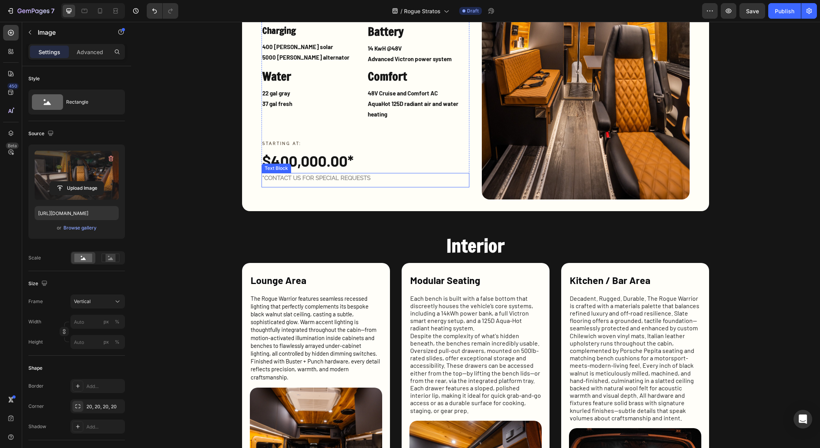
click at [273, 165] on div "Text Block" at bounding box center [276, 168] width 26 height 7
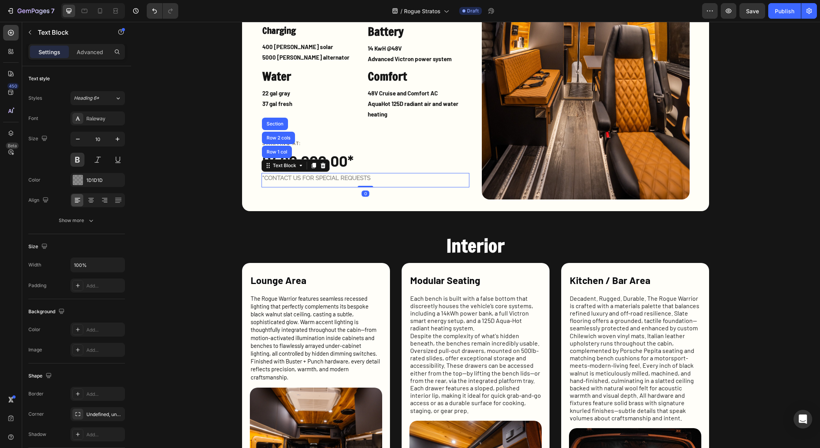
click at [303, 160] on div "Text Block Row 1 col Row 2 cols Section" at bounding box center [296, 165] width 68 height 12
click at [307, 156] on span "$400,000.00*" at bounding box center [307, 160] width 91 height 18
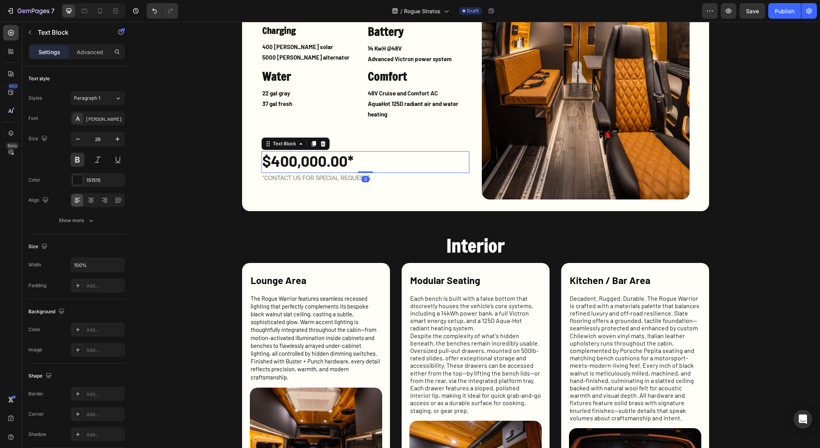
click at [307, 156] on span "$400,000.00*" at bounding box center [307, 160] width 91 height 18
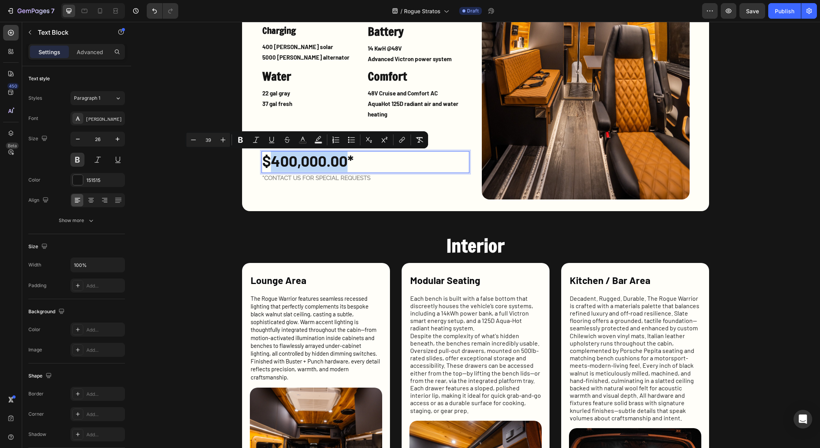
click at [276, 162] on span "$400,000.00*" at bounding box center [307, 160] width 91 height 18
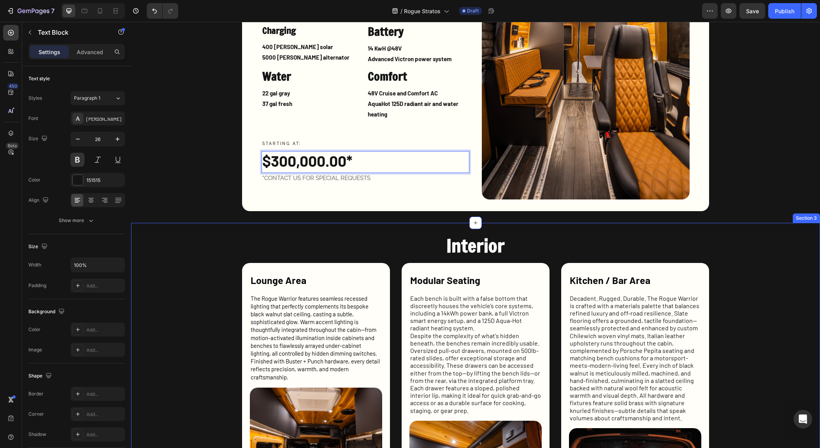
click at [314, 220] on div "No Secrets. No Shortcuts. Just Rogue. Heading The Rogue Warrior blends our sign…" at bounding box center [475, 61] width 689 height 324
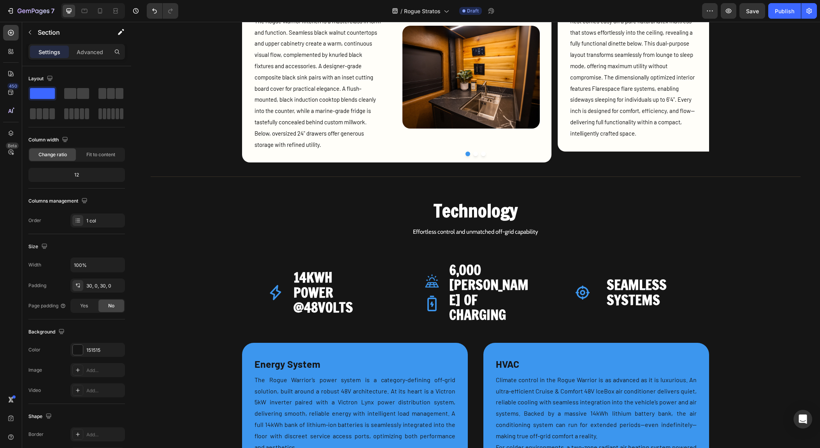
scroll to position [1222, 0]
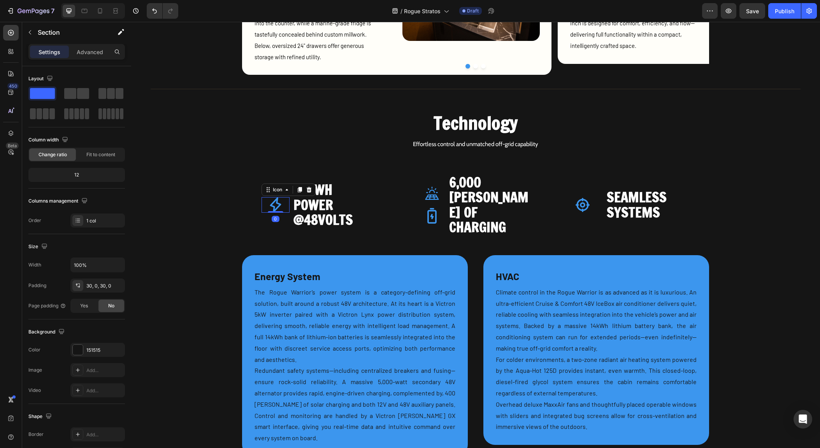
click at [277, 197] on icon at bounding box center [276, 205] width 16 height 16
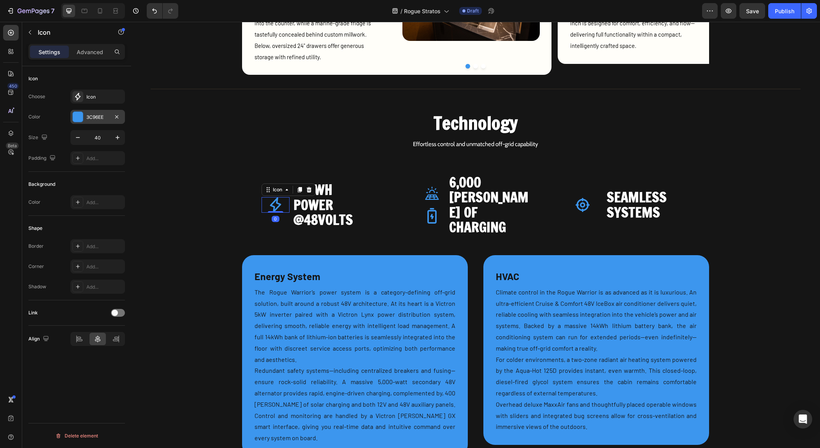
click at [82, 112] on div at bounding box center [78, 117] width 10 height 10
click at [213, 197] on div at bounding box center [215, 198] width 8 height 8
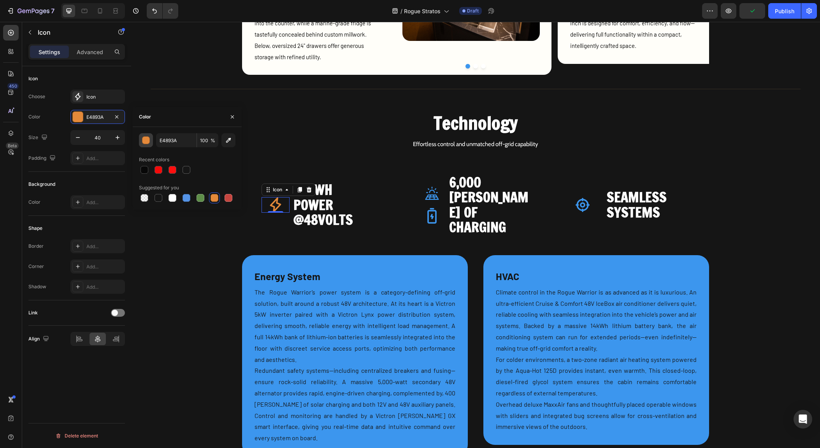
click at [149, 144] on div "button" at bounding box center [146, 140] width 8 height 8
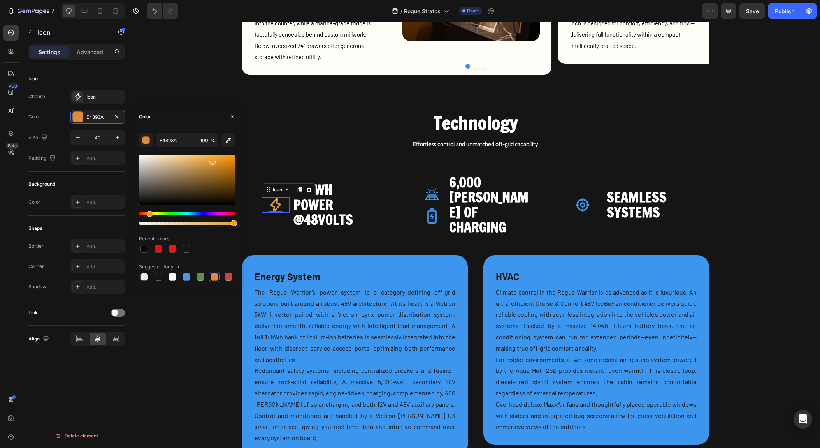
drag, startPoint x: 147, startPoint y: 213, endPoint x: 193, endPoint y: 222, distance: 47.6
click at [149, 213] on div "Hue" at bounding box center [150, 214] width 6 height 6
drag, startPoint x: 364, startPoint y: 244, endPoint x: 253, endPoint y: 220, distance: 113.3
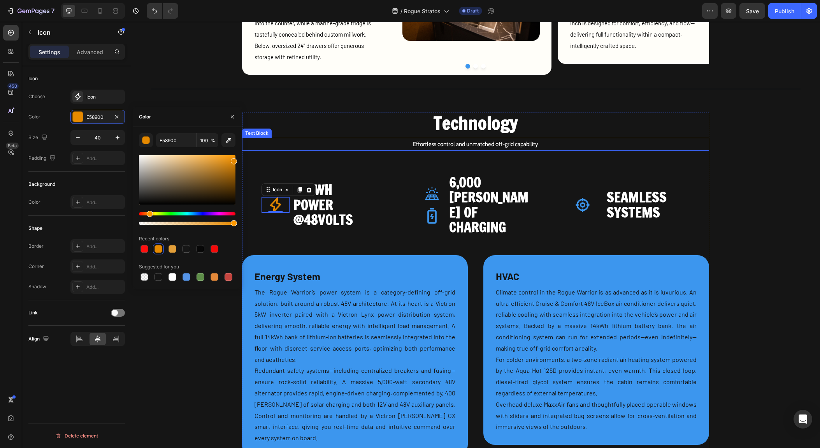
drag, startPoint x: 345, startPoint y: 185, endPoint x: 256, endPoint y: 132, distance: 103.9
type input "FF9C07"
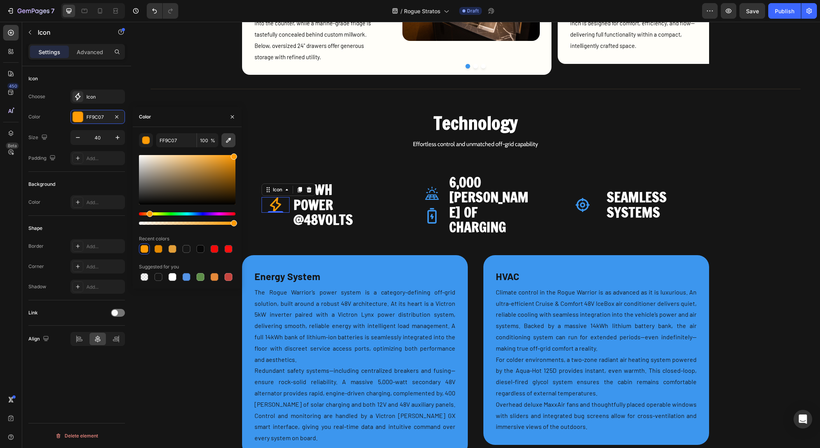
drag, startPoint x: 234, startPoint y: 159, endPoint x: 233, endPoint y: 146, distance: 13.2
click at [233, 146] on div "FF9C07 100 % Recent colors Suggested for you" at bounding box center [187, 207] width 97 height 149
click at [232, 118] on icon "button" at bounding box center [232, 117] width 6 height 6
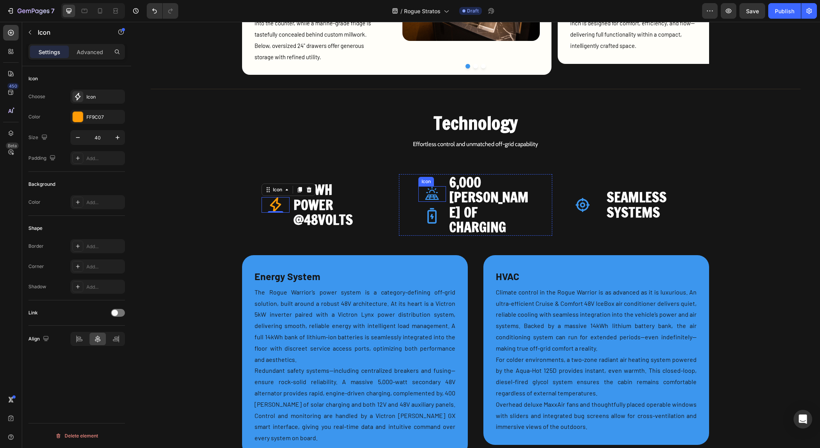
click at [431, 189] on icon at bounding box center [433, 192] width 14 height 13
click at [77, 119] on div at bounding box center [78, 117] width 10 height 10
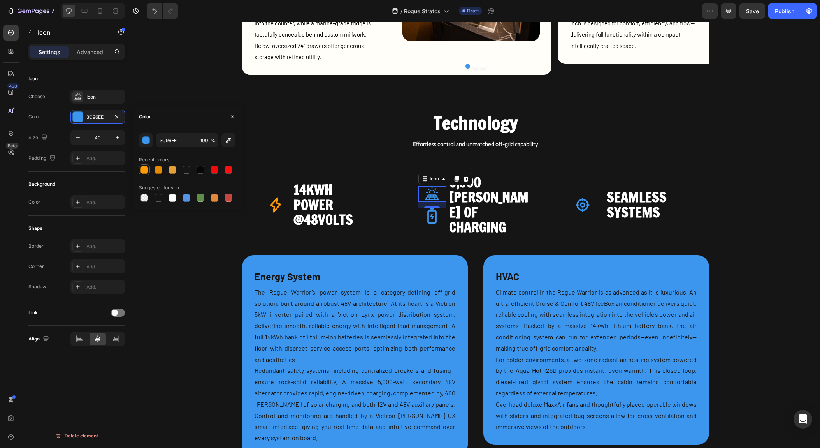
click at [145, 167] on div at bounding box center [145, 170] width 8 height 8
type input "FF9C07"
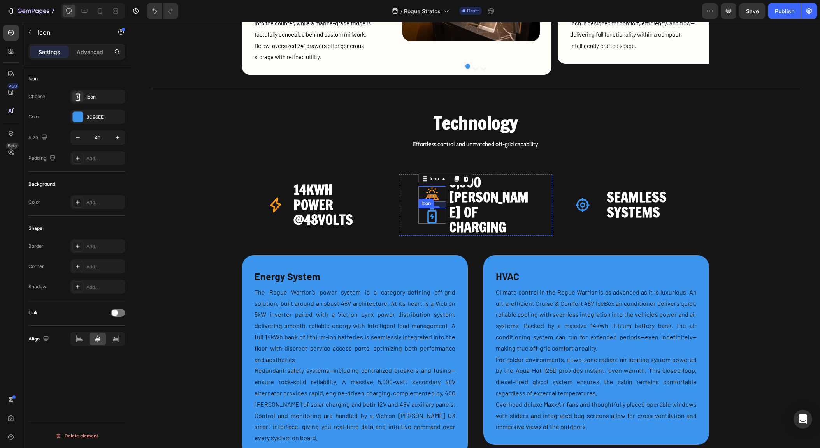
click at [432, 209] on icon at bounding box center [432, 216] width 16 height 16
click at [428, 209] on icon at bounding box center [432, 216] width 9 height 16
click at [81, 118] on div at bounding box center [78, 117] width 10 height 10
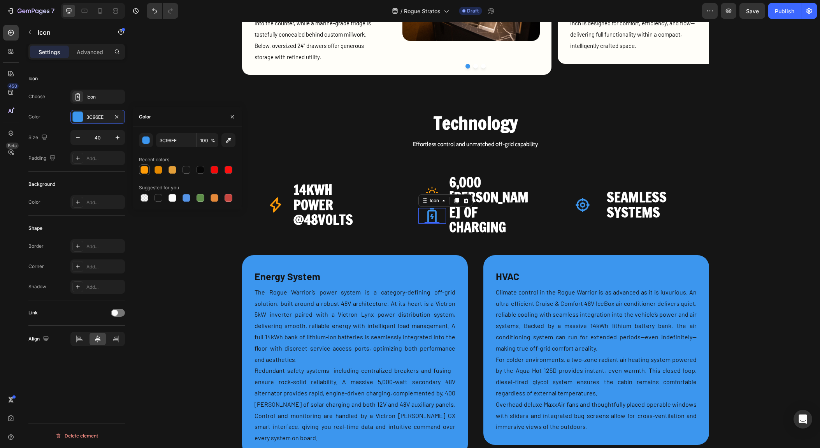
click at [146, 171] on div at bounding box center [145, 170] width 8 height 8
type input "FF9C07"
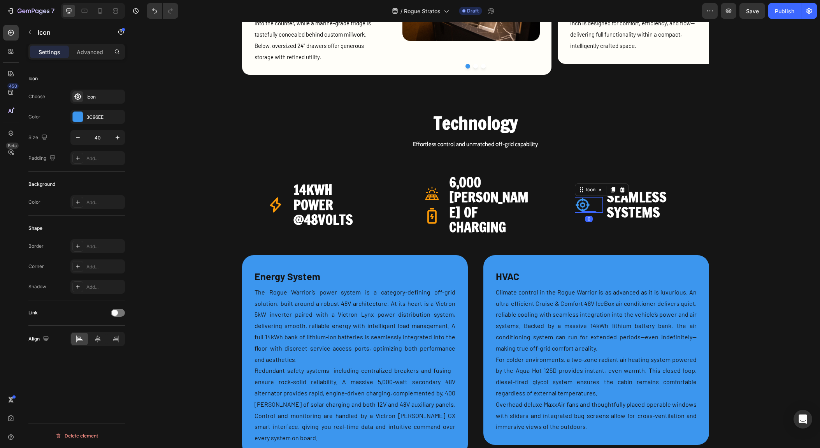
click at [576, 198] on icon at bounding box center [583, 205] width 14 height 14
click at [78, 120] on div at bounding box center [78, 117] width 10 height 10
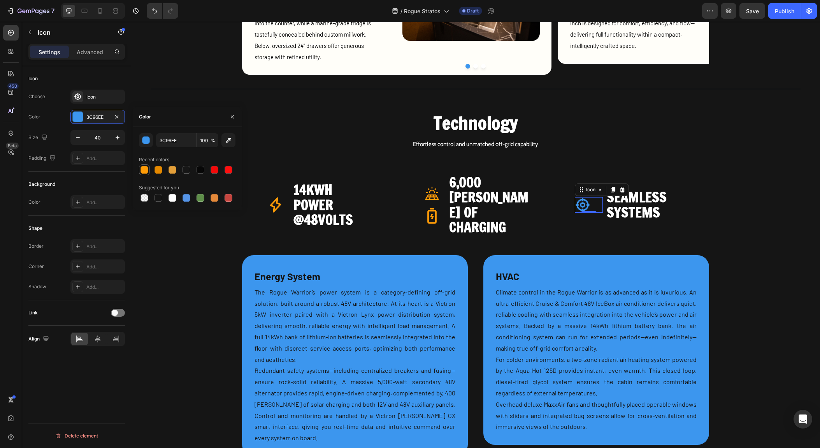
click at [146, 170] on div at bounding box center [145, 170] width 8 height 8
type input "FF9C07"
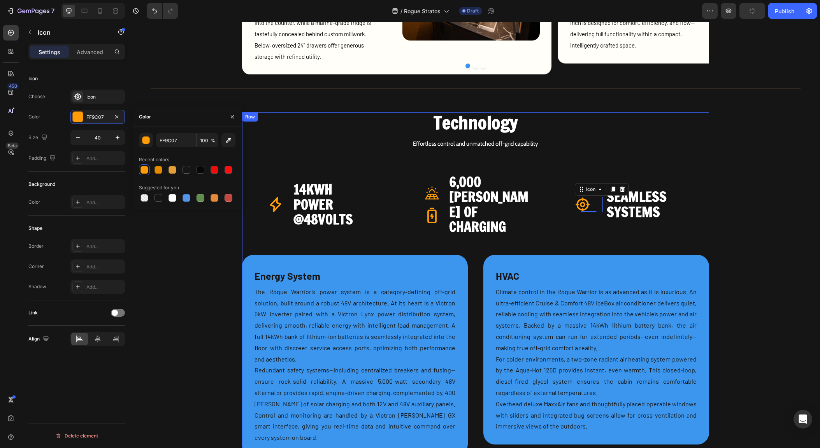
scroll to position [1004, 0]
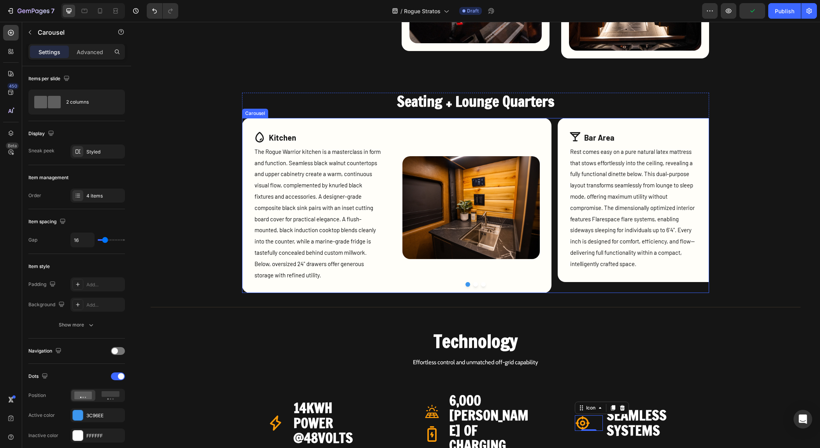
click at [466, 284] on button "Dot" at bounding box center [468, 284] width 5 height 5
click at [78, 416] on div at bounding box center [78, 415] width 10 height 10
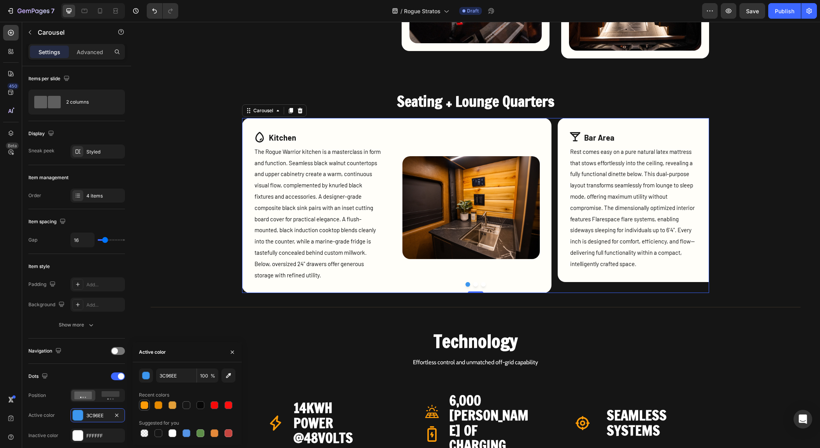
click at [144, 404] on div at bounding box center [145, 405] width 8 height 8
type input "FF9C07"
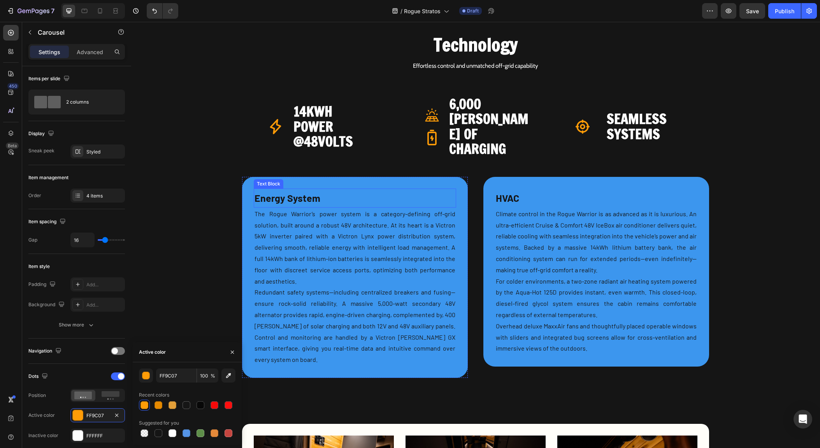
scroll to position [1300, 0]
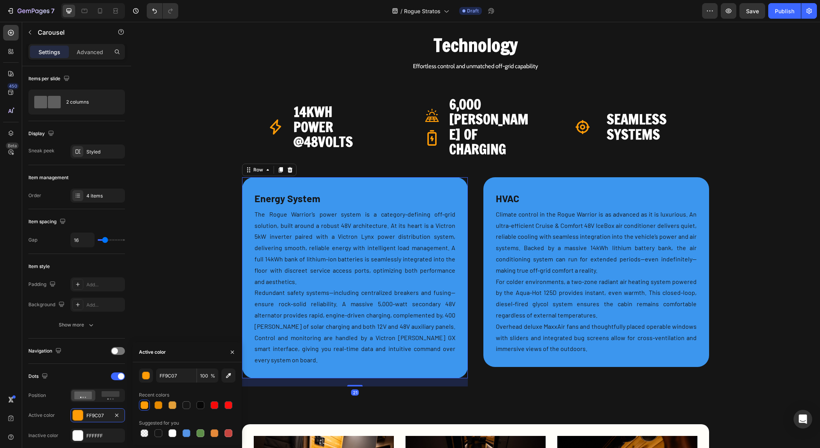
click at [406, 177] on div "Energy System Text Block The Rogue Warrior’s power system is a category-definin…" at bounding box center [355, 277] width 226 height 201
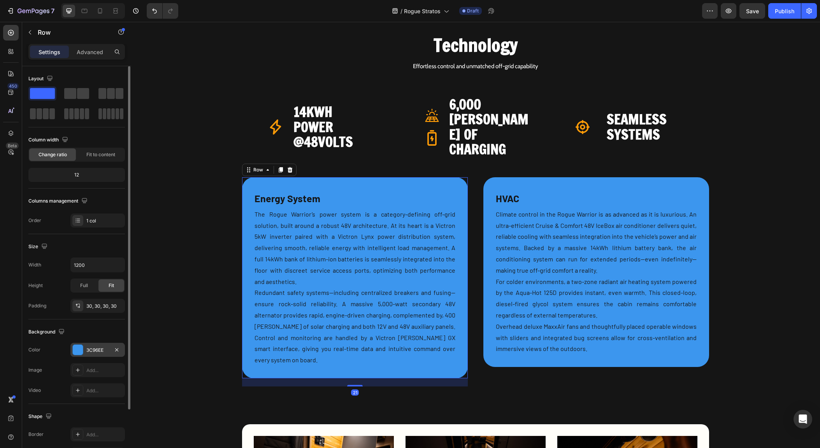
click at [79, 345] on div at bounding box center [78, 350] width 10 height 10
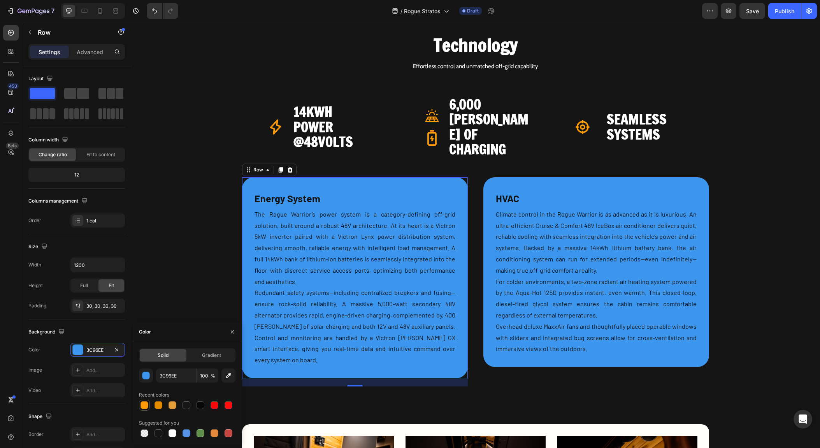
click at [149, 408] on div at bounding box center [144, 404] width 11 height 11
type input "FF9C07"
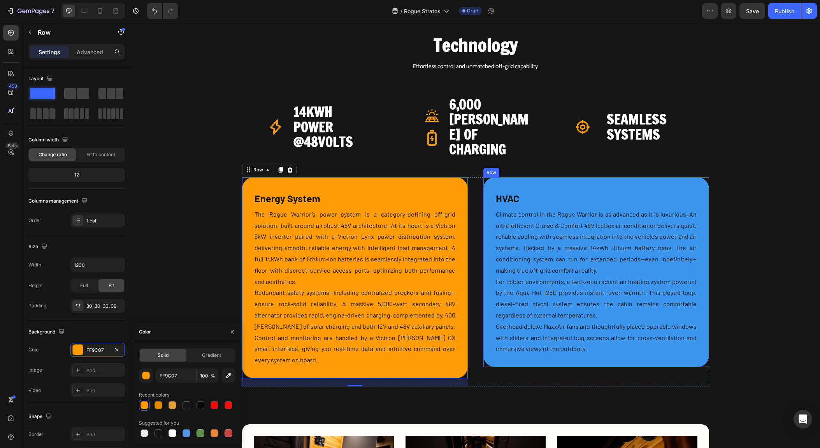
click at [500, 177] on div "HVAC Text Block Climate control in the Rogue Warrior is as advanced as it is lu…" at bounding box center [597, 272] width 226 height 190
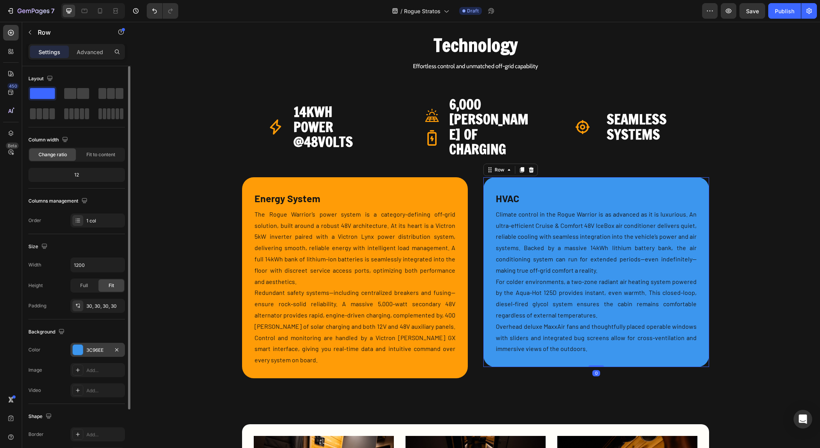
click at [81, 352] on div at bounding box center [78, 350] width 10 height 10
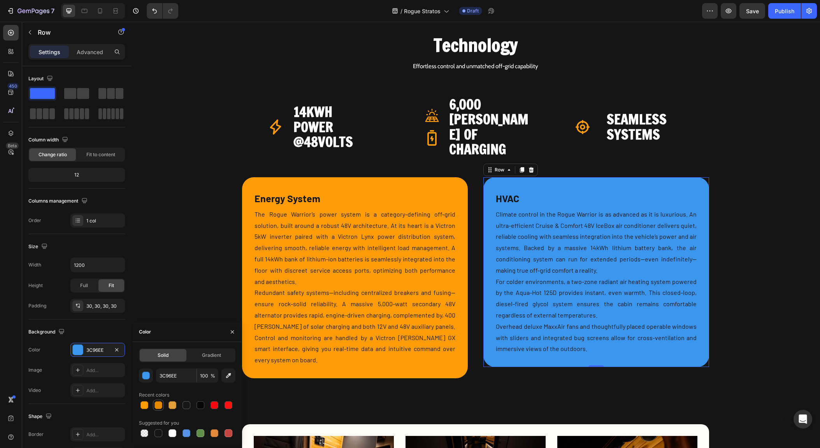
click at [159, 403] on div at bounding box center [159, 405] width 8 height 8
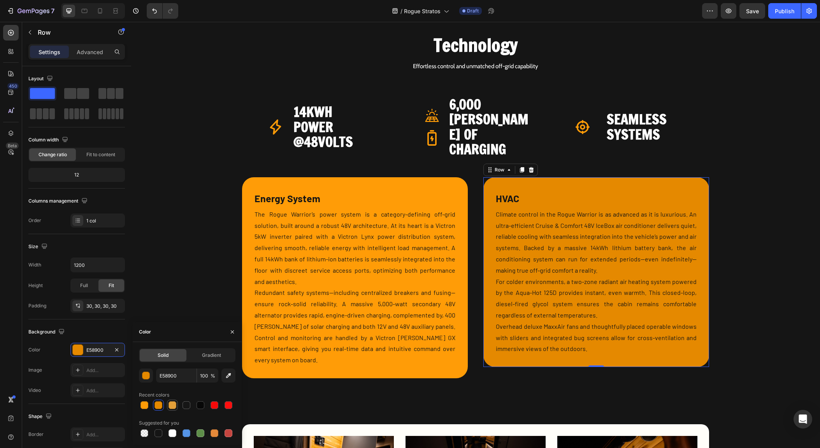
click at [170, 403] on div at bounding box center [173, 405] width 8 height 8
type input "E39F39"
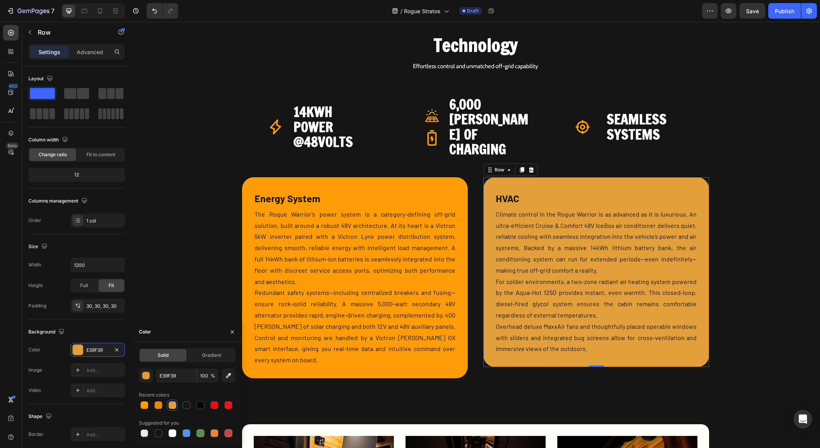
click at [175, 406] on div at bounding box center [173, 405] width 8 height 8
click at [228, 334] on button "button" at bounding box center [232, 331] width 12 height 12
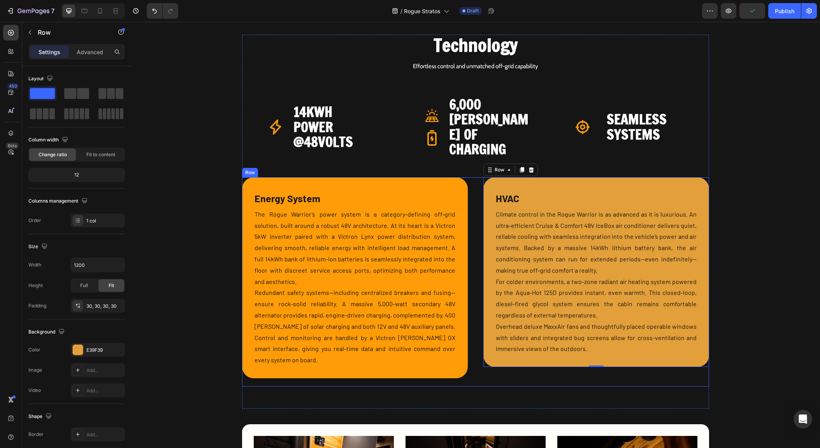
click at [255, 359] on div "Icon 14 KwH Power system Heading Row Icon 12V / 48V Battery bank Heading Row Ic…" at bounding box center [355, 281] width 226 height 209
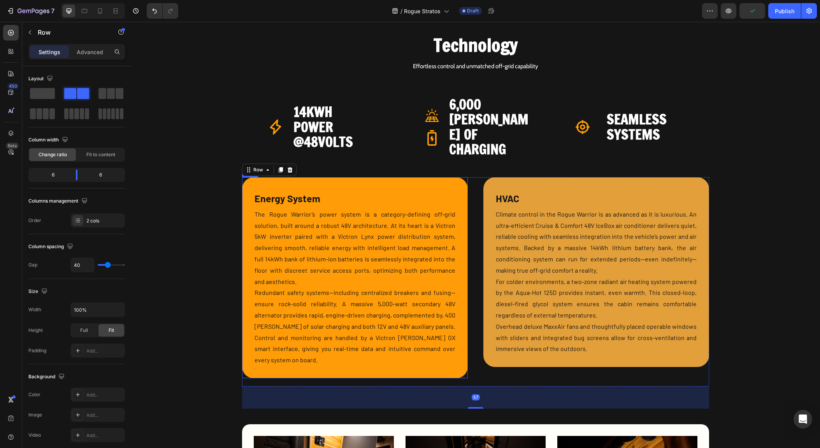
click at [254, 350] on div "Energy System Text Block The Rogue Warrior’s power system is a category-definin…" at bounding box center [355, 277] width 226 height 201
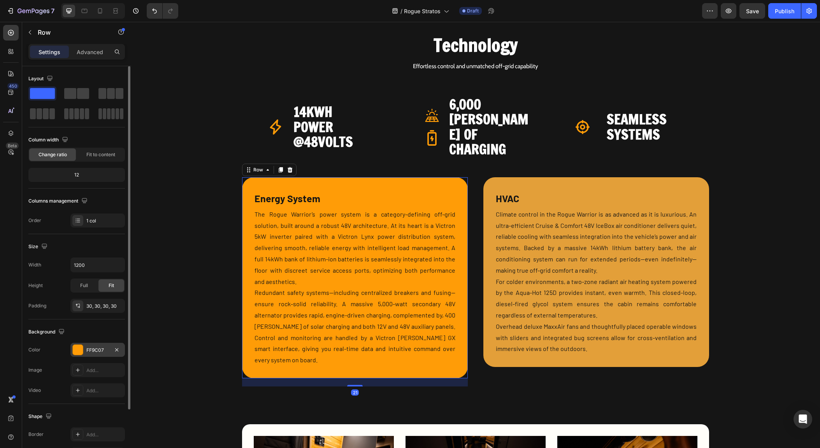
click at [77, 352] on div at bounding box center [78, 350] width 10 height 10
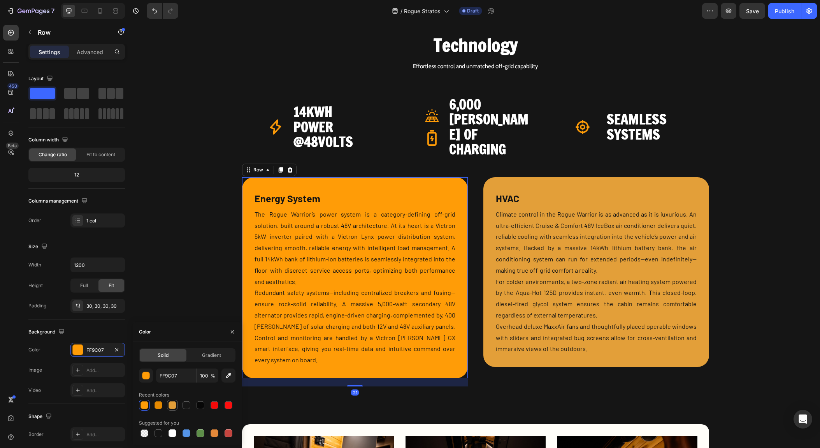
click at [170, 404] on div at bounding box center [173, 405] width 8 height 8
type input "E39F39"
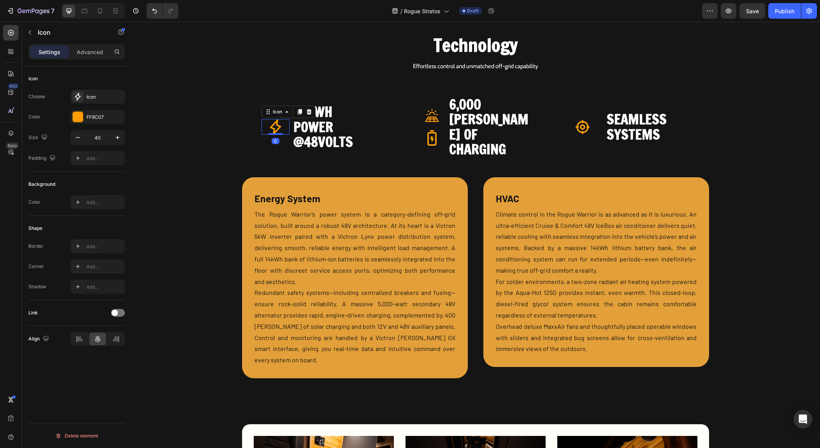
click at [273, 121] on icon at bounding box center [276, 127] width 16 height 16
click at [81, 123] on div "FF9C07" at bounding box center [97, 117] width 55 height 14
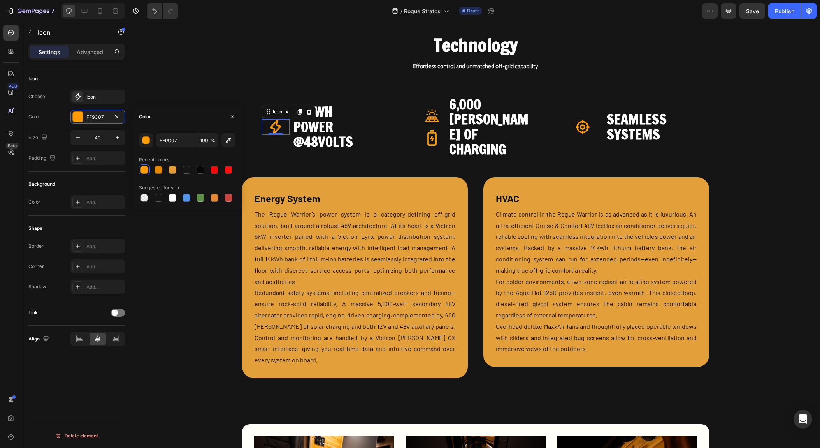
drag, startPoint x: 171, startPoint y: 169, endPoint x: 197, endPoint y: 163, distance: 26.8
click at [171, 169] on div at bounding box center [173, 170] width 8 height 8
type input "E39F39"
click at [429, 112] on icon at bounding box center [433, 115] width 14 height 13
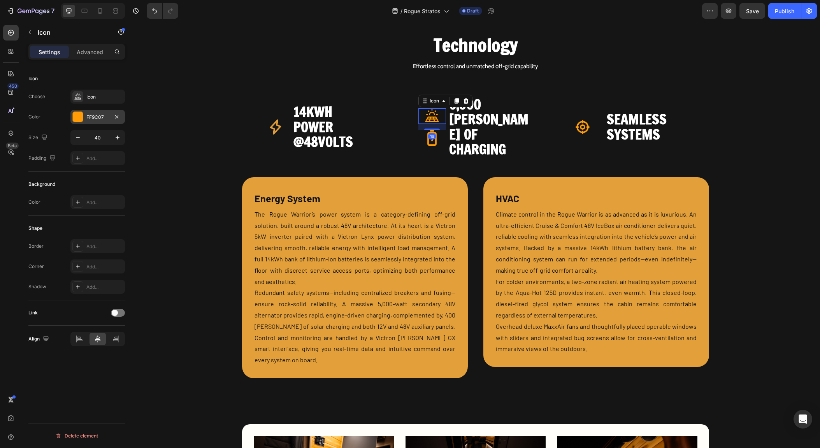
click at [80, 120] on div at bounding box center [78, 117] width 10 height 10
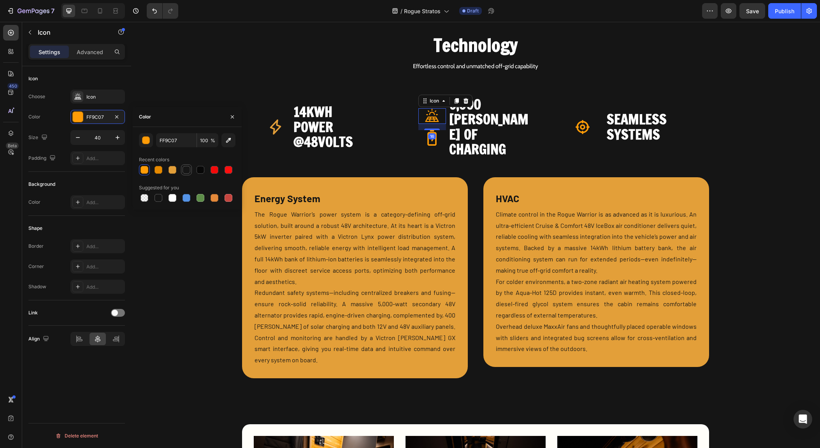
drag, startPoint x: 173, startPoint y: 173, endPoint x: 181, endPoint y: 171, distance: 8.3
click at [173, 173] on div at bounding box center [173, 170] width 8 height 8
type input "E39F39"
click at [424, 135] on icon at bounding box center [432, 138] width 16 height 16
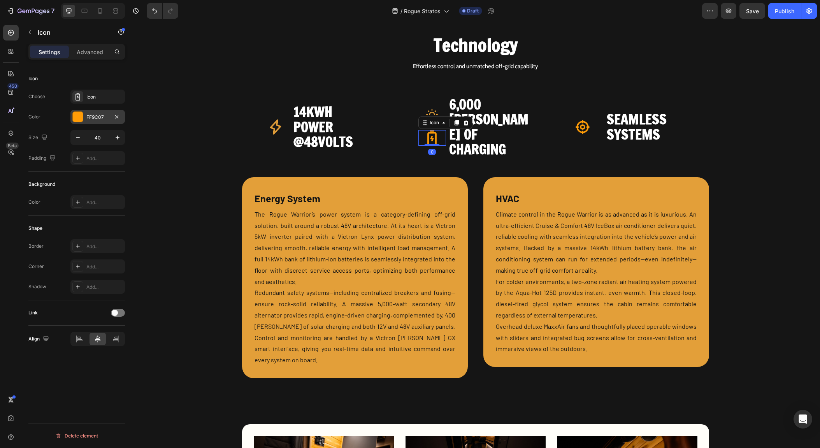
click at [78, 116] on div at bounding box center [78, 117] width 10 height 10
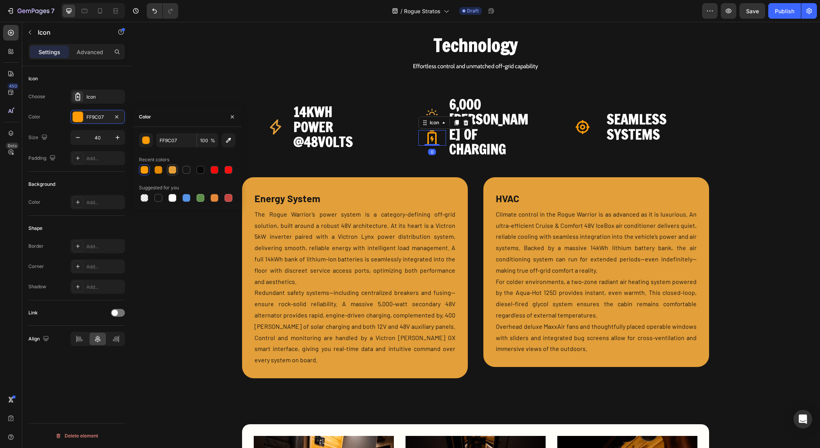
click at [173, 168] on div at bounding box center [173, 170] width 8 height 8
type input "E39F39"
click at [584, 119] on icon at bounding box center [583, 127] width 16 height 16
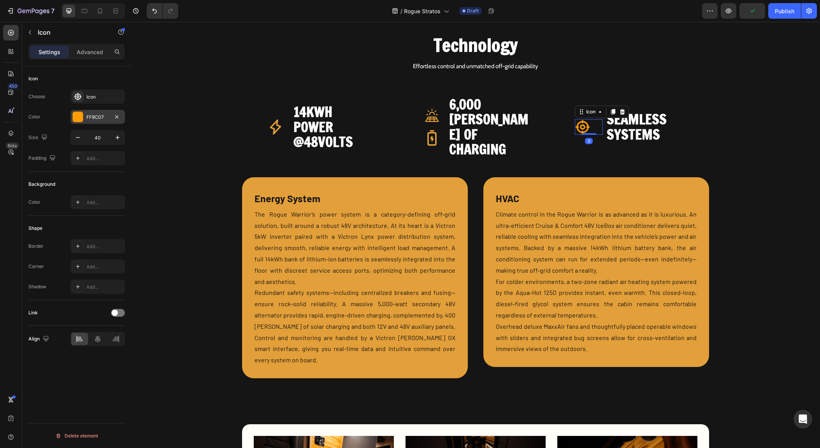
click at [78, 121] on div at bounding box center [78, 117] width 10 height 10
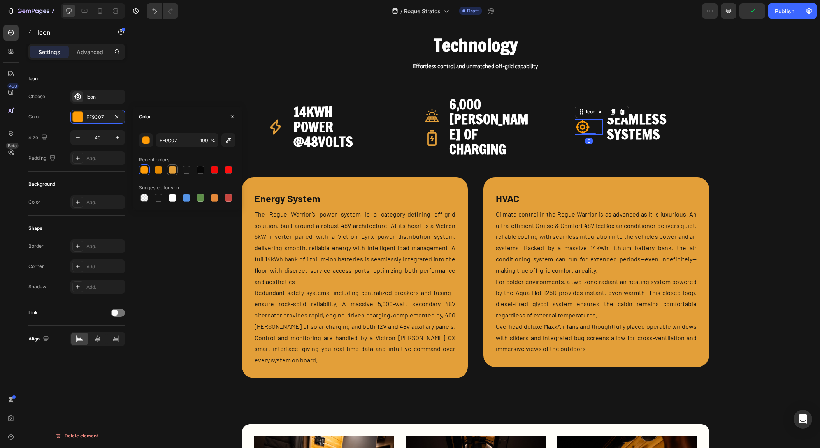
click at [174, 172] on div at bounding box center [173, 170] width 8 height 8
type input "E39F39"
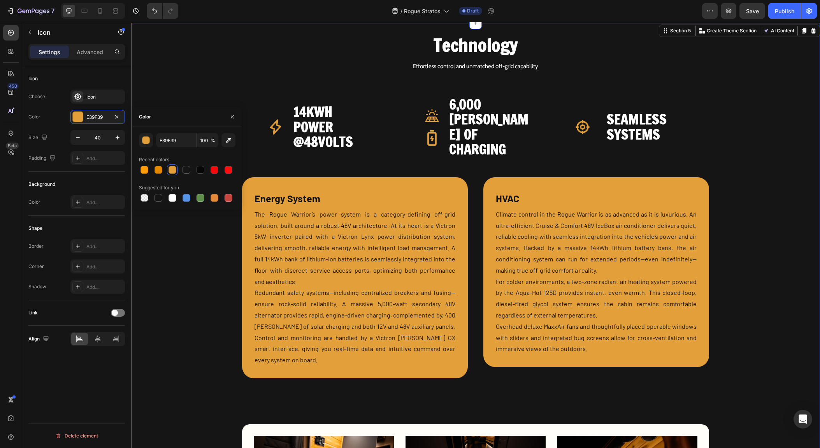
click at [192, 86] on div "Technology Heading Effortless control and unmatched off-grid capability Text Bl…" at bounding box center [476, 299] width 650 height 529
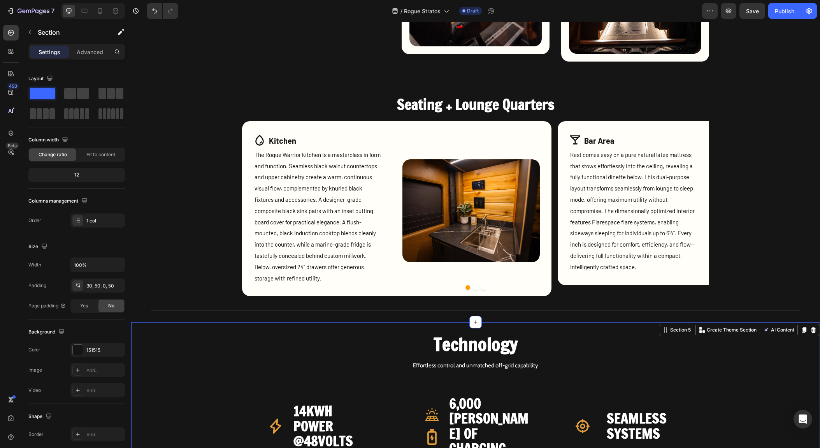
scroll to position [925, 0]
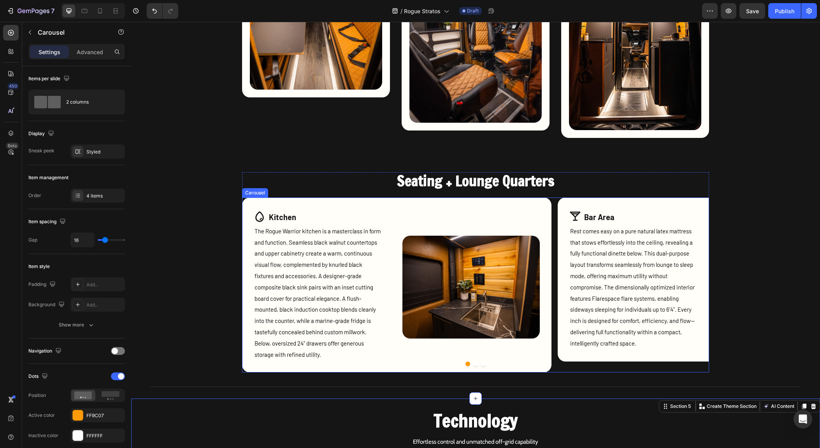
click at [466, 365] on button "Dot" at bounding box center [468, 363] width 5 height 5
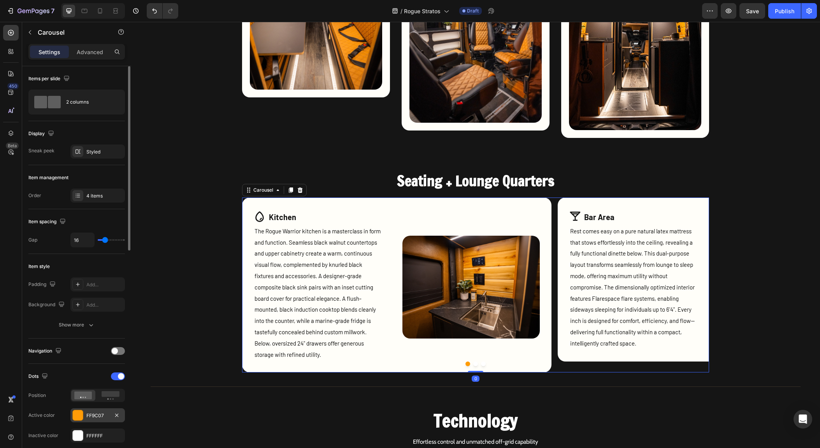
click at [78, 413] on div at bounding box center [78, 415] width 10 height 10
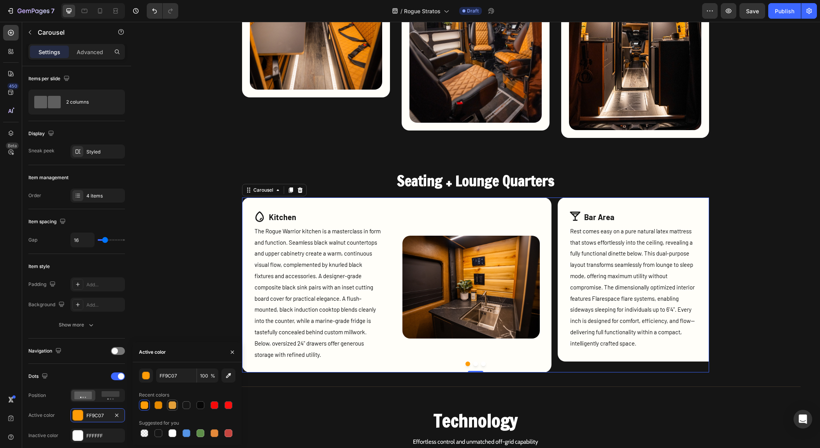
click at [173, 401] on div at bounding box center [173, 405] width 8 height 8
type input "E39F39"
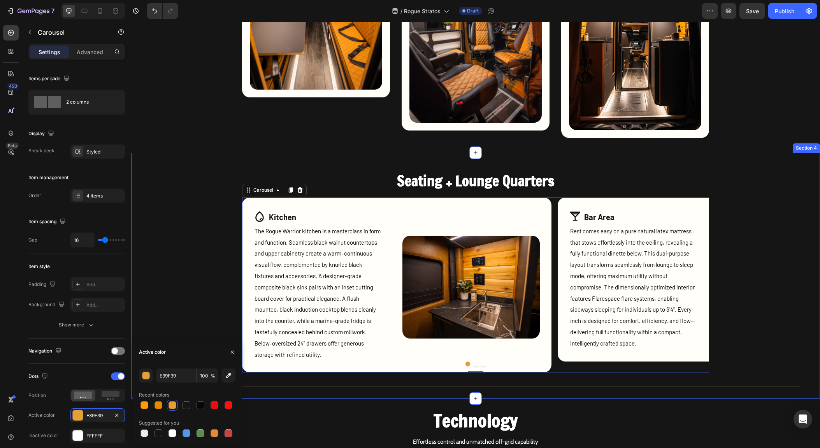
click at [172, 314] on div "Seating + Lounge Quarters Heading Icon Kitchen Text Block Row The Rogue Warrior…" at bounding box center [476, 285] width 650 height 226
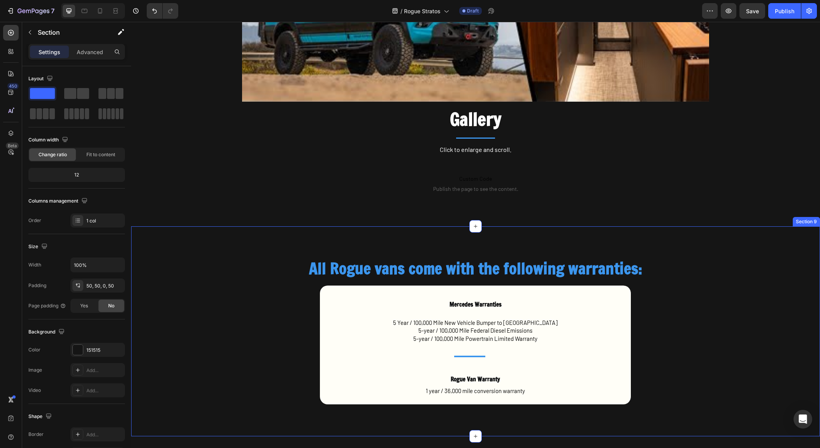
scroll to position [3120, 0]
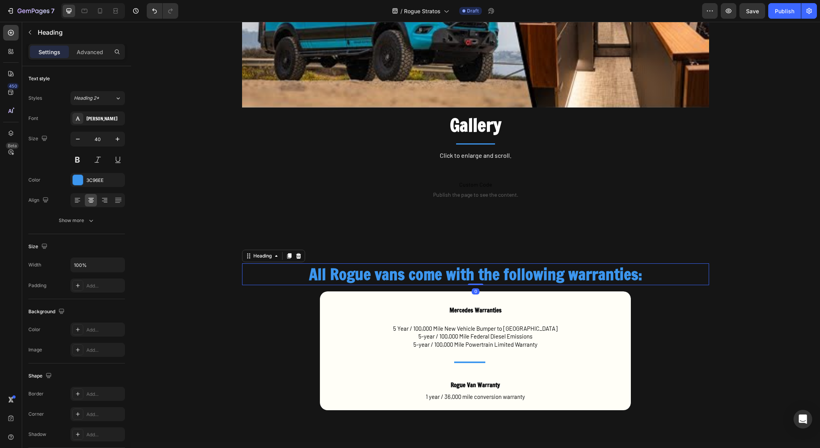
click at [440, 274] on h2 "All Rogue vans come with the following warranties:" at bounding box center [475, 274] width 467 height 22
click at [440, 274] on p "All Rogue vans come with the following warranties:" at bounding box center [476, 274] width 466 height 20
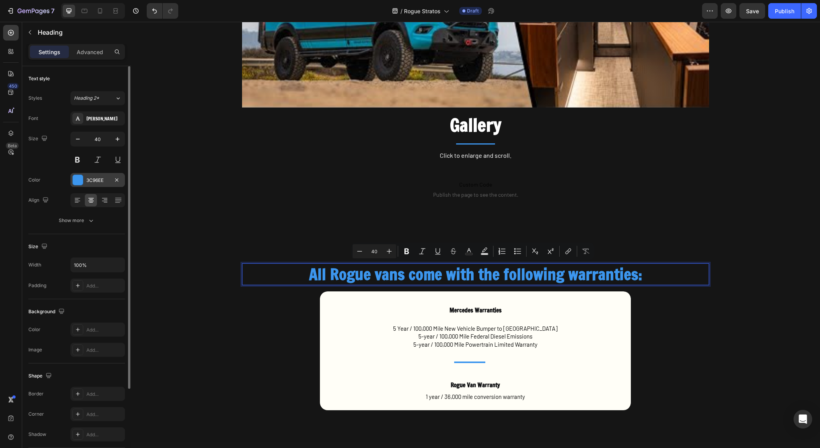
click at [88, 181] on div "3C96EE" at bounding box center [97, 180] width 23 height 7
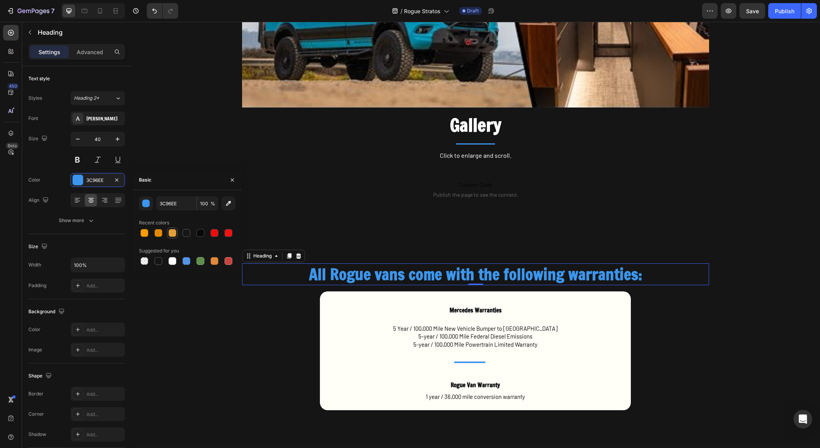
click at [175, 232] on div at bounding box center [173, 233] width 8 height 8
type input "E39F39"
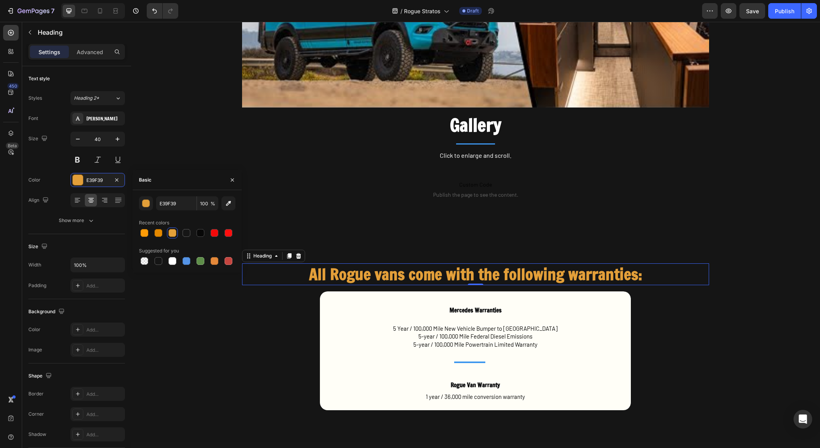
click at [343, 216] on div "Video Gallery Heading Title Line Click to enlarge and scroll. Text Block Custom…" at bounding box center [475, 32] width 689 height 400
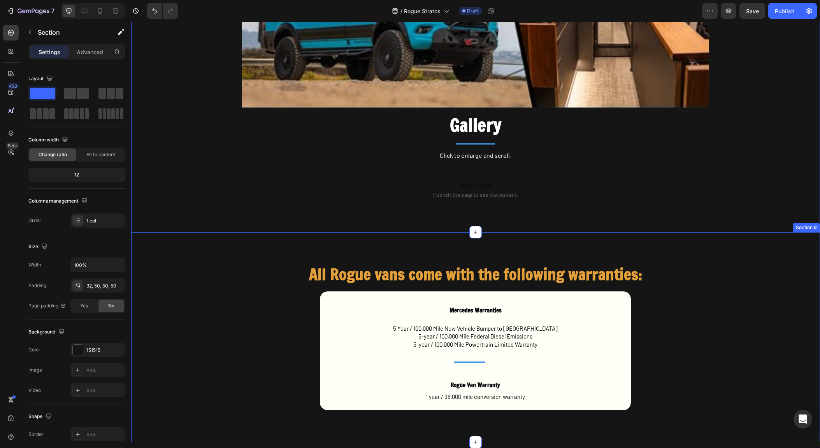
click at [227, 266] on div "All Rogue vans come with the following warranties: Heading Row Mercedes Warrant…" at bounding box center [476, 337] width 650 height 148
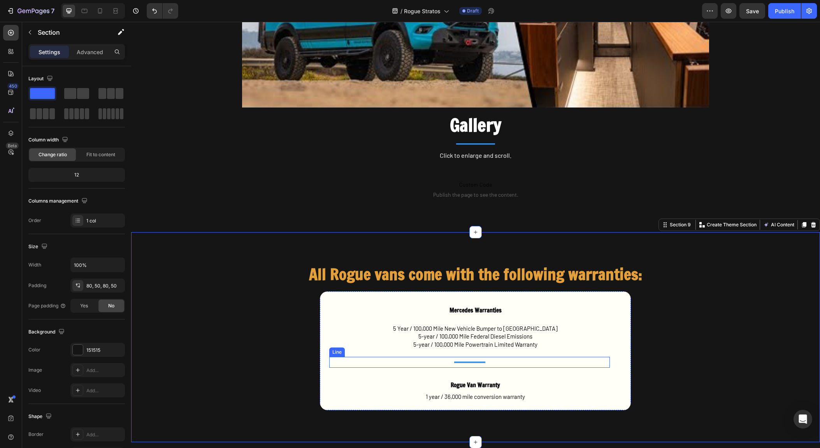
click at [459, 362] on div at bounding box center [469, 362] width 31 height 2
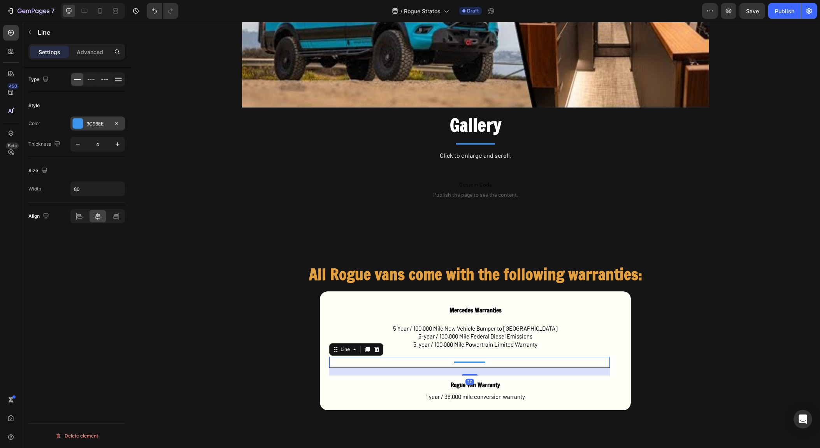
click at [83, 129] on div "3C96EE" at bounding box center [97, 123] width 55 height 14
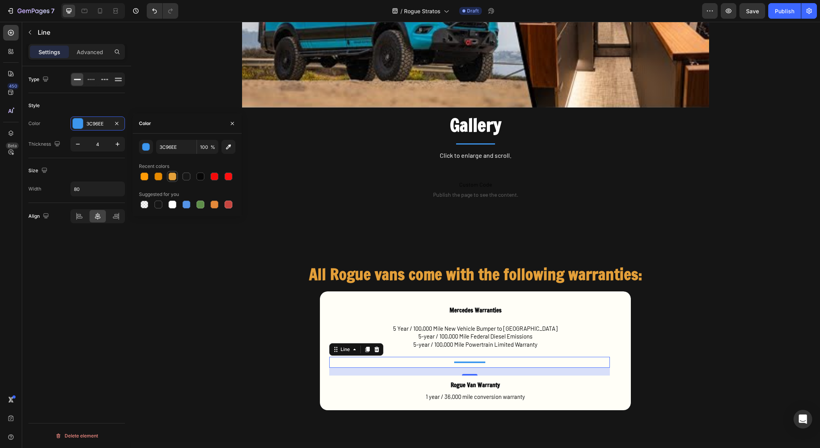
click at [174, 177] on div at bounding box center [173, 176] width 8 height 8
type input "E39F39"
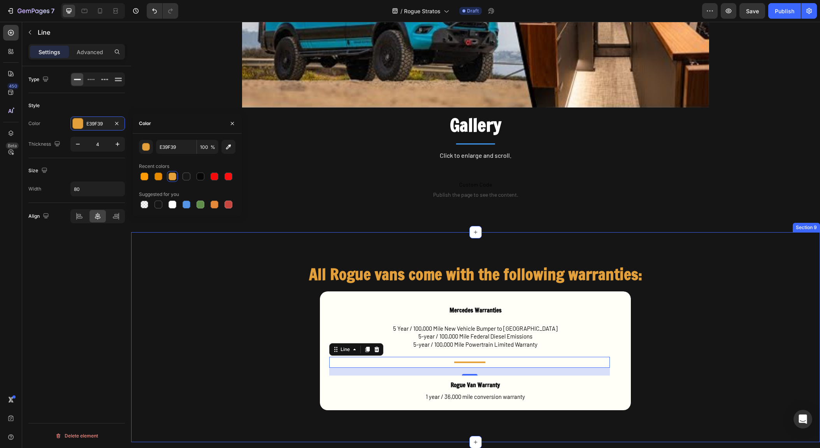
click at [233, 329] on div "All Rogue vans come with the following warranties: Heading Row Mercedes Warrant…" at bounding box center [476, 337] width 650 height 148
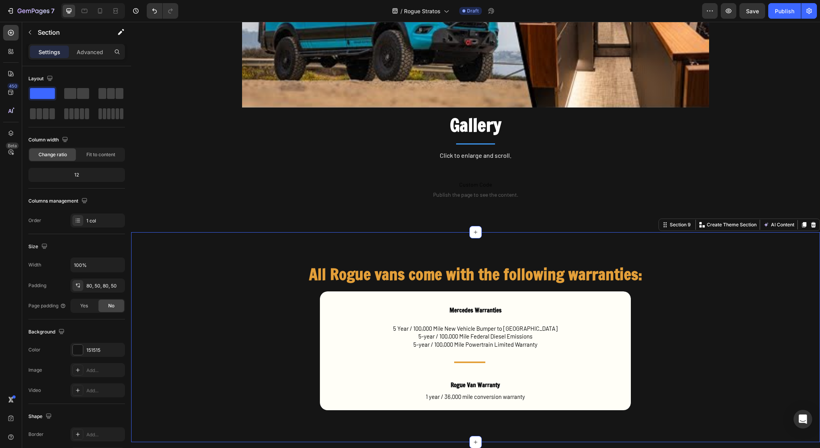
click at [229, 318] on div "All Rogue vans come with the following warranties: Heading Row Mercedes Warrant…" at bounding box center [476, 337] width 650 height 148
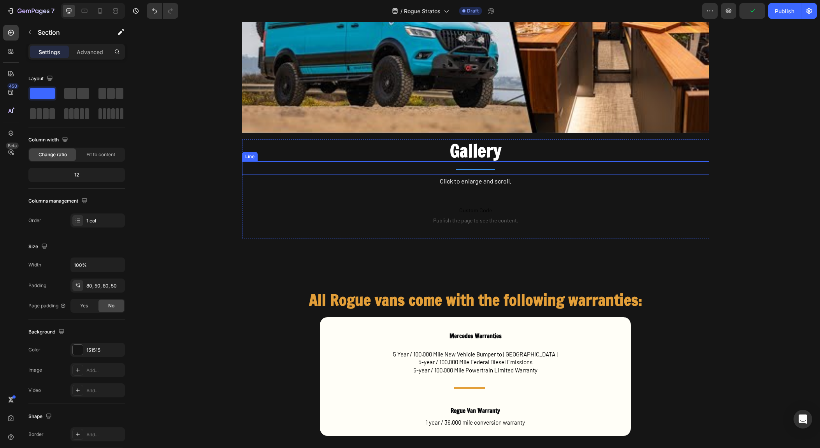
click at [473, 169] on div "Title Line" at bounding box center [475, 168] width 467 height 14
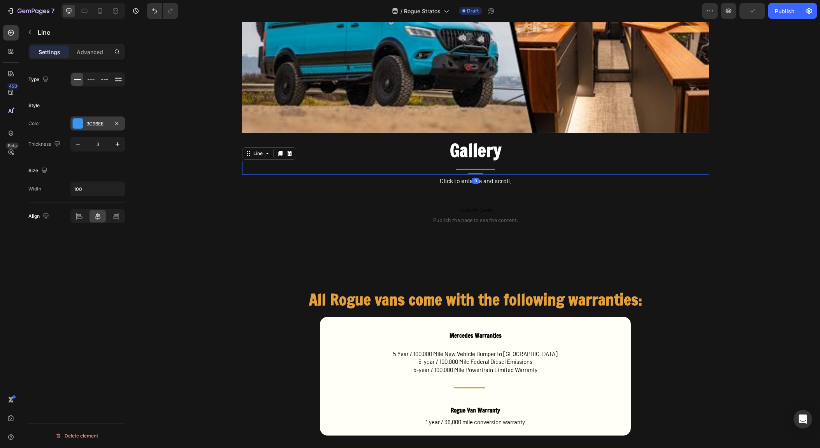
click at [96, 123] on div "3C96EE" at bounding box center [97, 123] width 23 height 7
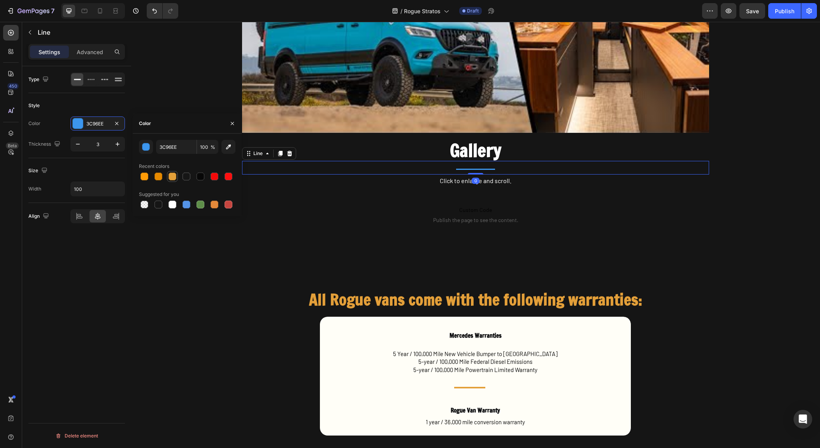
click at [173, 177] on div at bounding box center [173, 176] width 8 height 8
type input "E39F39"
click at [335, 209] on span "Custom Code" at bounding box center [476, 209] width 428 height 9
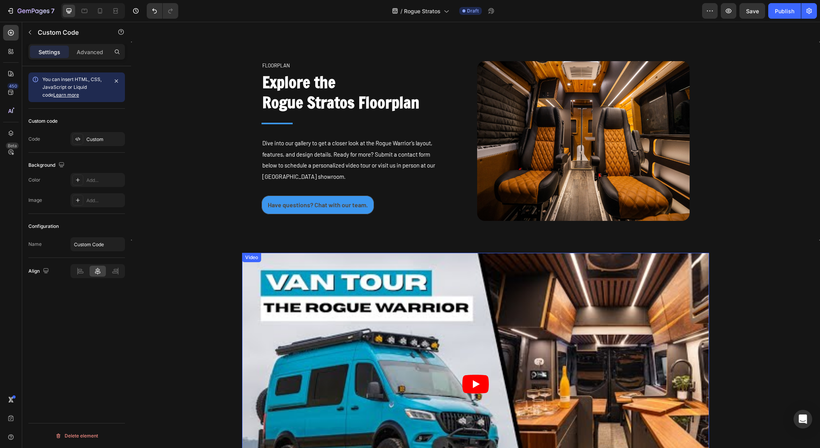
scroll to position [2704, 0]
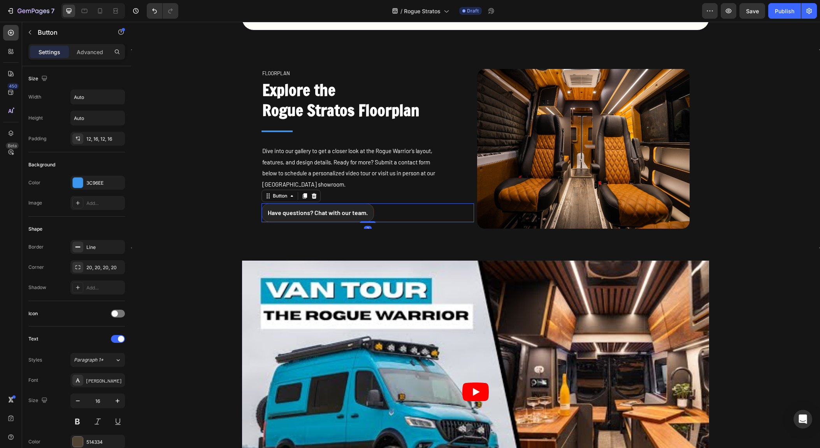
click at [301, 207] on link "Have questions? Chat with our team." at bounding box center [318, 212] width 113 height 19
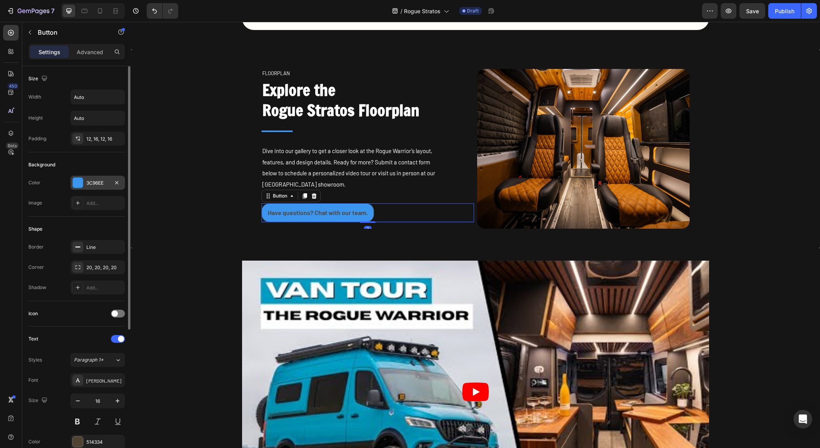
click at [84, 183] on div "3C96EE" at bounding box center [97, 183] width 55 height 14
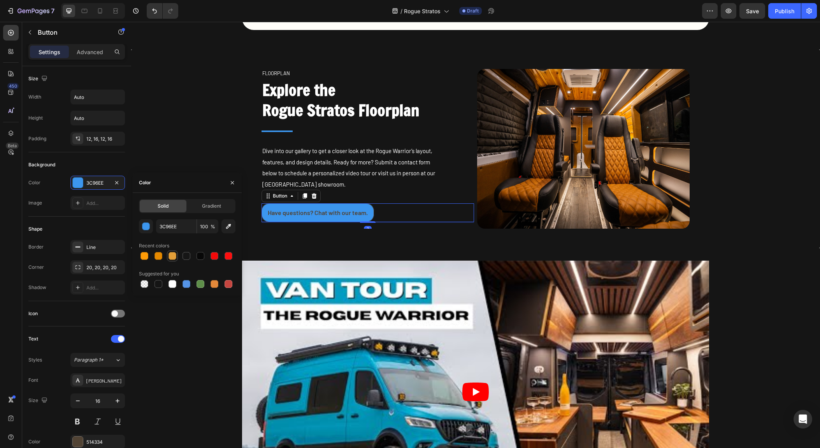
click at [175, 255] on div at bounding box center [173, 256] width 8 height 8
type input "E39F39"
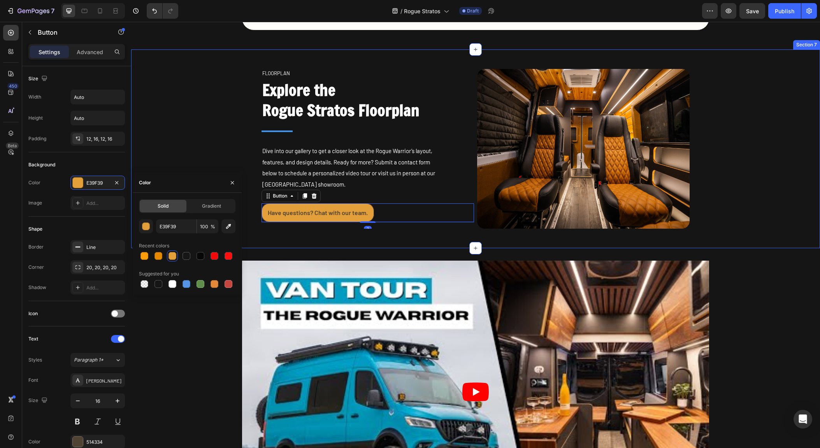
click at [188, 154] on div "FLOORPLAN Text block Explore the Rogue Stratos Floorplan Heading Title Line Div…" at bounding box center [475, 148] width 689 height 199
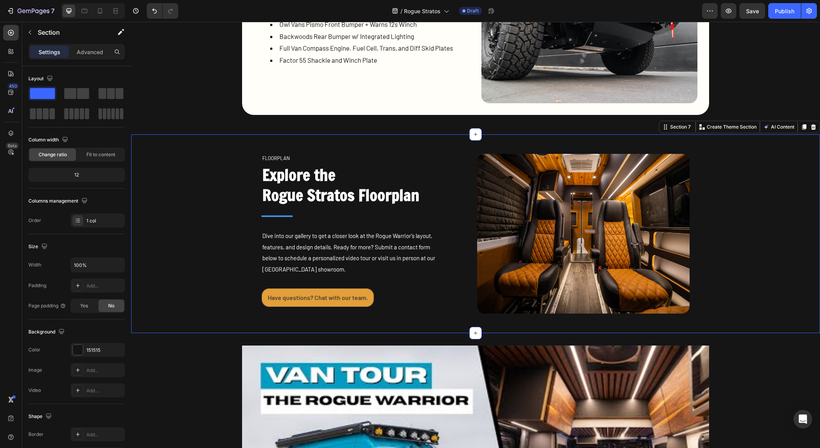
scroll to position [2618, 0]
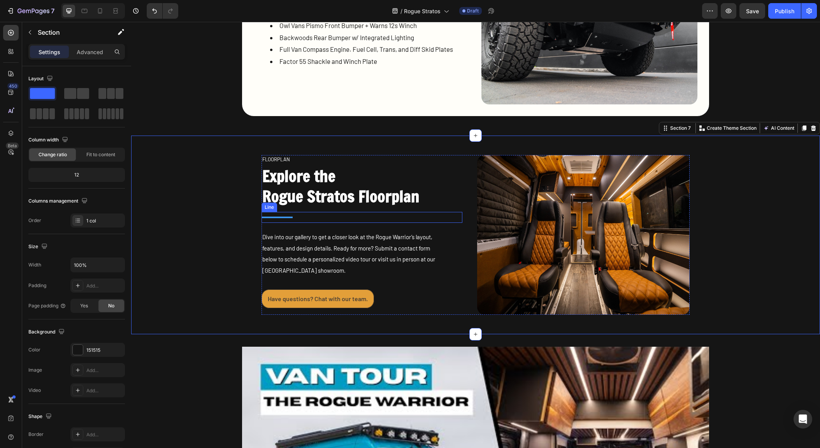
click at [262, 216] on div at bounding box center [277, 217] width 31 height 2
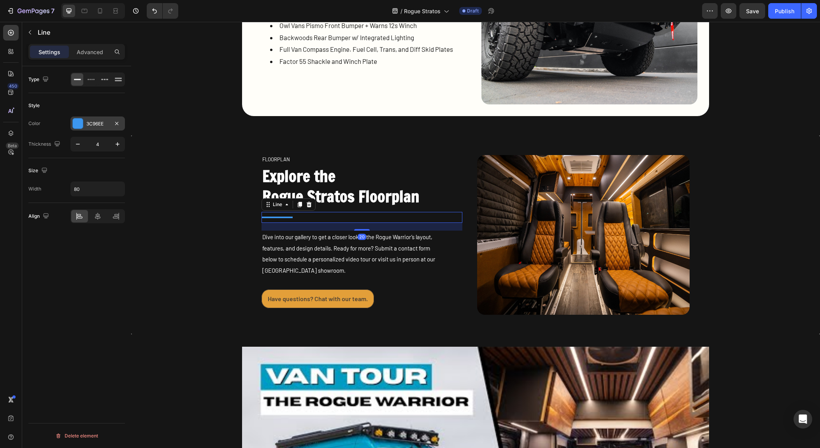
click at [77, 125] on div at bounding box center [78, 123] width 10 height 10
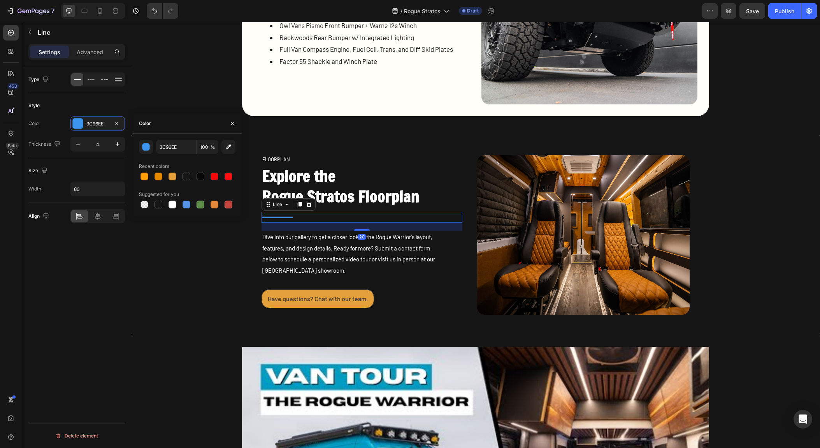
click at [173, 183] on div "3C96EE 100 % Recent colors Suggested for you" at bounding box center [187, 175] width 97 height 70
click at [172, 177] on div at bounding box center [173, 176] width 8 height 8
type input "E39F39"
click at [280, 152] on div "FLOORPLAN Text block Explore the Rogue Stratos Floorplan Heading Title Line 20 …" at bounding box center [475, 234] width 689 height 199
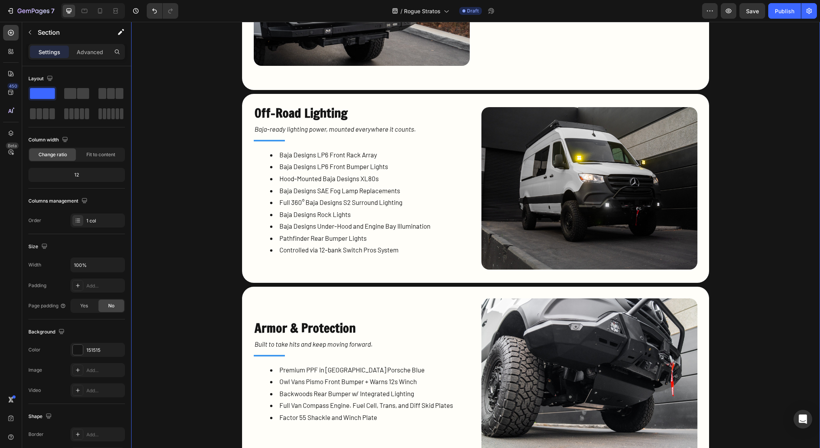
scroll to position [2262, 0]
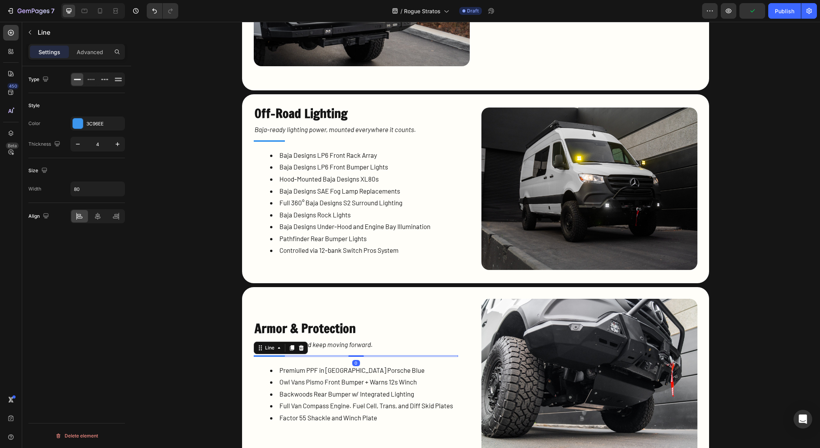
click at [263, 355] on div at bounding box center [269, 356] width 31 height 2
click at [94, 122] on div "3C96EE" at bounding box center [97, 123] width 23 height 7
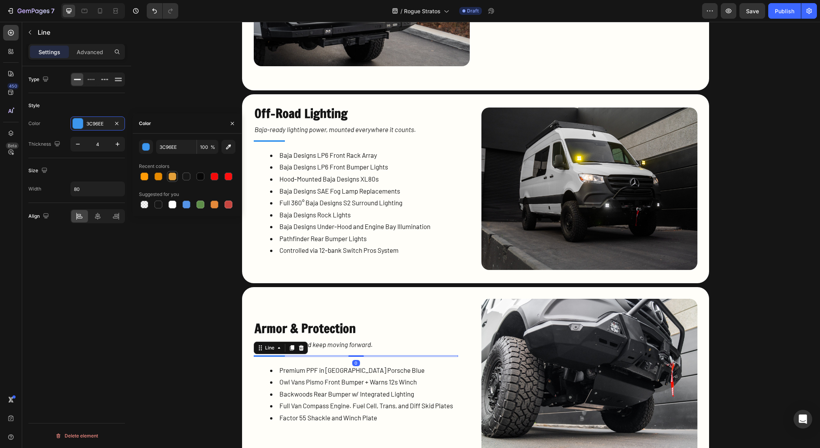
click at [172, 178] on div at bounding box center [173, 176] width 8 height 8
type input "E39F39"
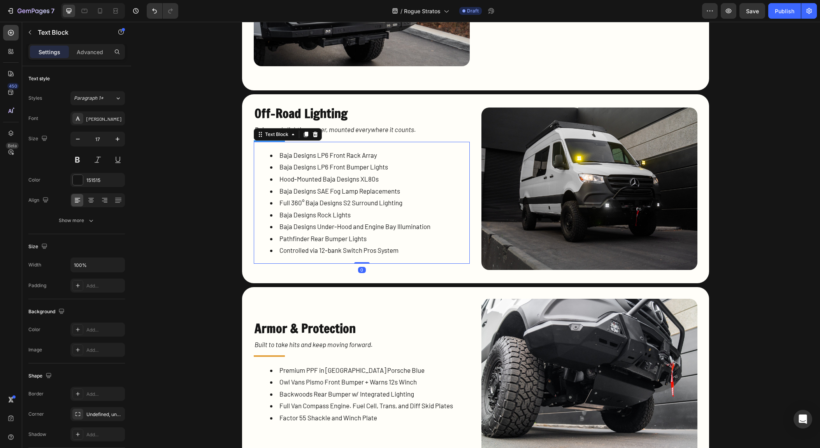
click at [265, 142] on div "Baja Designs LP6 Front Rack Array Baja Designs LP6 Front Bumper Lights Hood-Mou…" at bounding box center [362, 203] width 216 height 122
click at [271, 141] on div at bounding box center [269, 141] width 31 height 2
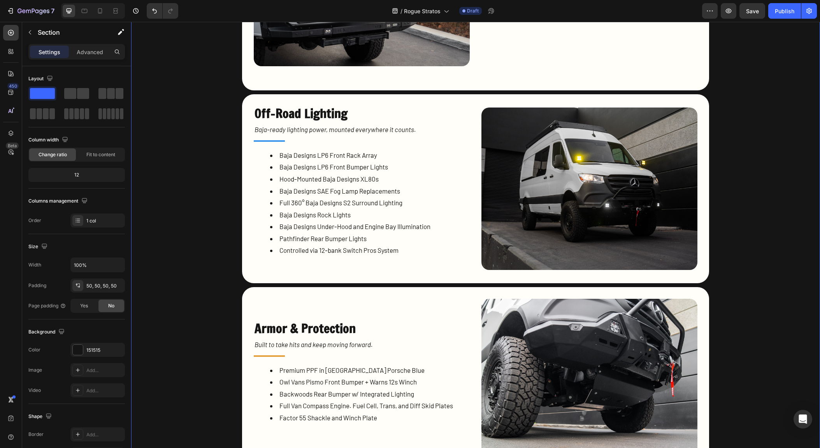
click at [209, 140] on div "Exterior Heading Running Assembly Heading Built for real off-road performance—p…" at bounding box center [476, 34] width 650 height 878
click at [259, 141] on div at bounding box center [269, 141] width 31 height 2
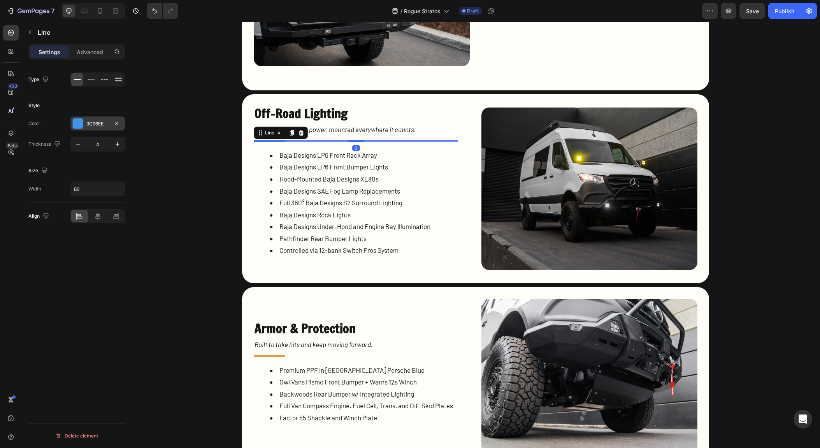
click at [84, 124] on div "3C96EE" at bounding box center [97, 123] width 55 height 14
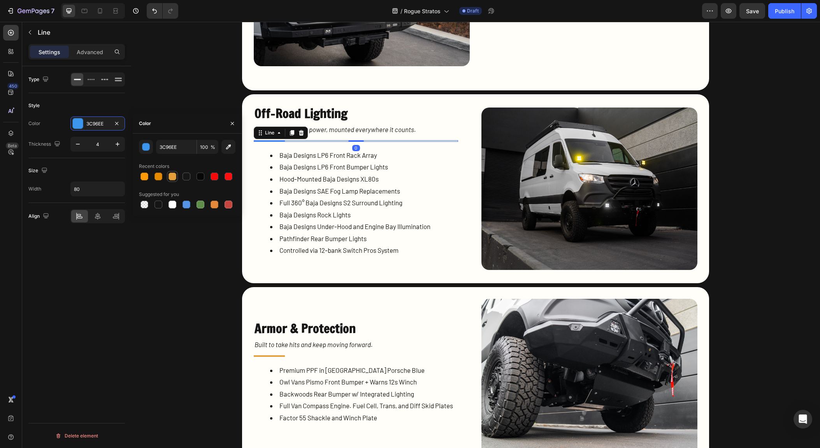
click at [172, 177] on div at bounding box center [173, 176] width 8 height 8
type input "E39F39"
click at [182, 116] on div "Color" at bounding box center [187, 123] width 109 height 20
click at [197, 88] on div "Exterior Heading Running Assembly Heading Built for real off-road performance—p…" at bounding box center [476, 34] width 650 height 878
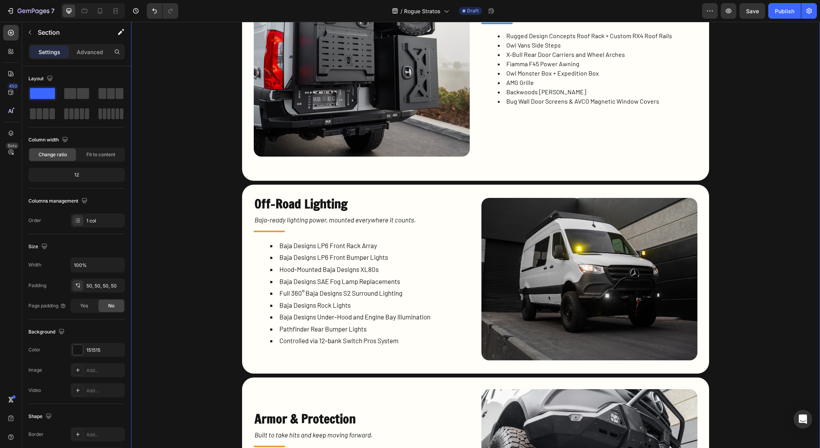
scroll to position [2081, 0]
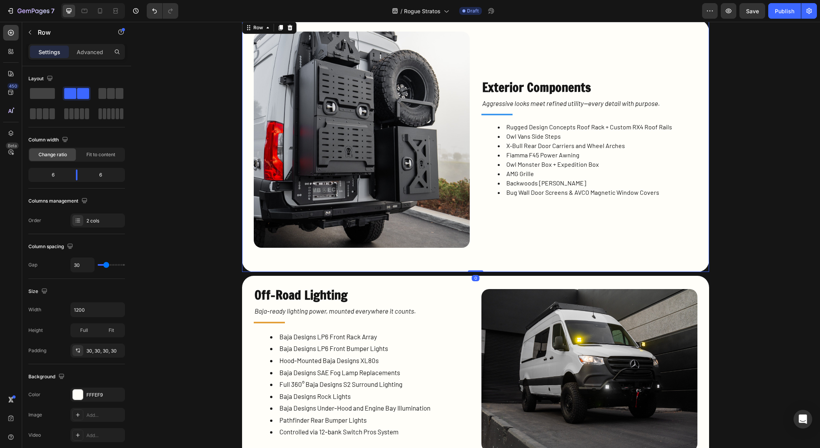
drag, startPoint x: 493, startPoint y: 111, endPoint x: 494, endPoint y: 115, distance: 4.0
click at [493, 111] on div "Exterior Components Heading Aggressive looks meet refined utility—every detail …" at bounding box center [590, 146] width 216 height 229
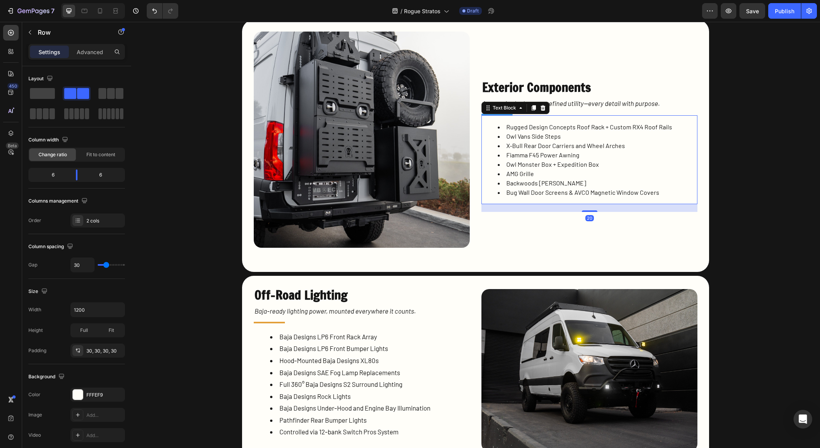
click at [494, 115] on div "Rugged Design Concepts Roof Rack + Custom RX4 Roof Rails Owl Vans Side Steps X-…" at bounding box center [579, 159] width 195 height 89
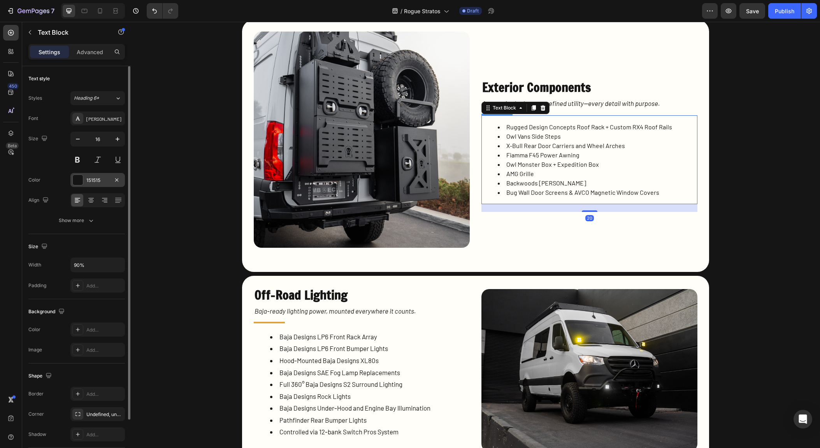
click at [105, 181] on div "151515" at bounding box center [97, 180] width 23 height 7
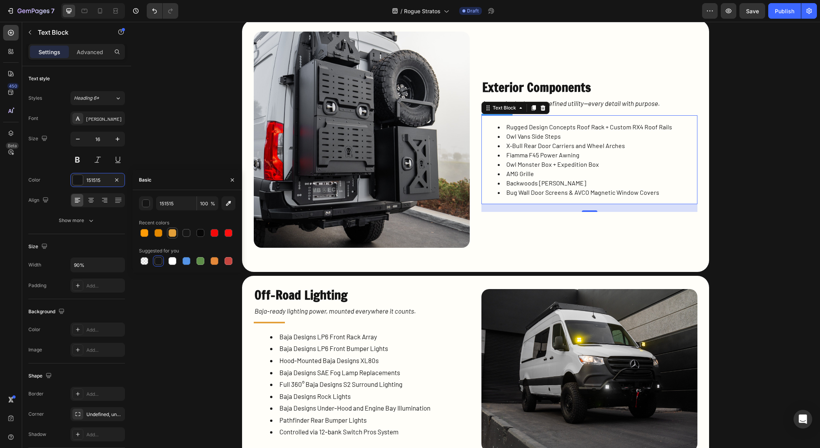
click at [174, 233] on div at bounding box center [173, 233] width 8 height 8
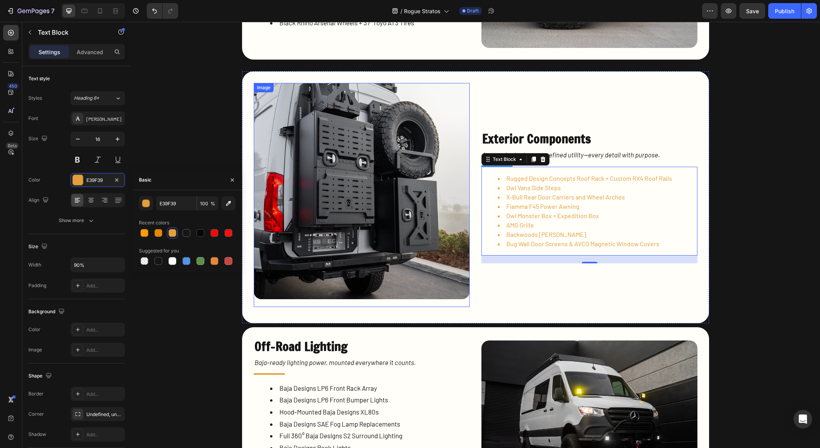
scroll to position [1920, 0]
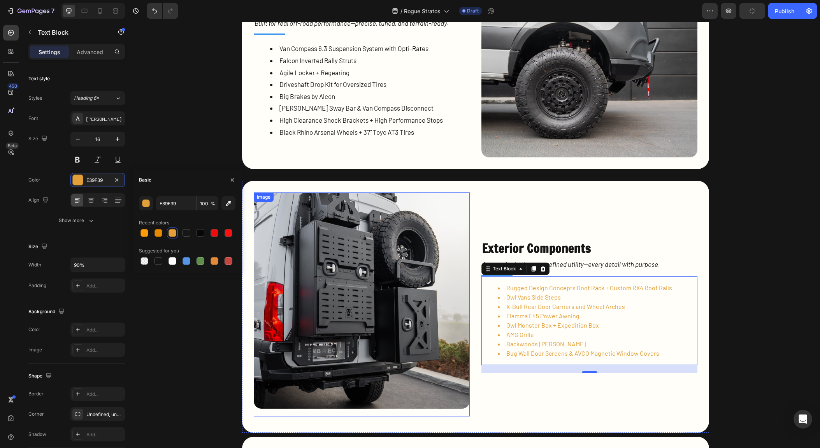
type input "151515"
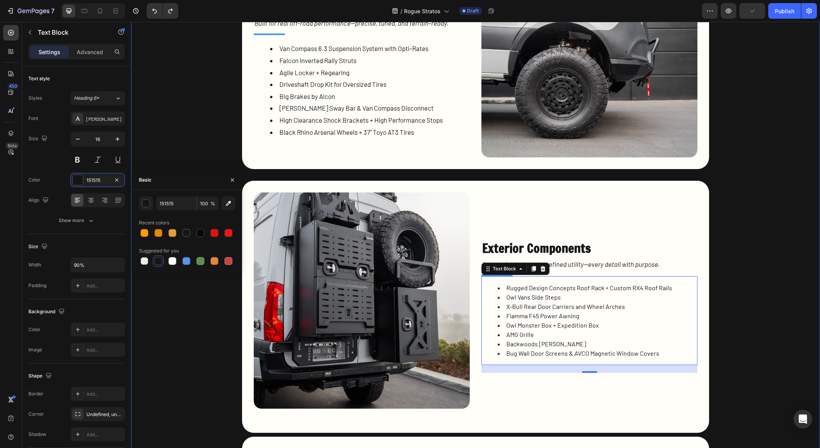
click at [740, 229] on div "Exterior Heading Running Assembly Heading Built for real off-road performance—p…" at bounding box center [476, 376] width 650 height 878
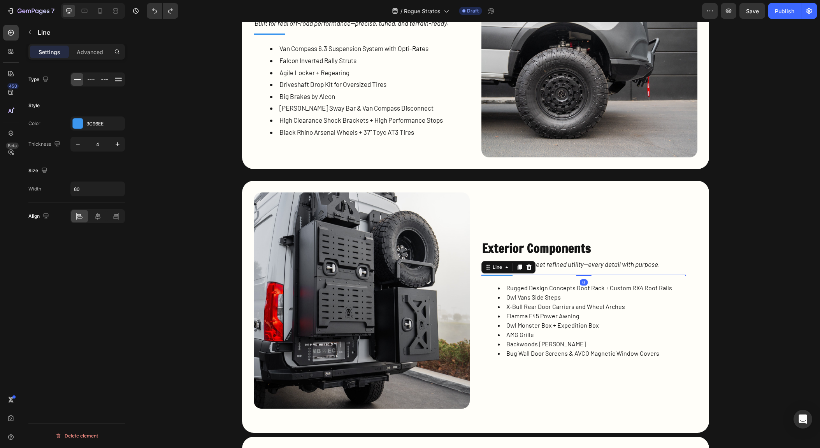
click at [503, 274] on div at bounding box center [497, 275] width 31 height 2
click at [98, 122] on div "3C96EE" at bounding box center [97, 123] width 23 height 7
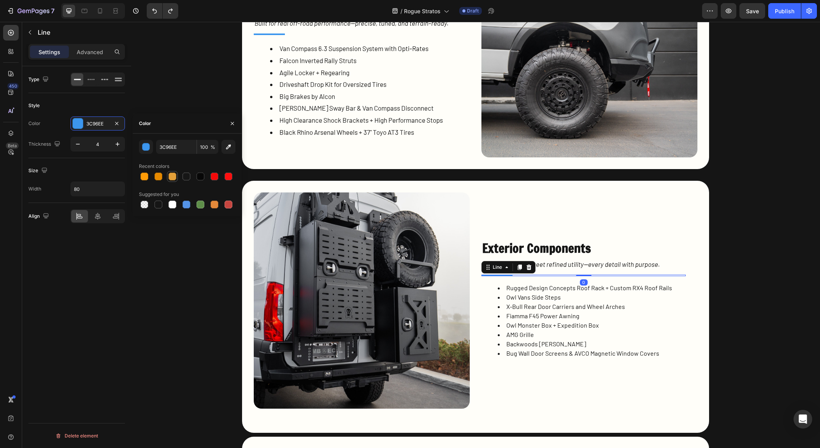
click at [172, 178] on div at bounding box center [173, 176] width 8 height 8
type input "E39F39"
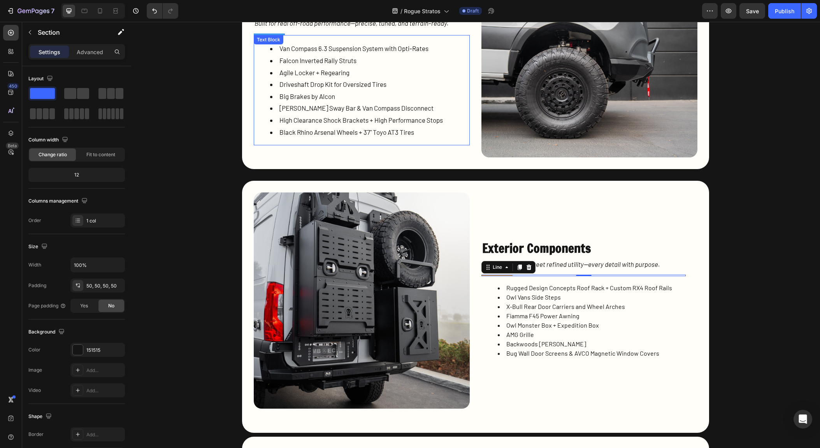
click at [195, 71] on div "Exterior Heading Running Assembly Heading Built for real off-road performance—p…" at bounding box center [476, 376] width 650 height 878
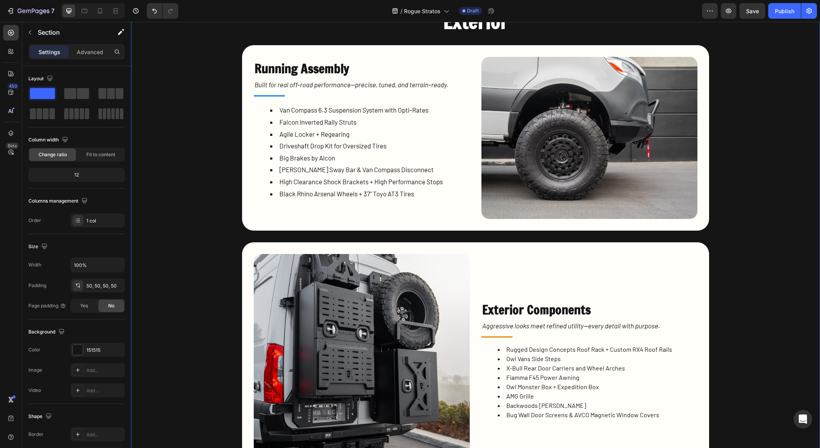
scroll to position [1857, 0]
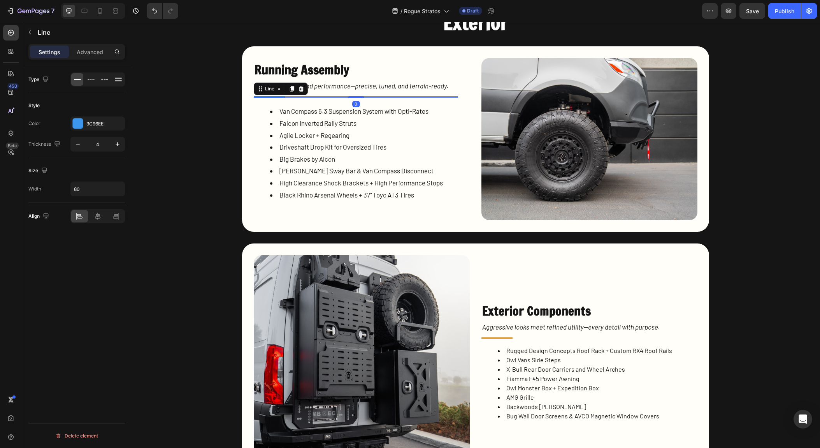
click at [280, 97] on div at bounding box center [269, 97] width 31 height 2
click at [76, 124] on div at bounding box center [78, 123] width 10 height 10
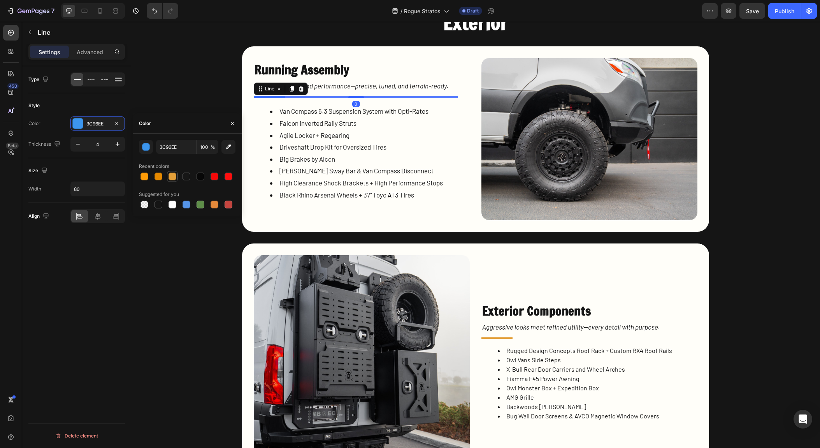
click at [174, 176] on div at bounding box center [173, 176] width 8 height 8
type input "E39F39"
click at [233, 91] on div "Exterior Heading Running Assembly Heading Built for real off-road performance—p…" at bounding box center [476, 439] width 650 height 878
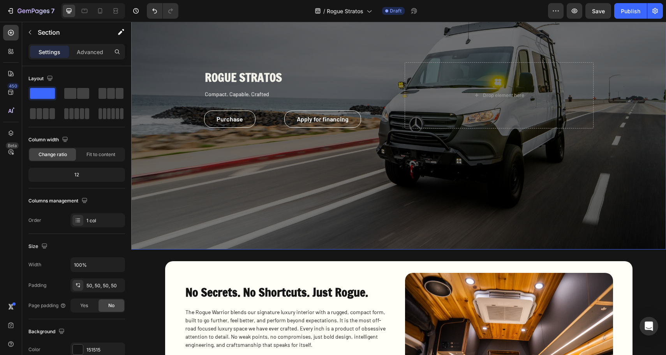
scroll to position [69, 0]
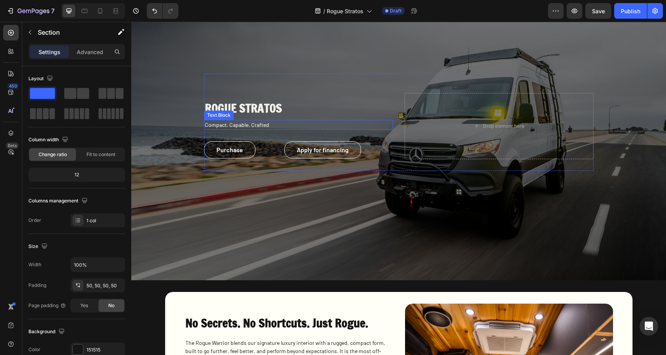
click at [215, 127] on p "Compact. Capable. Crafted" at bounding box center [298, 125] width 187 height 8
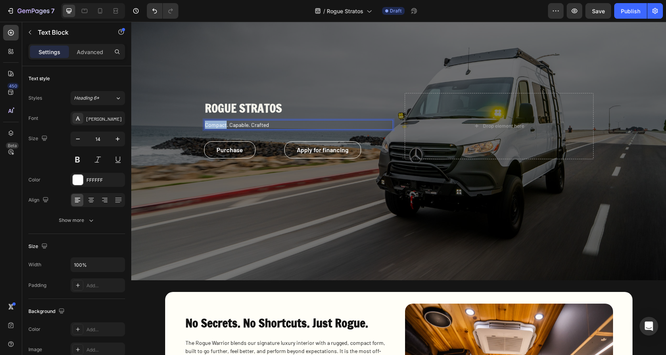
click at [215, 127] on p "Compact. Capable. Crafted" at bounding box center [298, 125] width 187 height 8
click at [257, 196] on div "Overlay" at bounding box center [398, 124] width 535 height 311
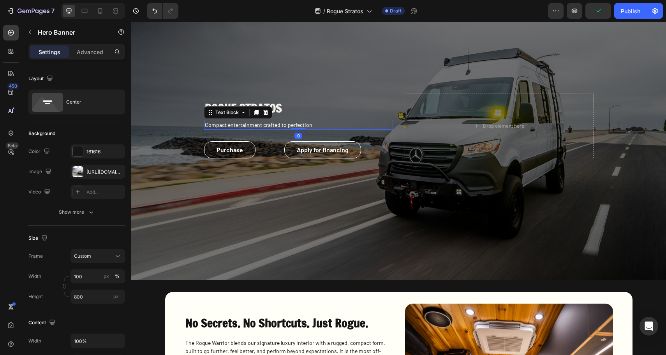
click at [265, 125] on p "Compact entertainment crafted to perfection" at bounding box center [298, 125] width 187 height 8
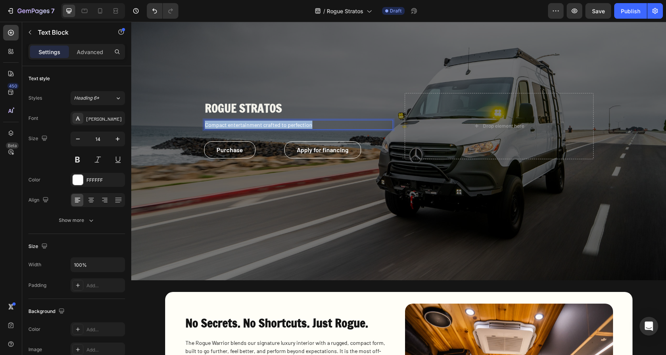
click at [265, 125] on p "Compact entertainment crafted to perfection" at bounding box center [298, 125] width 187 height 8
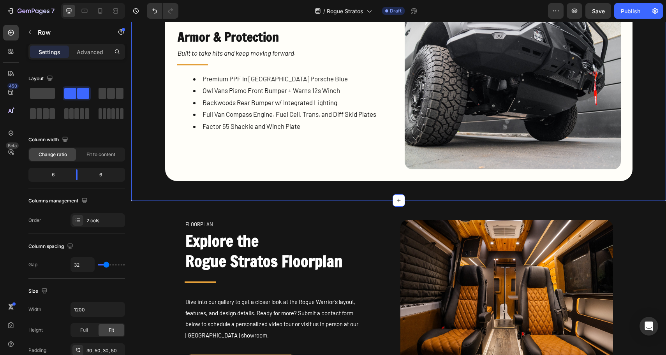
scroll to position [2612, 0]
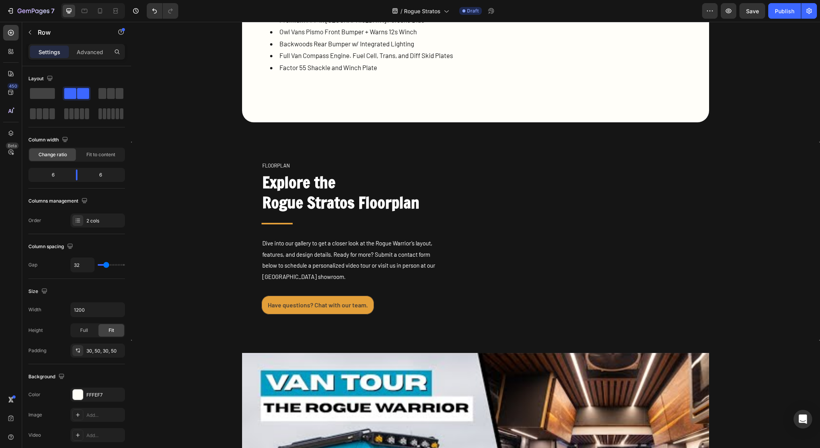
scroll to position [2612, 0]
